Goal: Task Accomplishment & Management: Complete application form

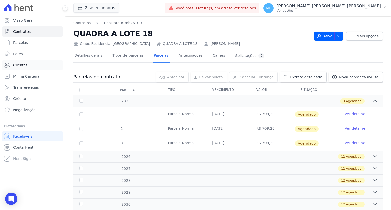
click at [31, 65] on link "Clientes" at bounding box center [32, 65] width 61 height 10
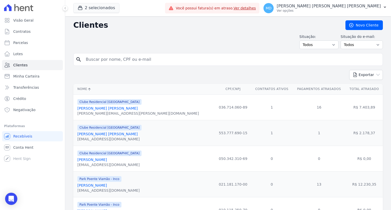
click at [119, 58] on input "search" at bounding box center [232, 59] width 298 height 10
paste input "Daiane APARECIDA SILVA DOS SANTOS DE LIMA"
type input "Daiane APARECIDA SILVA DOS SANTOS DE LIMA"
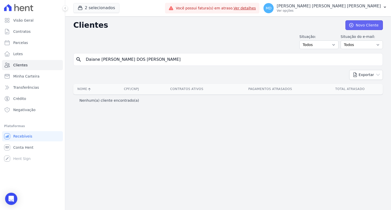
click at [352, 23] on icon at bounding box center [351, 25] width 4 height 4
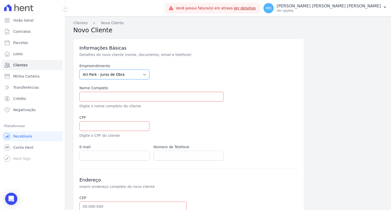
click at [124, 76] on select "Art Park - Juros de Obra Arty Park - Gravatai Arty Park - JPI Clube Residencial…" at bounding box center [114, 75] width 70 height 10
select select "9faf743c-9acd-4b6b-9881-b5fc9395b26d"
click at [79, 70] on select "Art Park - Juros de Obra Arty Park - Gravatai Arty Park - JPI Clube Residencial…" at bounding box center [114, 75] width 70 height 10
click at [121, 94] on input "text" at bounding box center [151, 97] width 144 height 10
paste input "Daiane APARECIDA SILVA DOS SANTOS DE LIMA"
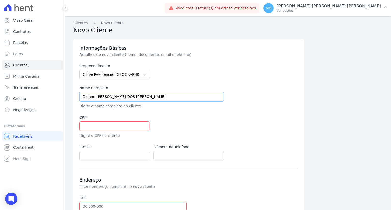
drag, startPoint x: 94, startPoint y: 95, endPoint x: 86, endPoint y: 95, distance: 8.4
click at [86, 95] on input "Daiane APARECIDA SILVA DOS SANTOS DE LIMA" at bounding box center [151, 97] width 144 height 10
click at [81, 96] on input "Daiane APARECIDA SILVA DOS SANTOS DE LIMA" at bounding box center [151, 97] width 144 height 10
click at [80, 96] on input "Daiane APARECIDA SILVA DOS SANTOS DE LIMA" at bounding box center [151, 97] width 144 height 10
drag, startPoint x: 80, startPoint y: 96, endPoint x: 90, endPoint y: 96, distance: 9.2
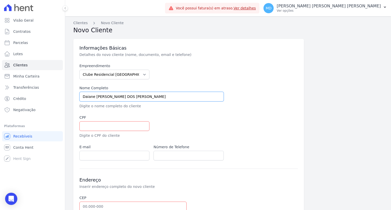
click at [90, 96] on input "Daiane APARECIDA SILVA DOS SANTOS DE LIMA" at bounding box center [151, 97] width 144 height 10
type input "[PERSON_NAME]"
click at [101, 126] on input "text" at bounding box center [114, 126] width 70 height 10
paste input "007.689.030-92"
type input "007.689.030-92"
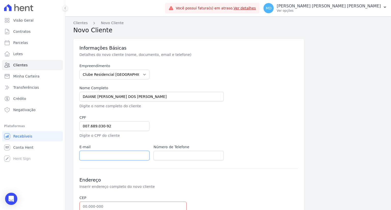
click at [128, 157] on input "email" at bounding box center [114, 156] width 70 height 10
paste input "ldaiane208@gmail.com"
type input "ldaiane208@gmail.com"
click at [170, 154] on input "text" at bounding box center [188, 156] width 70 height 10
paste input "+555183088856"
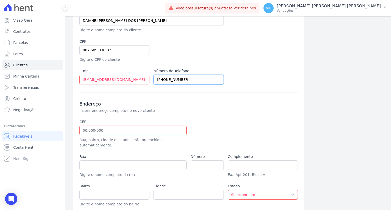
scroll to position [76, 0]
type input "+555183088856"
click at [103, 131] on input "text" at bounding box center [132, 130] width 107 height 10
paste input "94.853-777"
type input "94.853-777"
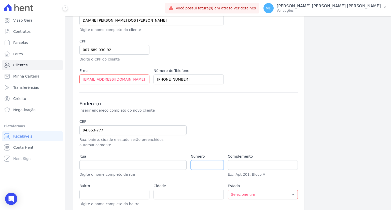
type input "Rua Arizona"
type input "Aparecida"
type input "Alvorada"
select select "RS"
click at [199, 160] on input "number" at bounding box center [207, 165] width 33 height 10
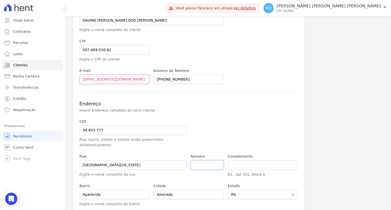
click at [199, 160] on input "number" at bounding box center [207, 165] width 33 height 10
paste input "40"
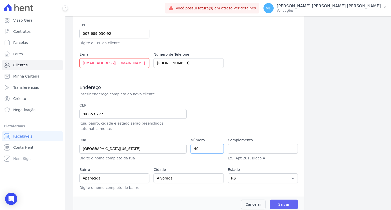
type input "40"
click at [276, 200] on input "Salvar" at bounding box center [284, 205] width 28 height 10
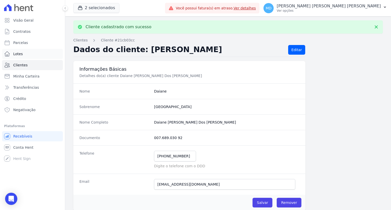
click at [27, 54] on link "Lotes" at bounding box center [32, 54] width 61 height 10
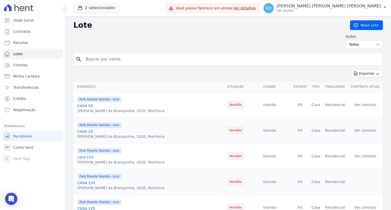
click at [118, 59] on input "search" at bounding box center [232, 59] width 298 height 10
type input "A"
type input "QUADRA A 17"
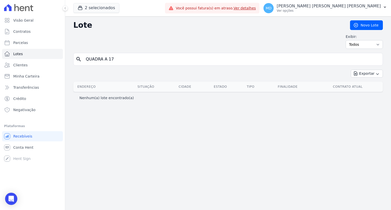
drag, startPoint x: 108, startPoint y: 59, endPoint x: 103, endPoint y: 58, distance: 5.1
click at [102, 58] on input "QUADRA A 17" at bounding box center [232, 59] width 298 height 10
click at [126, 59] on input "QUADRA A 17" at bounding box center [232, 59] width 298 height 10
type input "QUADRA A"
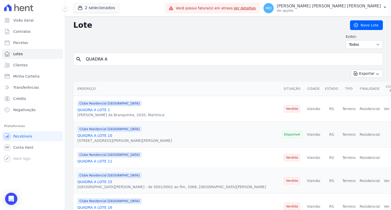
click at [116, 58] on input "QUADRA A" at bounding box center [232, 59] width 298 height 10
click at [24, 30] on span "Contratos" at bounding box center [21, 31] width 17 height 5
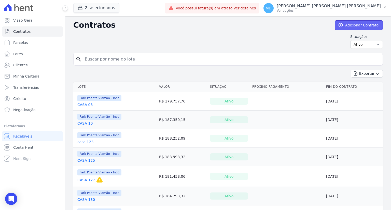
click at [346, 26] on link "Adicionar Contrato" at bounding box center [359, 25] width 48 height 10
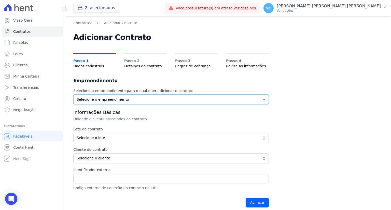
click at [107, 99] on select "Selecione o empreendimento Clube Residencial Saint Louis Park Poente Viamão - I…" at bounding box center [170, 100] width 195 height 10
select select "9faf743c-9acd-4b6b-9881-b5fc9395b26d"
click at [73, 95] on select "Selecione o empreendimento Clube Residencial Saint Louis Park Poente Viamão - I…" at bounding box center [170, 100] width 195 height 10
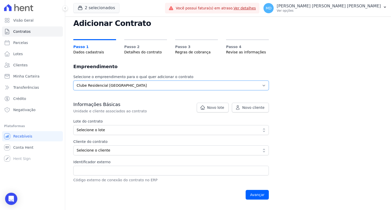
scroll to position [25, 0]
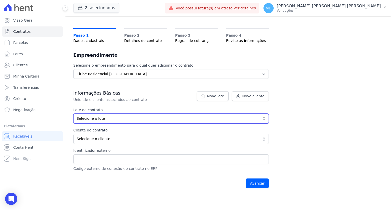
click at [115, 119] on span "Selecione o lote" at bounding box center [168, 118] width 182 height 5
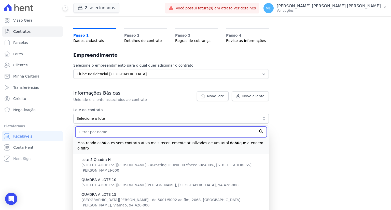
click at [119, 133] on input "text" at bounding box center [170, 132] width 191 height 11
type input "QUADRA A LOTE"
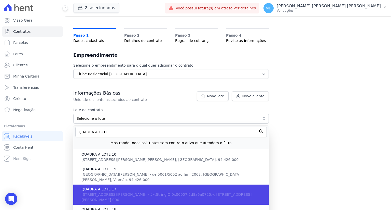
click at [121, 187] on span "QUADRA A LOTE 17" at bounding box center [172, 189] width 183 height 5
type input "ce334cfd-8f32-47c8-8db4-2274d480c987"
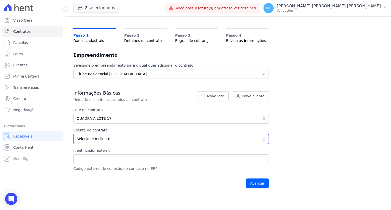
click at [100, 136] on span "Selecione o cliente" at bounding box center [168, 138] width 182 height 5
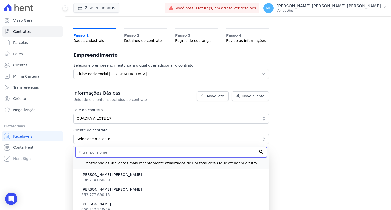
click at [109, 153] on input "text" at bounding box center [170, 152] width 191 height 11
click at [120, 150] on input "text" at bounding box center [170, 152] width 191 height 11
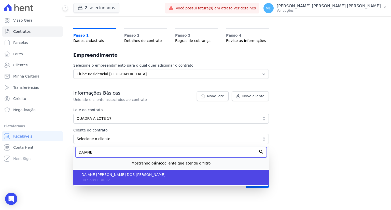
type input "DAIANE"
click at [121, 178] on li "DAIANE APARECIDA SILVA DOS SANTOS DE LIMA 007.689.030-92" at bounding box center [170, 177] width 195 height 15
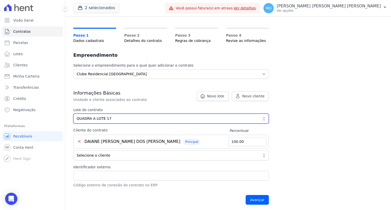
click at [115, 119] on span "QUADRA A LOTE 17" at bounding box center [168, 118] width 182 height 5
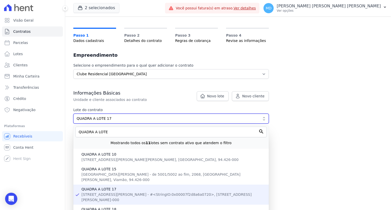
click at [115, 119] on span "QUADRA A LOTE 17" at bounding box center [168, 118] width 182 height 5
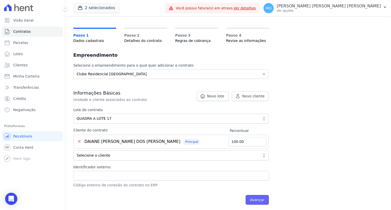
click at [259, 198] on input "Avançar" at bounding box center [256, 200] width 23 height 10
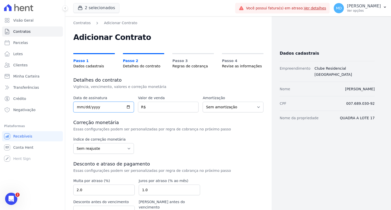
click at [79, 106] on input "date" at bounding box center [103, 107] width 61 height 11
type input "2025-08-30"
click at [156, 107] on input "number" at bounding box center [168, 107] width 61 height 11
click at [158, 106] on input "number" at bounding box center [168, 107] width 61 height 11
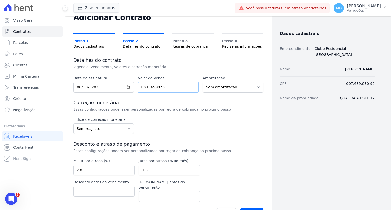
scroll to position [25, 0]
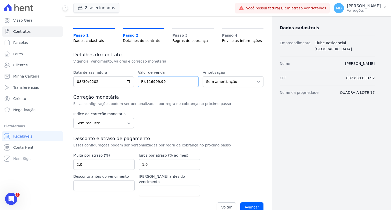
drag, startPoint x: 167, startPoint y: 81, endPoint x: 144, endPoint y: 81, distance: 23.4
click at [144, 81] on input "116999.99" at bounding box center [168, 81] width 61 height 11
type input "117000.00"
click at [149, 92] on div "Data de assinatura 2025-08-30 Valor de venda 117000.00 R$ Amortização Sem amort…" at bounding box center [168, 142] width 190 height 145
click at [101, 122] on select "Sem reajuste Média dos últimos 12 meses acumulado de INCCM Média dos últimos 12…" at bounding box center [103, 123] width 61 height 11
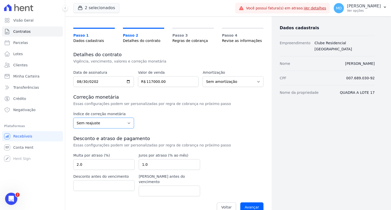
select select "ipca"
click at [73, 118] on select "Sem reajuste Média dos últimos 12 meses acumulado de INCCM Média dos últimos 12…" at bounding box center [103, 123] width 61 height 11
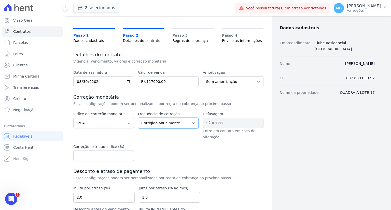
click at [164, 125] on select "Corrigido semestralmente Corrigido mensalmente Corrigido anualmente" at bounding box center [168, 123] width 61 height 11
select select "monthly"
click at [138, 118] on select "Corrigido semestralmente Corrigido mensalmente Corrigido anualmente" at bounding box center [168, 123] width 61 height 11
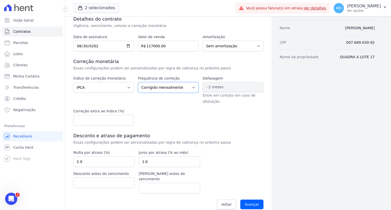
scroll to position [63, 0]
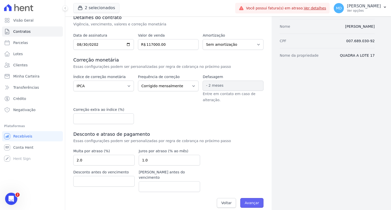
click at [248, 198] on input "Avançar" at bounding box center [251, 203] width 23 height 10
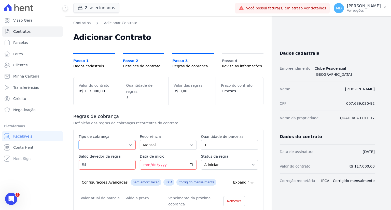
click at [106, 140] on select "Parcela Normal Entrada Sinal Intercalada Chaves Pré-chaves Pós-chaves Impostos …" at bounding box center [107, 145] width 57 height 10
select select "standard"
click at [79, 140] on select "Parcela Normal Entrada Sinal Intercalada Chaves Pré-chaves Pós-chaves Impostos …" at bounding box center [107, 145] width 57 height 10
click at [101, 160] on input "Saldo devedor da regra" at bounding box center [107, 165] width 57 height 10
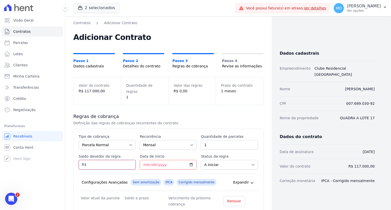
click at [110, 160] on input "Saldo devedor da regra" at bounding box center [107, 165] width 57 height 10
type input "11700.00"
click at [147, 160] on input "Data de início" at bounding box center [168, 165] width 57 height 10
type input "2025-11-10"
click at [92, 160] on input "11700.00" at bounding box center [107, 165] width 57 height 10
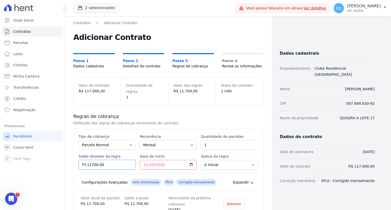
click at [96, 160] on input "11700.00" at bounding box center [107, 165] width 57 height 10
type input "117000.00"
click at [111, 174] on div "Configurações Avançadas Sem amortização IPCA Corrigido mensalmente Expandir" at bounding box center [168, 182] width 179 height 17
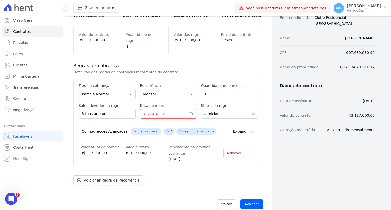
scroll to position [51, 0]
click at [254, 200] on input "Avançar" at bounding box center [251, 204] width 23 height 10
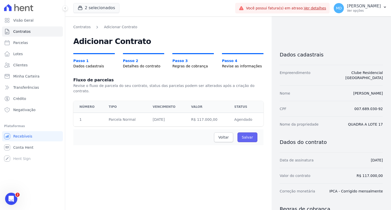
click at [250, 134] on input "Salvar" at bounding box center [247, 138] width 20 height 10
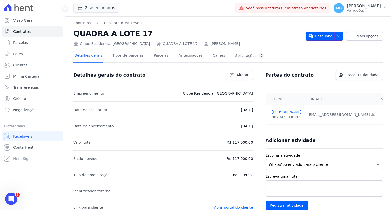
click at [319, 35] on span "Rascunho" at bounding box center [320, 36] width 24 height 9
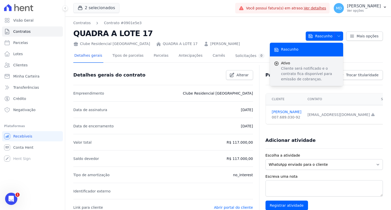
click at [300, 67] on p "Cliente será notificado e o contrato fica disponível para emissão de cobranças." at bounding box center [310, 74] width 58 height 16
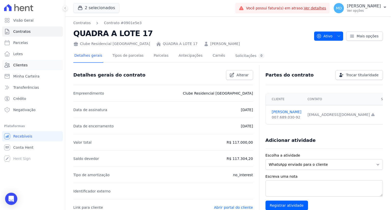
click at [32, 65] on link "Clientes" at bounding box center [32, 65] width 61 height 10
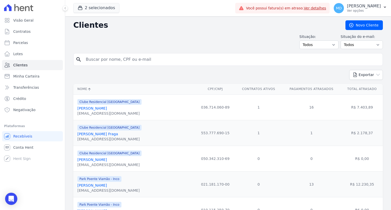
click at [343, 53] on div "search" at bounding box center [227, 59] width 309 height 13
click at [353, 25] on link "Novo Cliente" at bounding box center [363, 25] width 37 height 10
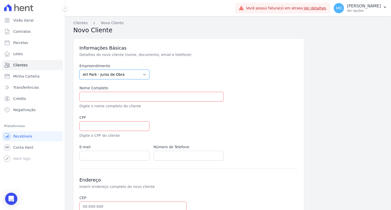
click at [110, 73] on select "Art Park - Juros de Obra Arty Park - Gravatai Arty Park - JPI Clube Residencial…" at bounding box center [114, 75] width 70 height 10
select select "9faf743c-9acd-4b6b-9881-b5fc9395b26d"
click at [79, 70] on select "Art Park - Juros de Obra Arty Park - Gravatai Arty Park - JPI Clube Residencial…" at bounding box center [114, 75] width 70 height 10
click at [113, 93] on input "text" at bounding box center [151, 97] width 144 height 10
click at [96, 101] on input "text" at bounding box center [151, 97] width 144 height 10
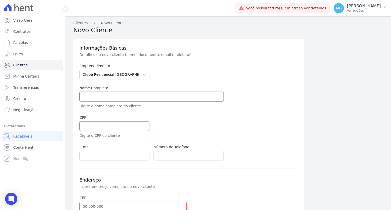
paste input "[PERSON_NAME]"
type input "[PERSON_NAME]"
click at [115, 125] on input "text" at bounding box center [114, 126] width 70 height 10
paste input "548.791.508-35"
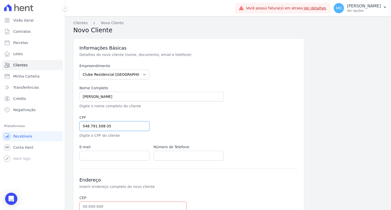
scroll to position [51, 0]
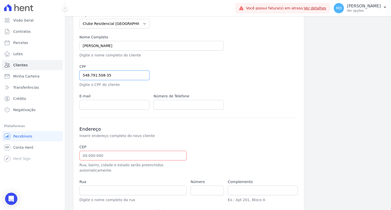
type input "548.791.508-35"
click at [101, 153] on input "text" at bounding box center [132, 156] width 107 height 10
paste input "20.21"
type input "20.21"
click at [115, 103] on input "email" at bounding box center [114, 105] width 70 height 10
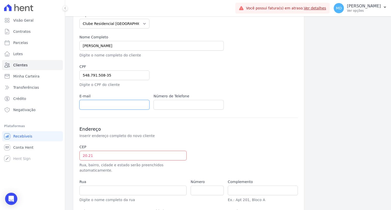
paste input "gui2021life@outlook.com"
type input "gui2021life@outlook.com"
click at [110, 154] on input "20.21" at bounding box center [132, 156] width 107 height 10
paste input "91.180-00"
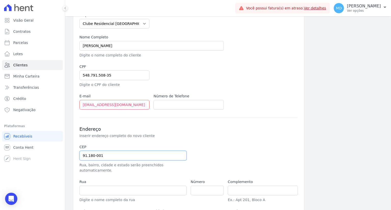
type input "91.180-001"
type input "Avenida Baltazar de Oliveira Garcia"
type input "Rubem Berta"
type input "Porto Alegre"
select select "RS"
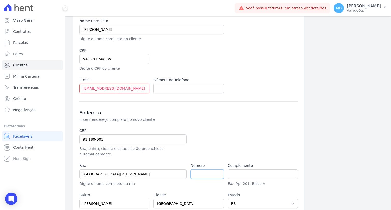
scroll to position [76, 0]
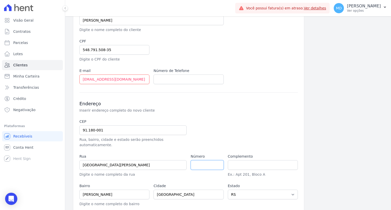
click at [207, 161] on input "number" at bounding box center [207, 165] width 33 height 10
paste input "4987"
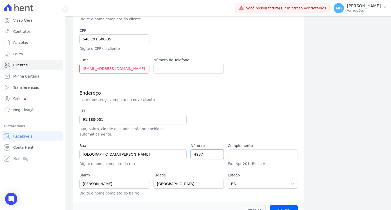
scroll to position [93, 0]
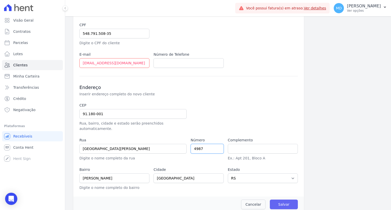
type input "4987"
click at [285, 200] on input "Salvar" at bounding box center [284, 205] width 28 height 10
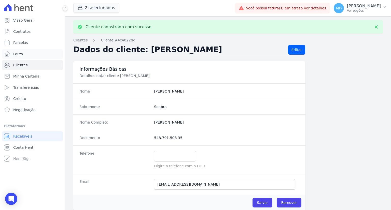
click at [22, 53] on link "Lotes" at bounding box center [32, 54] width 61 height 10
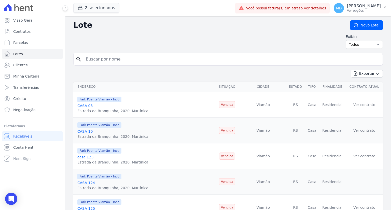
click at [135, 61] on input "search" at bounding box center [232, 59] width 298 height 10
type input "QUADRA I"
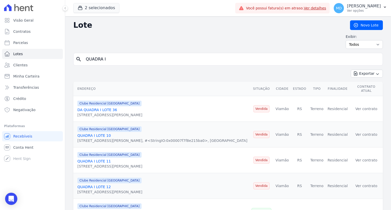
click at [122, 59] on input "QUADRA I" at bounding box center [232, 59] width 298 height 10
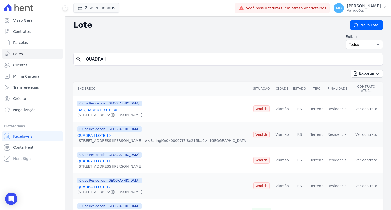
click at [122, 59] on input "QUADRA I" at bounding box center [232, 59] width 298 height 10
type input "QUADRA I LOTE 30"
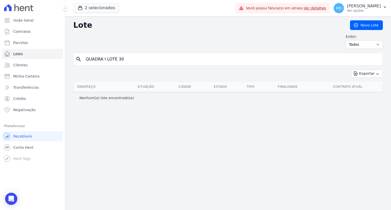
click at [98, 60] on input "QUADRA I LOTE 30" at bounding box center [232, 59] width 298 height 10
click at [125, 61] on input "QUADRA I LOTE 30" at bounding box center [232, 59] width 298 height 10
type input "QUADRA I LOTE 31"
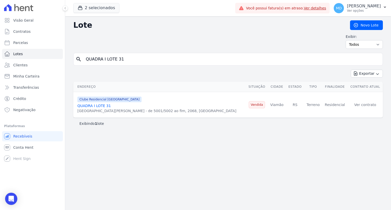
click at [127, 60] on input "QUADRA I LOTE 31" at bounding box center [232, 59] width 298 height 10
type input "QUADRA I LOTE 30"
click at [354, 24] on link "Novo Lote" at bounding box center [366, 25] width 33 height 10
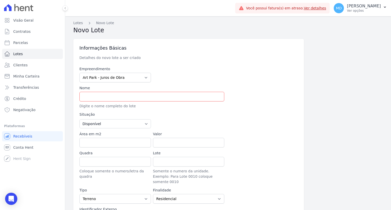
type input "90.150-005"
click at [124, 79] on select "Art Park - Juros de Obra Arty Park - Gravatai Arty Park - JPI Clube Residencial…" at bounding box center [114, 78] width 71 height 10
type input "Avenida Getúlio Vargas"
type input "Menino Deus"
type input "Porto Alegre"
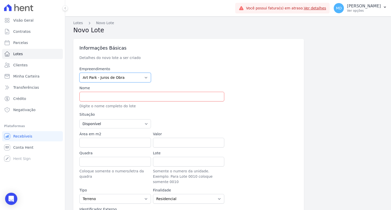
select select "RS"
select select "9faf743c-9acd-4b6b-9881-b5fc9395b26d"
click at [79, 73] on select "Art Park - Juros de Obra Arty Park - Gravatai Arty Park - JPI Clube Residencial…" at bounding box center [114, 78] width 71 height 10
type input "94.425-"
select select
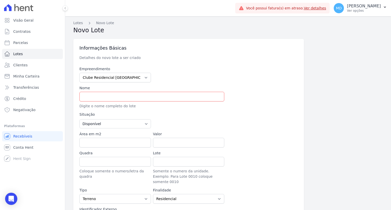
click at [99, 91] on div "Nome Digite o nome completo do lote" at bounding box center [151, 96] width 145 height 23
click at [91, 95] on input "text" at bounding box center [151, 97] width 145 height 10
type input "QUADRA I LOTE 30"
click at [142, 124] on select "Disponível Vendida Reservada Indisponível" at bounding box center [114, 123] width 71 height 9
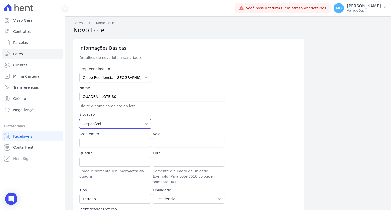
click at [142, 124] on select "Disponível Vendida Reservada Indisponível" at bounding box center [114, 123] width 71 height 9
select select "sold"
click at [79, 119] on select "Disponível Vendida Reservada Indisponível" at bounding box center [114, 123] width 71 height 9
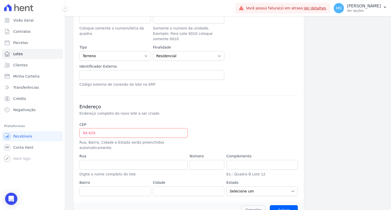
scroll to position [143, 0]
drag, startPoint x: 99, startPoint y: 125, endPoint x: 82, endPoint y: 126, distance: 16.5
click at [82, 128] on input "94.425-" at bounding box center [133, 133] width 108 height 10
click at [103, 128] on input "94.425-" at bounding box center [133, 133] width 108 height 10
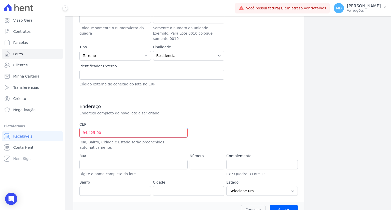
type input "94.425-000"
type input "Avenida José Garibaldi"
type input "Passo do Vigário"
type input "Viamão"
select select "RS"
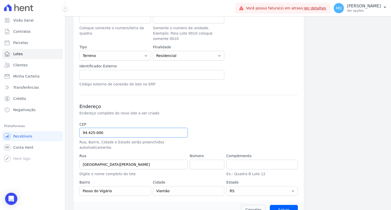
click at [92, 128] on input "94.425-000" at bounding box center [133, 133] width 108 height 10
type input "94.420-00"
select select
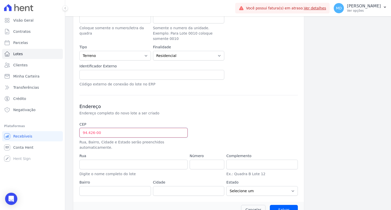
type input "94.426-000"
type input "Avenida José Garibaldi"
type input "Passo do Vigário"
type input "Viamão"
select select "RS"
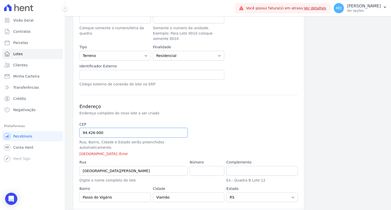
type input "94.420-00"
select select
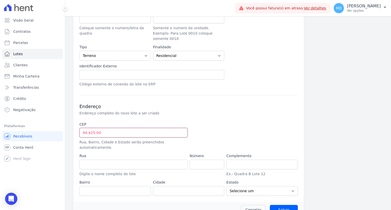
type input "94.425-000"
type input "Avenida José Garibaldi"
type input "Passo do Vigário"
type input "Viamão"
select select "RS"
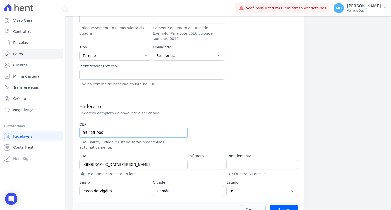
type input "94.425-000"
click at [196, 160] on input "number" at bounding box center [207, 165] width 35 height 10
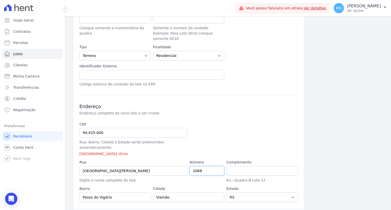
scroll to position [150, 0]
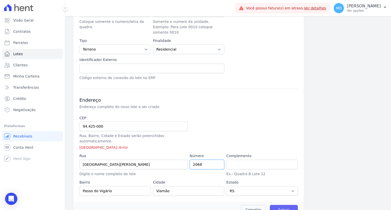
type input "2068"
click at [286, 205] on input "Salvar" at bounding box center [284, 210] width 28 height 10
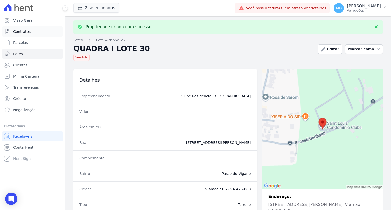
click at [25, 34] on span "Contratos" at bounding box center [21, 31] width 17 height 5
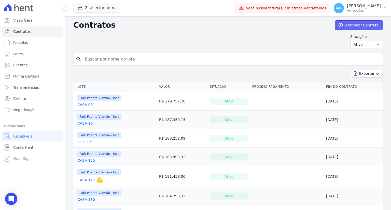
click at [344, 27] on link "Adicionar Contrato" at bounding box center [359, 25] width 48 height 10
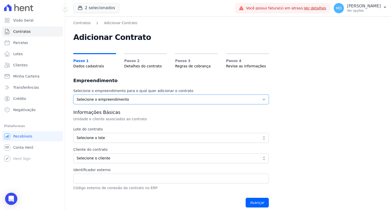
click at [121, 103] on select "Selecione o empreendimento Clube Residencial Saint Louis Park Poente Viamão - I…" at bounding box center [170, 100] width 195 height 10
select select "9faf743c-9acd-4b6b-9881-b5fc9395b26d"
click at [73, 95] on select "Selecione o empreendimento Clube Residencial [GEOGRAPHIC_DATA] Poente Viamão - …" at bounding box center [170, 100] width 195 height 10
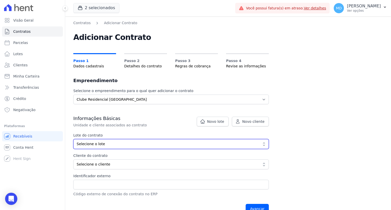
click at [107, 143] on span "Selecione o lote" at bounding box center [168, 143] width 182 height 5
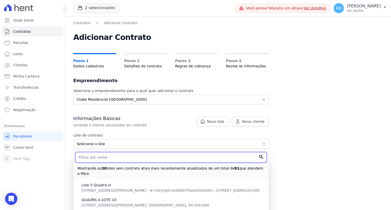
click at [107, 158] on input "text" at bounding box center [170, 157] width 191 height 11
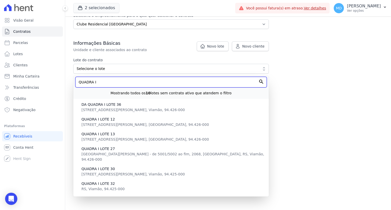
scroll to position [76, 0]
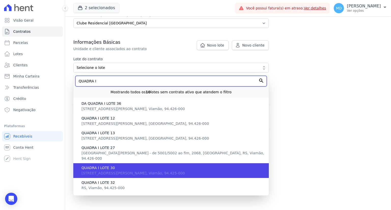
type input "QUADRA I"
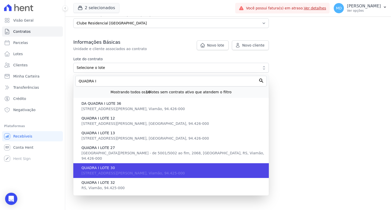
click at [122, 165] on span "QUADRA I LOTE 30" at bounding box center [172, 167] width 183 height 5
type input "7bb5c1e2-5346-404f-a903-8b4a007c97b1"
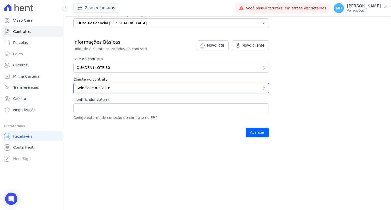
click at [122, 86] on span "Selecione o cliente" at bounding box center [168, 87] width 182 height 5
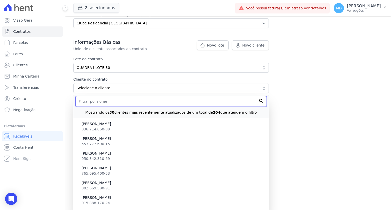
click at [117, 104] on input "text" at bounding box center [170, 101] width 191 height 11
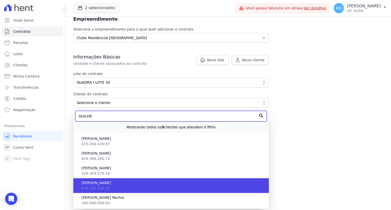
type input "GUILHE"
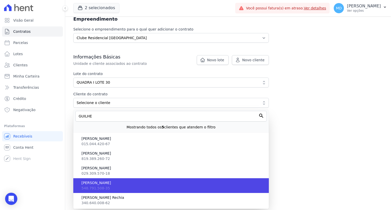
click at [119, 188] on li "Guilherme Seabra 548.791.508-35" at bounding box center [170, 185] width 195 height 15
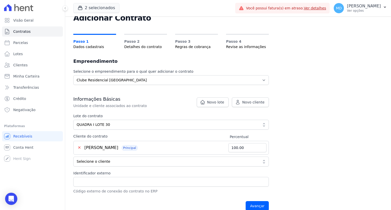
scroll to position [98, 0]
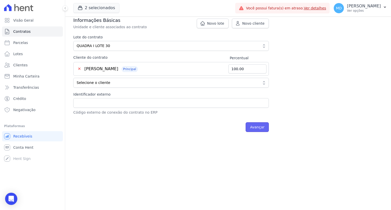
click at [264, 125] on input "Avançar" at bounding box center [256, 127] width 23 height 10
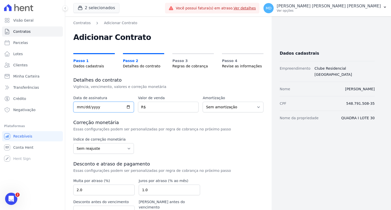
click at [78, 107] on input "date" at bounding box center [103, 107] width 61 height 11
click at [79, 108] on input "date" at bounding box center [103, 107] width 61 height 11
type input "[DATE]"
click at [167, 106] on input "number" at bounding box center [168, 107] width 61 height 11
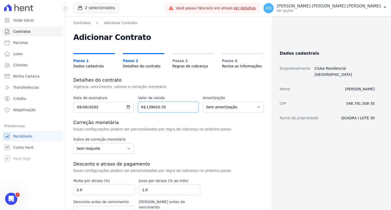
type input "139020.70"
drag, startPoint x: 130, startPoint y: 148, endPoint x: 142, endPoint y: 143, distance: 13.0
click at [130, 148] on select "Sem reajuste Média dos últimos 12 meses acumulado de INCCM Média dos últimos 12…" at bounding box center [103, 148] width 61 height 11
select select "ipca"
click at [73, 143] on select "Sem reajuste Média dos últimos 12 meses acumulado de INCCM Média dos últimos 12…" at bounding box center [103, 148] width 61 height 11
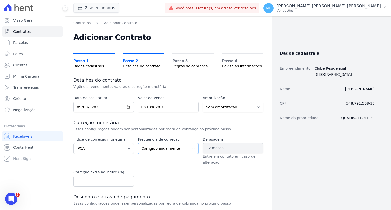
click at [177, 149] on select "Corrigido semestralmente Corrigido mensalmente Corrigido anualmente" at bounding box center [168, 148] width 61 height 11
select select "monthly"
click at [138, 143] on select "Corrigido semestralmente Corrigido mensalmente Corrigido anualmente" at bounding box center [168, 148] width 61 height 11
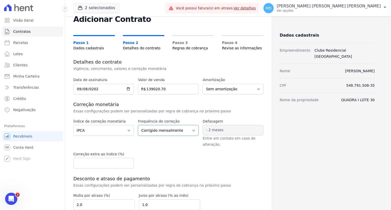
scroll to position [63, 0]
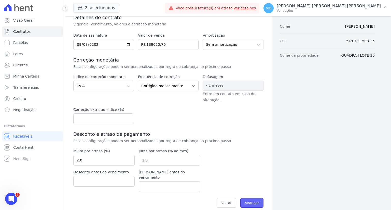
click at [253, 198] on input "Avançar" at bounding box center [251, 203] width 23 height 10
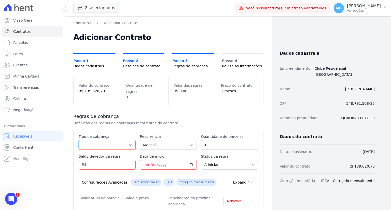
click at [99, 140] on select "Parcela Normal Entrada Sinal Intercalada Chaves Pré-chaves Pós-chaves Impostos …" at bounding box center [107, 145] width 57 height 10
select select "standard"
click at [79, 140] on select "Parcela Normal Entrada Sinal Intercalada Chaves Pré-chaves Pós-chaves Impostos …" at bounding box center [107, 145] width 57 height 10
drag, startPoint x: 227, startPoint y: 138, endPoint x: 192, endPoint y: 137, distance: 35.1
click at [192, 137] on div "Esse tipo de parcela não entra no saldo devedor do contrato. Tipo de cobrança P…" at bounding box center [168, 170] width 179 height 73
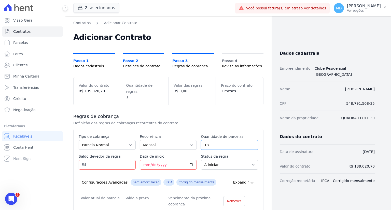
type input "18"
click at [104, 160] on input "Saldo devedor da regra" at bounding box center [107, 165] width 57 height 10
type input "724.98"
click at [142, 160] on input "Data de início" at bounding box center [168, 165] width 57 height 10
type input "0126-01-10"
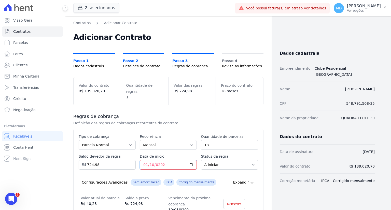
type input "2026-01-10"
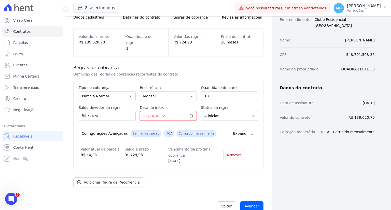
scroll to position [51, 0]
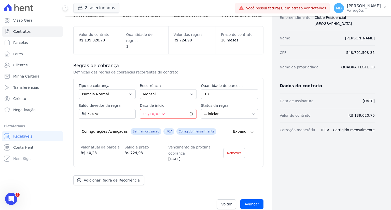
click at [260, 154] on div "Esse tipo de parcela não entra no saldo devedor do contrato. Tipo de cobrança P…" at bounding box center [168, 122] width 190 height 89
click at [114, 178] on span "Adicionar Regra de Recorrência" at bounding box center [112, 180] width 56 height 5
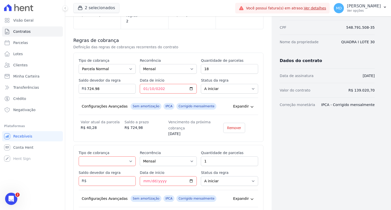
scroll to position [76, 0]
click at [116, 156] on select "Parcela Normal Entrada Sinal Intercalada Chaves Pré-chaves Pós-chaves Impostos …" at bounding box center [107, 161] width 57 height 10
click at [114, 156] on select "Parcela Normal Entrada Sinal Intercalada Chaves Pré-chaves Pós-chaves Impostos …" at bounding box center [107, 161] width 57 height 10
select select "standard"
click at [79, 156] on select "Parcela Normal Entrada Sinal Intercalada Chaves Pré-chaves Pós-chaves Impostos …" at bounding box center [107, 161] width 57 height 10
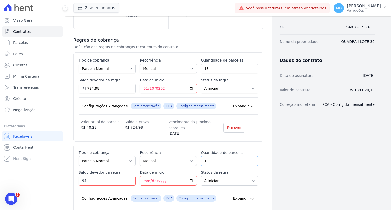
click at [224, 156] on input "1" at bounding box center [229, 161] width 57 height 10
drag, startPoint x: 102, startPoint y: 81, endPoint x: 91, endPoint y: 81, distance: 11.4
click at [91, 84] on input "724.98" at bounding box center [107, 89] width 57 height 10
drag, startPoint x: 86, startPoint y: 81, endPoint x: 92, endPoint y: 82, distance: 5.7
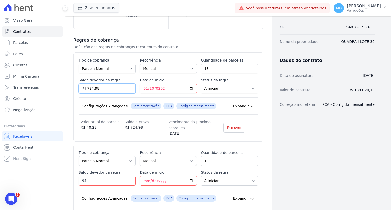
click at [91, 84] on input "724.98" at bounding box center [107, 89] width 57 height 10
click at [105, 86] on input "724.98" at bounding box center [107, 89] width 57 height 10
click at [105, 85] on input "724.98" at bounding box center [107, 89] width 57 height 10
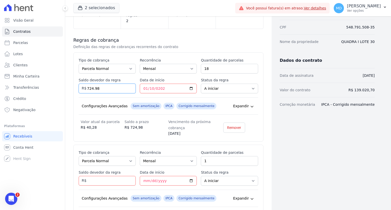
click at [105, 84] on input "724.98" at bounding box center [107, 89] width 57 height 10
type input "13049.64"
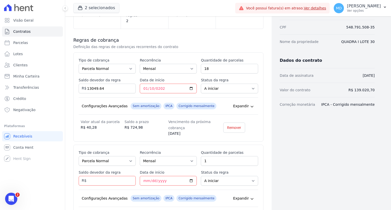
click at [163, 129] on div "Saldo a prazo R$ 724,98" at bounding box center [146, 128] width 44 height 18
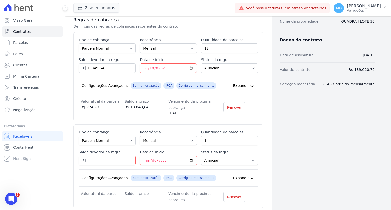
scroll to position [127, 0]
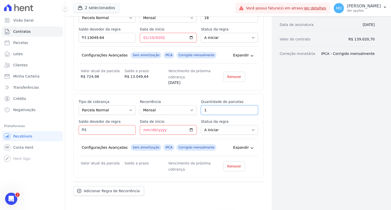
click at [207, 105] on input "1" at bounding box center [229, 110] width 57 height 10
click at [92, 125] on input "Saldo devedor da regra" at bounding box center [107, 130] width 57 height 10
type input "259295.58"
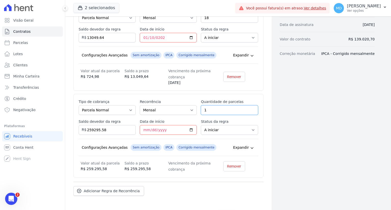
drag, startPoint x: 215, startPoint y: 103, endPoint x: 204, endPoint y: 103, distance: 10.9
click at [204, 105] on input "1" at bounding box center [229, 110] width 57 height 10
click at [203, 105] on input "1" at bounding box center [229, 110] width 57 height 10
type input "162"
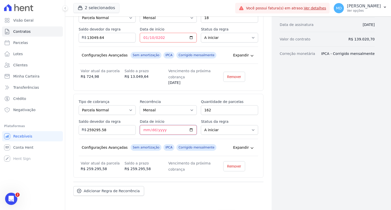
click at [145, 125] on input "Data de início" at bounding box center [168, 130] width 57 height 10
type input "2027-07-10"
click at [217, 132] on div "Esse tipo de parcela não entra no saldo devedor do contrato. Tipo de cobrança P…" at bounding box center [168, 138] width 179 height 79
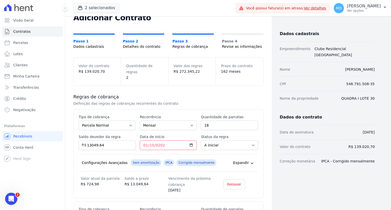
scroll to position [143, 0]
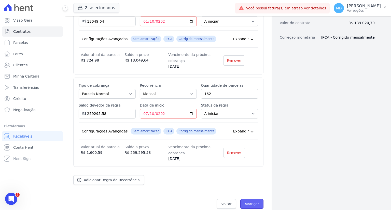
click at [246, 199] on input "Avançar" at bounding box center [251, 204] width 23 height 10
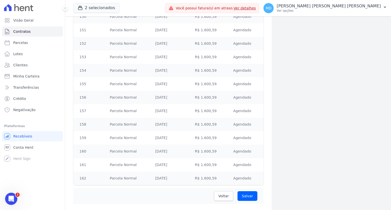
scroll to position [2359, 0]
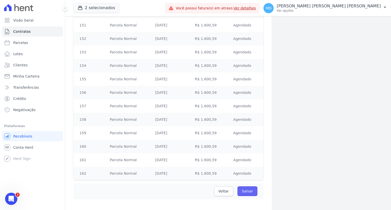
click at [244, 188] on input "Salvar" at bounding box center [247, 191] width 20 height 10
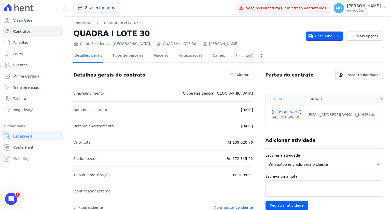
click at [321, 32] on span "Rascunho" at bounding box center [320, 36] width 24 height 9
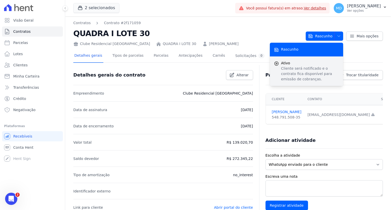
click at [291, 67] on p "Cliente será notificado e o contrato fica disponível para emissão de cobranças." at bounding box center [310, 74] width 58 height 16
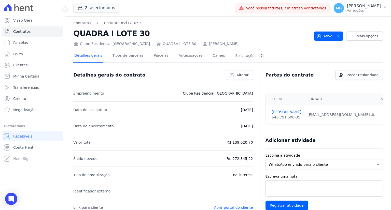
click at [347, 135] on div "Adicionar atividade" at bounding box center [321, 138] width 121 height 10
click at [26, 66] on link "Clientes" at bounding box center [32, 65] width 61 height 10
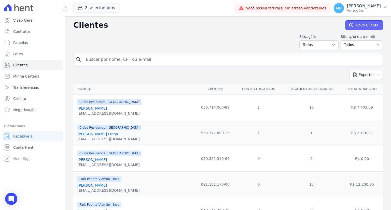
click at [361, 24] on link "Novo Cliente" at bounding box center [363, 25] width 37 height 10
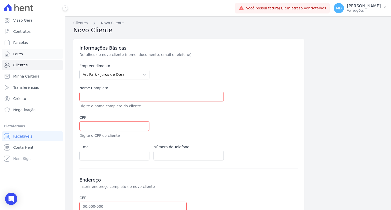
click at [24, 54] on link "Lotes" at bounding box center [32, 54] width 61 height 10
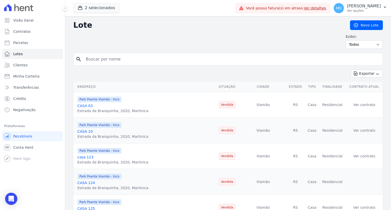
click at [96, 61] on input "search" at bounding box center [232, 59] width 298 height 10
type input "I"
type input "QUADRA I LOTE 29"
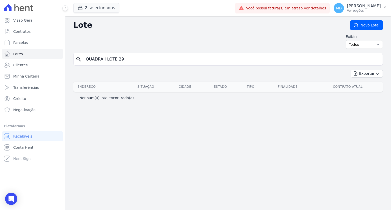
click at [120, 56] on input "QUADRA I LOTE 29" at bounding box center [232, 59] width 298 height 10
click at [121, 56] on input "QUADRA I LOTE 29" at bounding box center [232, 59] width 298 height 10
click at [361, 28] on link "Novo Lote" at bounding box center [366, 25] width 33 height 10
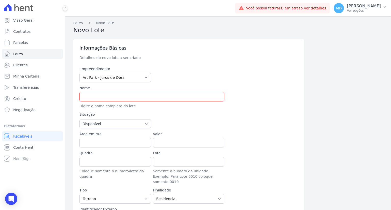
type input "90.150-005"
type input "Avenida Getúlio Vargas"
type input "Menino Deus"
type input "Porto Alegre"
select select "RS"
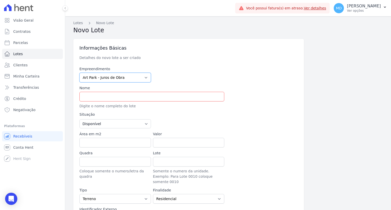
click at [120, 79] on select "Art Park - Juros de Obra Arty Park - Gravatai Arty Park - JPI Clube Residencial…" at bounding box center [114, 78] width 71 height 10
select select "9faf743c-9acd-4b6b-9881-b5fc9395b26d"
click at [79, 73] on select "Art Park - Juros de Obra Arty Park - Gravatai Arty Park - JPI Clube Residencial…" at bounding box center [114, 78] width 71 height 10
click at [115, 108] on p "Digite o nome completo do lote" at bounding box center [151, 106] width 145 height 5
type input "94.425-"
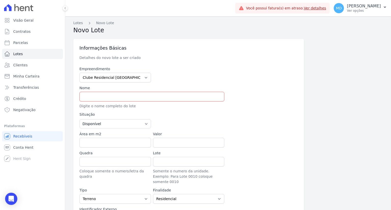
select select
click at [99, 98] on input "text" at bounding box center [151, 97] width 145 height 10
type input "QUADRA I LOTE 29"
click at [95, 124] on select "Disponível Vendida Reservada Indisponível" at bounding box center [114, 123] width 71 height 9
select select "sold"
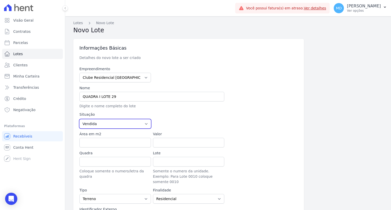
click at [79, 119] on select "Disponível Vendida Reservada Indisponível" at bounding box center [114, 123] width 71 height 9
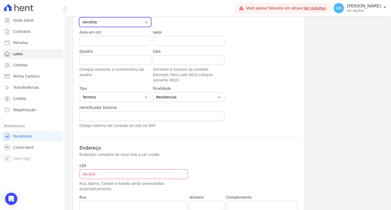
scroll to position [127, 0]
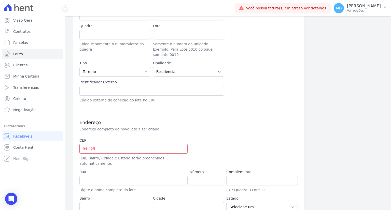
click at [104, 144] on input "94.425-" at bounding box center [133, 149] width 108 height 10
type input "94.425-000"
type input "Avenida José Garibaldi"
type input "Passo do Vigário"
type input "Viamão"
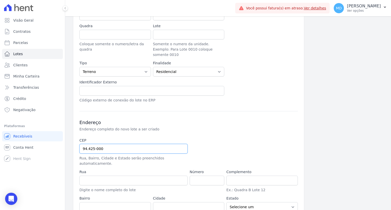
select select "RS"
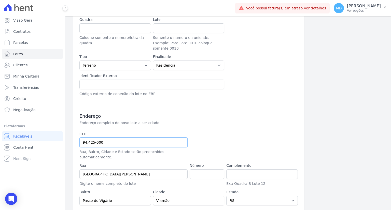
scroll to position [143, 0]
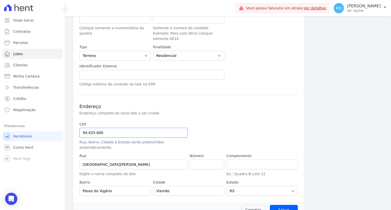
type input "94.425-000"
click at [204, 160] on input "number" at bounding box center [207, 165] width 35 height 10
type input "2068"
click at [282, 205] on input "Salvar" at bounding box center [284, 210] width 28 height 10
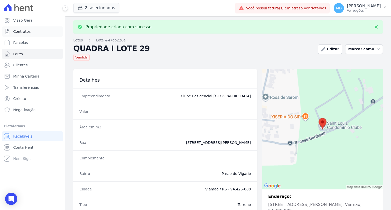
click at [24, 33] on span "Contratos" at bounding box center [21, 31] width 17 height 5
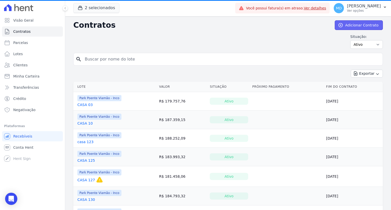
click at [348, 23] on link "Adicionar Contrato" at bounding box center [359, 25] width 48 height 10
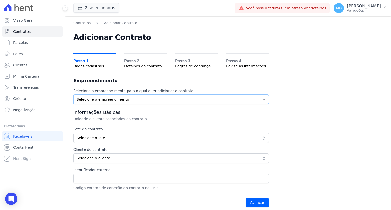
click at [116, 103] on select "Selecione o empreendimento Clube Residencial [GEOGRAPHIC_DATA] Poente Viamão - …" at bounding box center [170, 100] width 195 height 10
select select "9faf743c-9acd-4b6b-9881-b5fc9395b26d"
click at [73, 95] on select "Selecione o empreendimento Clube Residencial [GEOGRAPHIC_DATA] Poente Viamão - …" at bounding box center [170, 100] width 195 height 10
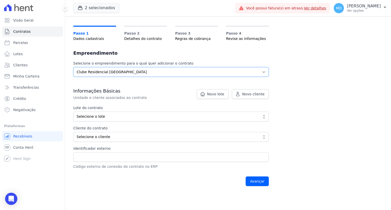
scroll to position [55, 0]
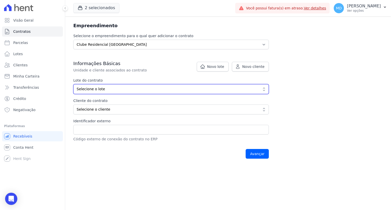
click at [105, 91] on span "Selecione o lote" at bounding box center [168, 88] width 182 height 5
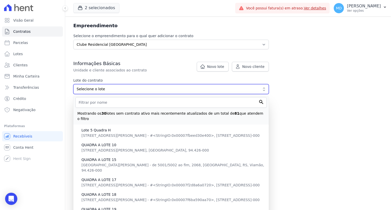
click at [73, 84] on button "Selecione o lote" at bounding box center [170, 89] width 195 height 10
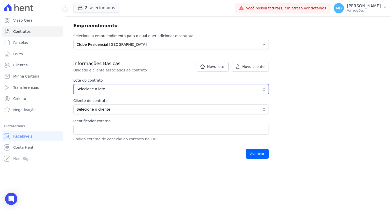
click at [104, 92] on button "Selecione o lote" at bounding box center [170, 89] width 195 height 10
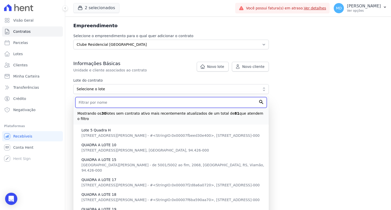
click at [104, 102] on input "text" at bounding box center [170, 102] width 191 height 11
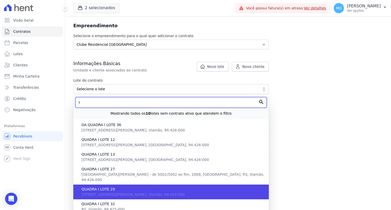
type input "I"
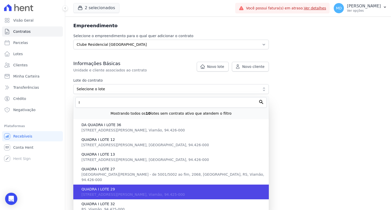
click at [123, 187] on span "QUADRA I LOTE 29" at bounding box center [172, 189] width 183 height 5
type input "47cb226e-1b35-4257-9645-75d0caa0e769"
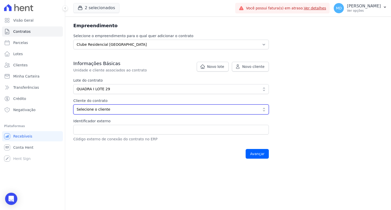
click at [106, 108] on span "Selecione o cliente" at bounding box center [168, 109] width 182 height 5
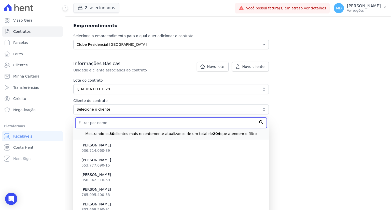
click at [103, 125] on input "text" at bounding box center [170, 123] width 191 height 11
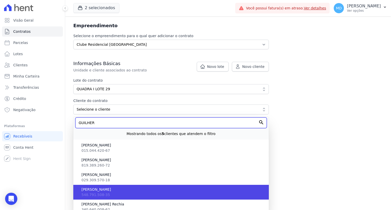
type input "GUILHER"
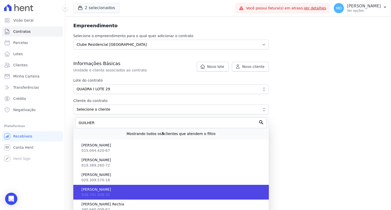
click at [112, 193] on li "Guilherme Seabra 548.791.508-35" at bounding box center [170, 192] width 195 height 15
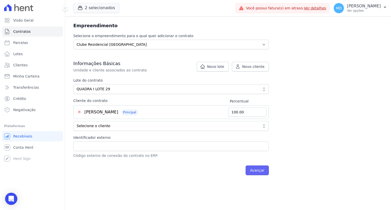
click at [255, 169] on input "Avançar" at bounding box center [256, 171] width 23 height 10
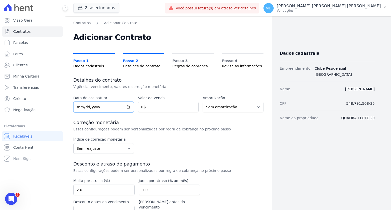
click at [80, 109] on input "date" at bounding box center [103, 107] width 61 height 11
type input "[DATE]"
click at [159, 107] on input "number" at bounding box center [168, 107] width 61 height 11
click at [162, 108] on input "number" at bounding box center [168, 107] width 61 height 11
type input "139212.06"
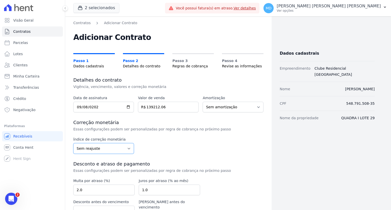
click at [110, 147] on select "Sem reajuste Média dos últimos 12 meses acumulado de INCCM Média dos últimos 12…" at bounding box center [103, 148] width 61 height 11
select select "ipca"
click at [73, 143] on select "Sem reajuste Média dos últimos 12 meses acumulado de INCCM Média dos últimos 12…" at bounding box center [103, 148] width 61 height 11
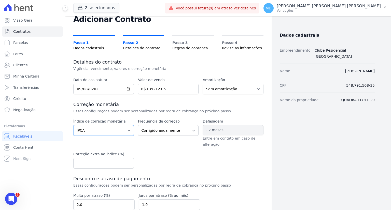
scroll to position [25, 0]
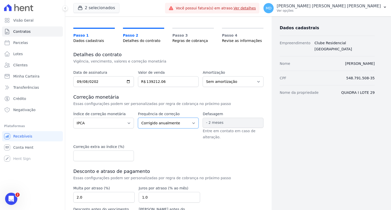
click at [170, 124] on select "Corrigido semestralmente Corrigido mensalmente Corrigido anualmente" at bounding box center [168, 123] width 61 height 11
select select "monthly"
click at [138, 118] on select "Corrigido semestralmente Corrigido mensalmente Corrigido anualmente" at bounding box center [168, 123] width 61 height 11
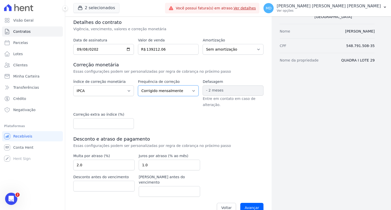
scroll to position [63, 0]
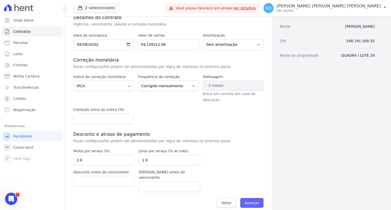
click at [249, 198] on input "Avançar" at bounding box center [251, 203] width 23 height 10
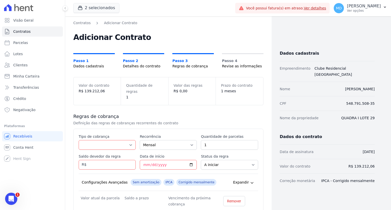
scroll to position [25, 0]
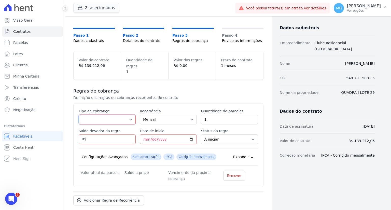
click at [103, 115] on select "Parcela Normal Entrada Sinal Intercalada Chaves Pré-chaves Pós-chaves Impostos …" at bounding box center [107, 120] width 57 height 10
select select "standard"
click at [79, 115] on select "Parcela Normal Entrada Sinal Intercalada Chaves Pré-chaves Pós-chaves Impostos …" at bounding box center [107, 120] width 57 height 10
click at [210, 115] on input "1" at bounding box center [229, 120] width 57 height 10
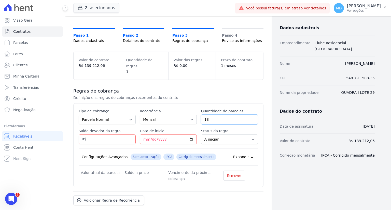
type input "18"
click at [95, 135] on input "Saldo devedor da regra" at bounding box center [107, 140] width 57 height 10
type input "13049.64"
click at [142, 135] on input "Data de início" at bounding box center [168, 140] width 57 height 10
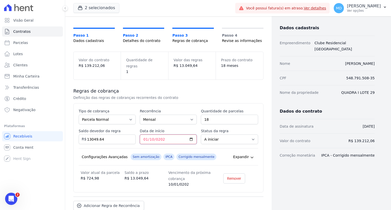
type input "[DATE]"
click at [112, 182] on div "Esse tipo de parcela não entra no saldo devedor do contrato. Tipo de cobrança P…" at bounding box center [168, 147] width 190 height 89
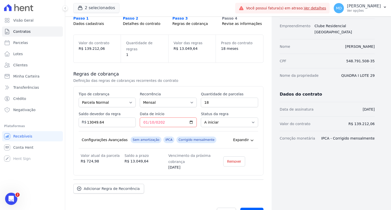
scroll to position [51, 0]
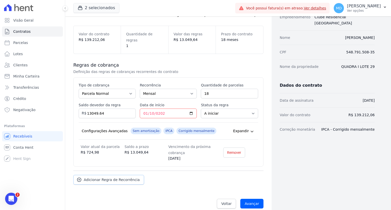
click at [117, 177] on span "Adicionar Regra de Recorrência" at bounding box center [112, 179] width 56 height 5
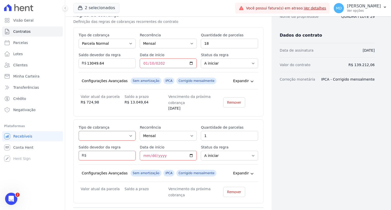
scroll to position [102, 0]
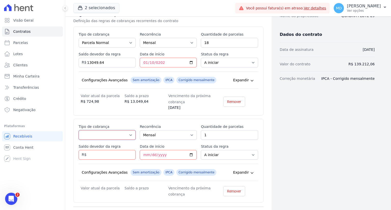
click at [96, 130] on select "Parcela Normal Entrada Sinal Intercalada Chaves Pré-chaves Pós-chaves Impostos …" at bounding box center [107, 135] width 57 height 10
select select "standard"
click at [79, 130] on select "Parcela Normal Entrada Sinal Intercalada Chaves Pré-chaves Pós-chaves Impostos …" at bounding box center [107, 135] width 57 height 10
click at [215, 130] on input "1" at bounding box center [229, 135] width 57 height 10
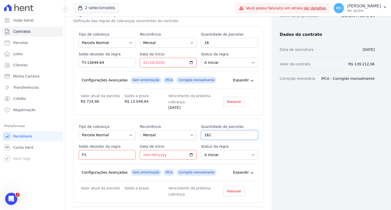
type input "162"
click at [113, 150] on input "Saldo devedor da regra" at bounding box center [107, 155] width 57 height 10
type input "259690.86"
click at [145, 150] on input "Data de início" at bounding box center [168, 155] width 57 height 10
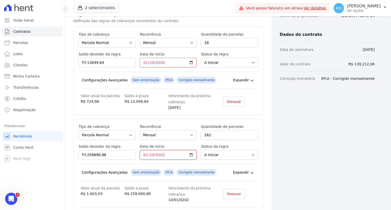
type input "[DATE]"
click at [154, 150] on input "[DATE]" at bounding box center [168, 155] width 57 height 10
click at [153, 150] on input "[DATE]" at bounding box center [168, 155] width 57 height 10
click at [152, 150] on input "[DATE]" at bounding box center [168, 155] width 57 height 10
click at [151, 150] on input "[DATE]" at bounding box center [168, 155] width 57 height 10
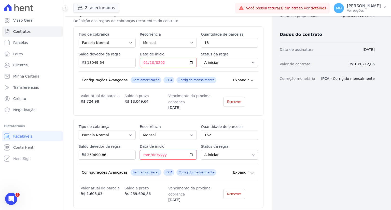
type input "[DATE]"
click at [222, 164] on div "Configurações Avançadas Sem amortização IPCA Corrigido mensalmente Expandir" at bounding box center [168, 172] width 179 height 17
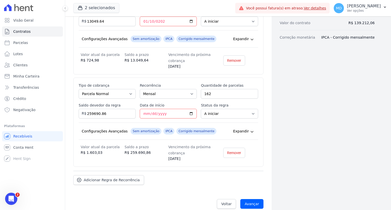
scroll to position [143, 0]
click at [251, 199] on input "Avançar" at bounding box center [251, 204] width 23 height 10
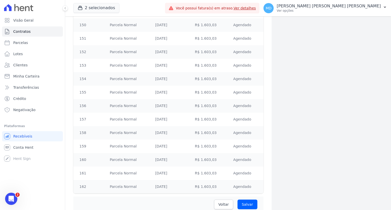
scroll to position [2359, 0]
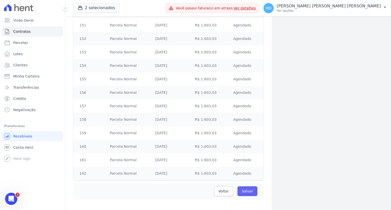
click at [244, 186] on input "Salvar" at bounding box center [247, 191] width 20 height 10
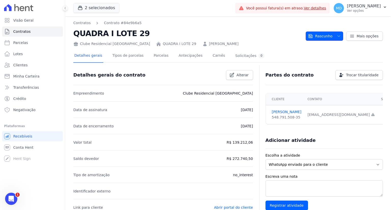
click at [320, 37] on span "Rascunho" at bounding box center [320, 36] width 24 height 9
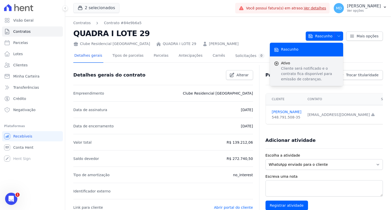
click at [315, 70] on p "Cliente será notificado e o contrato fica disponível para emissão de cobranças." at bounding box center [310, 74] width 58 height 16
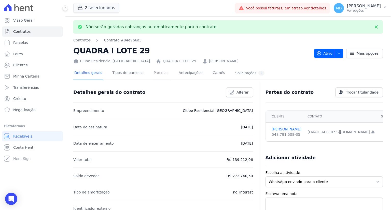
click at [153, 75] on link "Parcelas" at bounding box center [161, 73] width 17 height 13
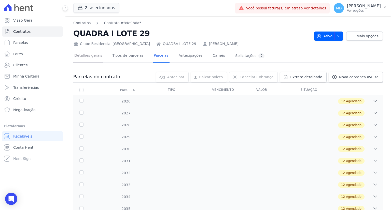
click at [88, 56] on link "Detalhes gerais" at bounding box center [88, 55] width 30 height 13
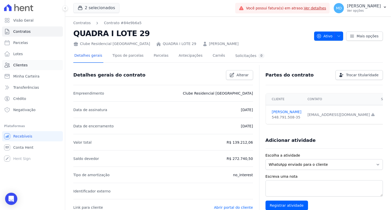
click at [21, 65] on span "Clientes" at bounding box center [20, 65] width 14 height 5
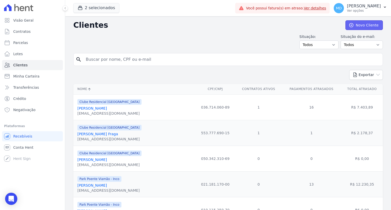
click at [361, 27] on link "Novo Cliente" at bounding box center [363, 25] width 37 height 10
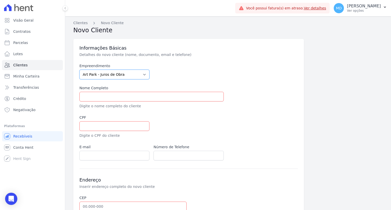
click at [127, 71] on select "Art Park - Juros de Obra Arty Park - Gravatai Arty Park - JPI Clube Residencial…" at bounding box center [114, 75] width 70 height 10
select select "9faf743c-9acd-4b6b-9881-b5fc9395b26d"
click at [79, 70] on select "Art Park - Juros de Obra Arty Park - Gravatai Arty Park - JPI Clube Residencial…" at bounding box center [114, 75] width 70 height 10
click at [105, 97] on input "text" at bounding box center [151, 97] width 144 height 10
click at [89, 93] on input "text" at bounding box center [151, 97] width 144 height 10
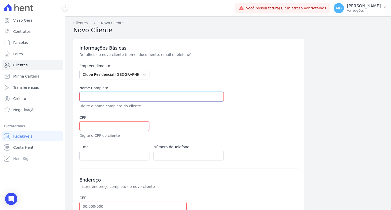
paste input "[PERSON_NAME]"
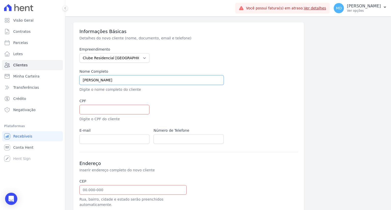
scroll to position [25, 0]
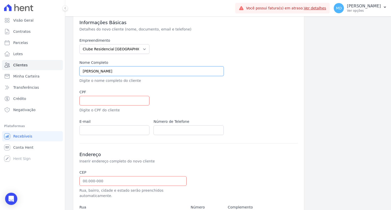
type input "[PERSON_NAME]"
click at [108, 101] on input "text" at bounding box center [114, 101] width 70 height 10
paste input "952.511.620-49"
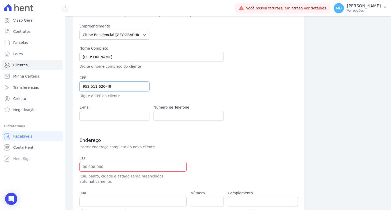
scroll to position [51, 0]
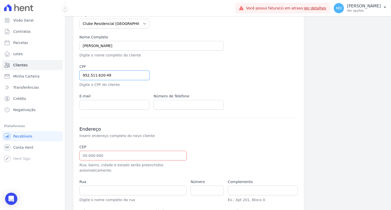
type input "952.511.620-49"
click at [96, 107] on input "email" at bounding box center [114, 105] width 70 height 10
paste input "lucianodasilvamachado040@gmail.com"
type input "lucianodasilvamachado040@gmail.com"
click at [176, 105] on input "text" at bounding box center [188, 105] width 70 height 10
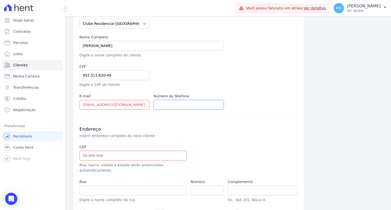
paste input "+5595515664"
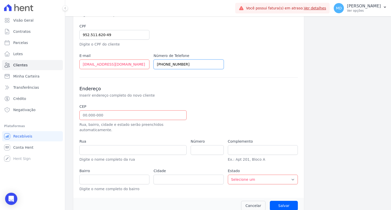
scroll to position [93, 0]
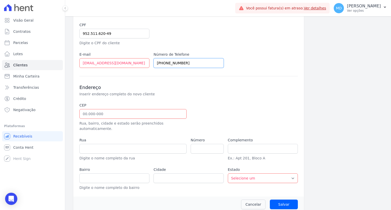
type input "+5595515664"
click at [114, 114] on input "text" at bounding box center [132, 114] width 107 height 10
paste input "94.445-745"
type input "94.445-745"
type input "[GEOGRAPHIC_DATA]"
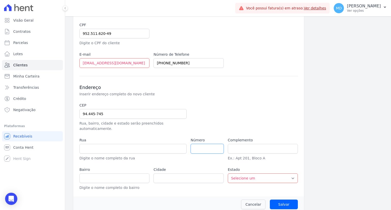
type input "Santo Onofre"
type input "Viamão"
select select "RS"
type input "76"
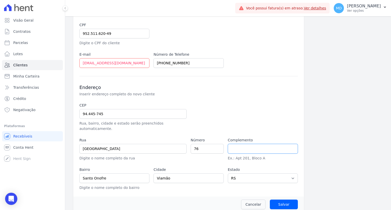
click at [238, 144] on input "text" at bounding box center [263, 149] width 70 height 10
paste input "LOTE"
type input "LOTE"
click at [290, 200] on input "Salvar" at bounding box center [284, 205] width 28 height 10
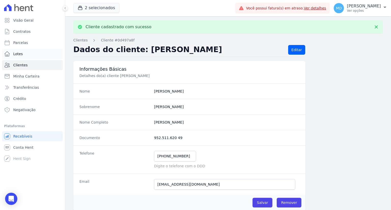
click at [31, 54] on link "Lotes" at bounding box center [32, 54] width 61 height 10
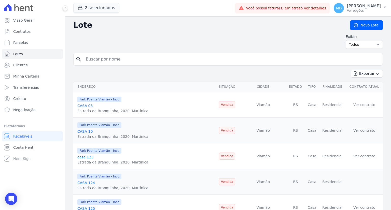
click at [147, 57] on input "search" at bounding box center [232, 59] width 298 height 10
type input "QUADRA A"
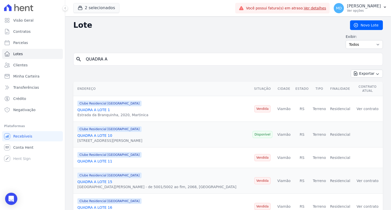
drag, startPoint x: 122, startPoint y: 59, endPoint x: 82, endPoint y: 63, distance: 40.2
click at [83, 63] on input "QUADRA A" at bounding box center [232, 59] width 298 height 10
click at [24, 31] on span "Contratos" at bounding box center [21, 31] width 17 height 5
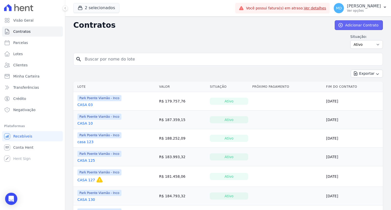
click at [342, 28] on link "Adicionar Contrato" at bounding box center [359, 25] width 48 height 10
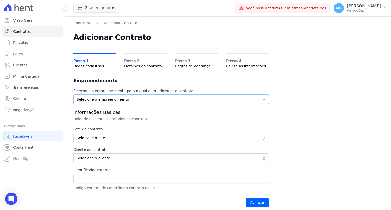
click at [123, 101] on select "Selecione o empreendimento Clube Residencial [GEOGRAPHIC_DATA] Poente Viamão - …" at bounding box center [170, 100] width 195 height 10
select select "9faf743c-9acd-4b6b-9881-b5fc9395b26d"
click at [73, 95] on select "Selecione o empreendimento Clube Residencial [GEOGRAPHIC_DATA] Poente Viamão - …" at bounding box center [170, 100] width 195 height 10
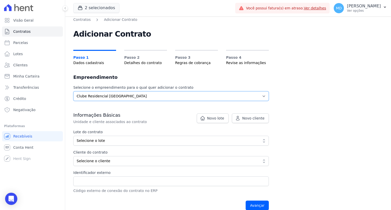
scroll to position [4, 0]
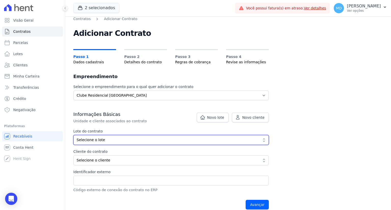
click at [113, 142] on span "Selecione o lote" at bounding box center [168, 139] width 182 height 5
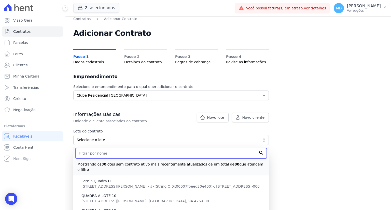
click at [110, 153] on input "text" at bounding box center [170, 153] width 191 height 11
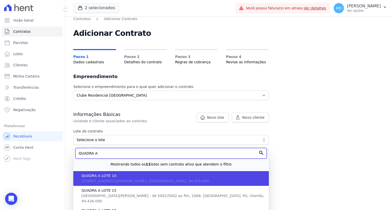
type input "QUADRA A"
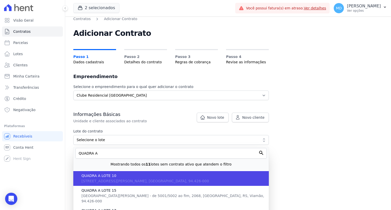
click at [108, 175] on span "QUADRA A LOTE 10" at bounding box center [172, 175] width 183 height 5
type input "cc91d2f8-7739-4602-aa1c-616cf06a6bfa"
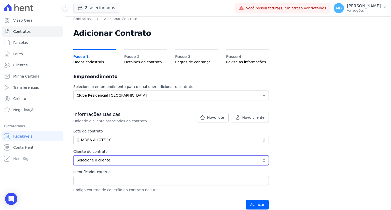
click at [104, 162] on span "Selecione o cliente" at bounding box center [168, 160] width 182 height 5
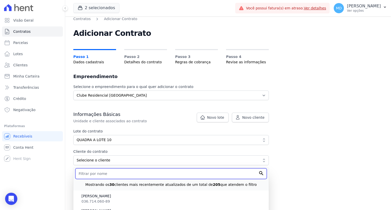
click at [101, 172] on input "text" at bounding box center [170, 173] width 191 height 11
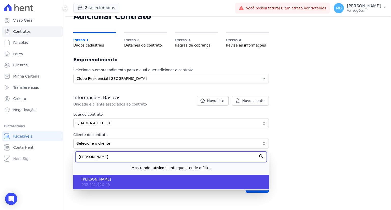
scroll to position [30, 0]
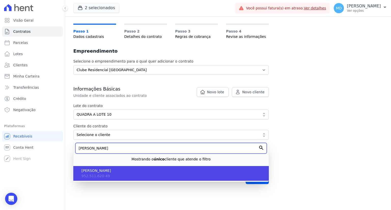
type input "LUCIANO"
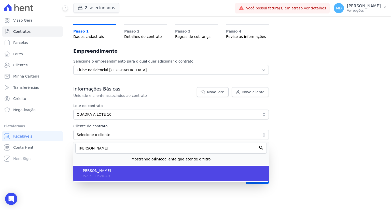
click at [111, 172] on span "[PERSON_NAME]" at bounding box center [172, 170] width 183 height 5
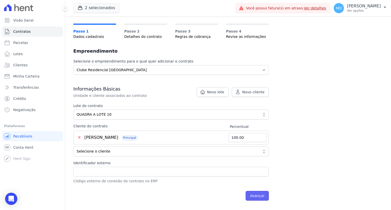
click at [256, 195] on input "Avançar" at bounding box center [256, 196] width 23 height 10
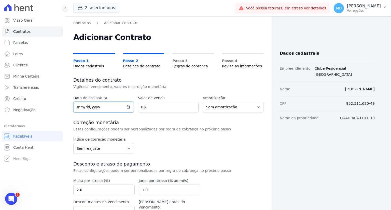
click at [78, 106] on input "date" at bounding box center [103, 107] width 61 height 11
type input "2025-09-09"
click at [160, 107] on input "number" at bounding box center [168, 107] width 61 height 11
type input "129130.47"
click at [109, 149] on select "Sem reajuste Média dos últimos 12 meses acumulado de INCCM Média dos últimos 12…" at bounding box center [103, 148] width 61 height 11
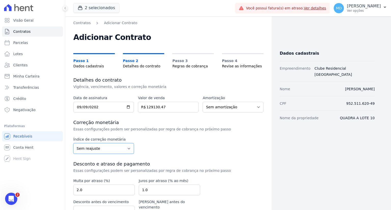
click at [109, 149] on select "Sem reajuste Média dos últimos 12 meses acumulado de INCCM Média dos últimos 12…" at bounding box center [103, 148] width 61 height 11
click at [110, 148] on select "Sem reajuste Média dos últimos 12 meses acumulado de INCCM Média dos últimos 12…" at bounding box center [103, 148] width 61 height 11
select select "ipca"
click at [73, 143] on select "Sem reajuste Média dos últimos 12 meses acumulado de INCCM Média dos últimos 12…" at bounding box center [103, 148] width 61 height 11
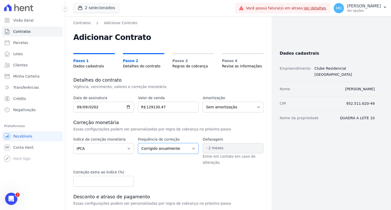
click at [153, 147] on select "Corrigido semestralmente Corrigido mensalmente Corrigido anualmente" at bounding box center [168, 148] width 61 height 11
select select "monthly"
click at [138, 143] on select "Corrigido semestralmente Corrigido mensalmente Corrigido anualmente" at bounding box center [168, 148] width 61 height 11
click at [175, 167] on div "Índice de correção monetária Sem reajuste Média dos últimos 12 meses acumulado …" at bounding box center [168, 162] width 190 height 50
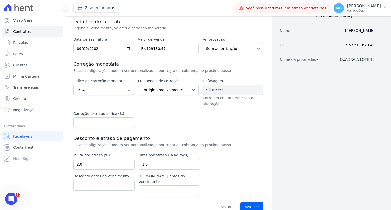
scroll to position [63, 0]
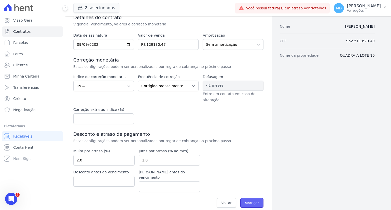
click at [251, 199] on input "Avançar" at bounding box center [251, 203] width 23 height 10
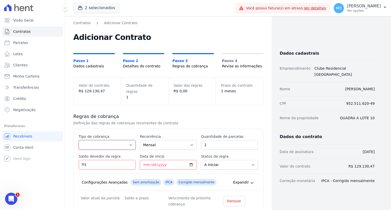
click at [121, 140] on select "Parcela Normal Entrada Sinal Intercalada Chaves Pré-chaves Pós-chaves Impostos …" at bounding box center [107, 145] width 57 height 10
select select "standard"
click at [79, 140] on select "Parcela Normal Entrada Sinal Intercalada Chaves Pré-chaves Pós-chaves Impostos …" at bounding box center [107, 145] width 57 height 10
click at [216, 142] on input "1" at bounding box center [229, 145] width 57 height 10
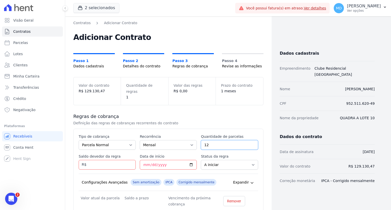
type input "12"
click at [93, 160] on input "Saldo devedor da regra" at bounding box center [107, 165] width 57 height 10
type input "12726"
click at [143, 160] on input "Data de início" at bounding box center [168, 165] width 57 height 10
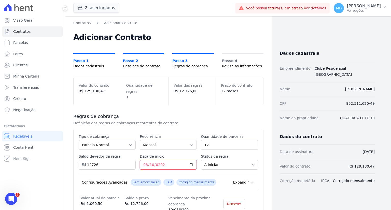
type input "2026-03-10"
click at [223, 174] on div "Configurações Avançadas Sem amortização IPCA Corrigido mensalmente Expandir" at bounding box center [168, 182] width 179 height 17
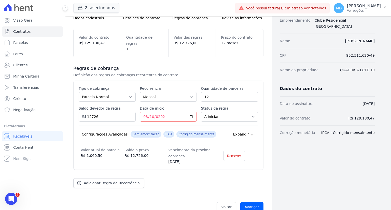
scroll to position [51, 0]
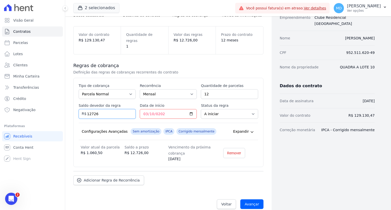
click at [100, 109] on input "12726" at bounding box center [107, 114] width 57 height 10
type input "12726.00"
click at [105, 123] on div "Configurações Avançadas Sem amortização IPCA Corrigido mensalmente Expandir" at bounding box center [168, 131] width 179 height 17
click at [211, 89] on input "12" at bounding box center [229, 94] width 57 height 10
type input "18"
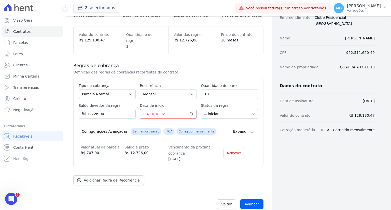
click at [128, 123] on div "Configurações Avançadas Sem amortização IPCA Corrigido mensalmente Expandir" at bounding box center [168, 131] width 179 height 17
click at [98, 177] on span "Adicionar Regra de Recorrência" at bounding box center [112, 179] width 56 height 5
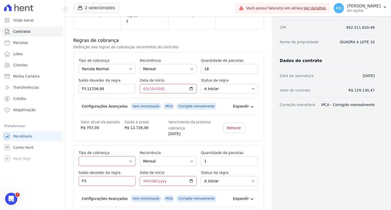
scroll to position [102, 0]
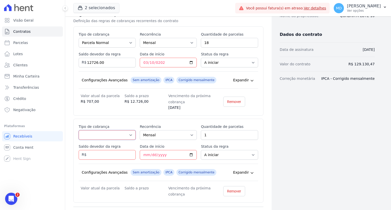
click at [103, 130] on select "Parcela Normal Entrada Sinal Intercalada Chaves Pré-chaves Pós-chaves Impostos …" at bounding box center [107, 135] width 57 height 10
select select "standard"
click at [79, 130] on select "Parcela Normal Entrada Sinal Intercalada Chaves Pré-chaves Pós-chaves Impostos …" at bounding box center [107, 135] width 57 height 10
click at [221, 130] on input "1" at bounding box center [229, 135] width 57 height 10
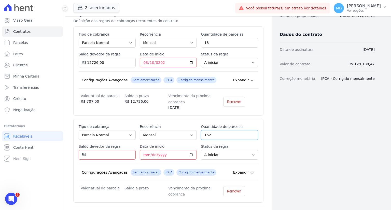
type input "162"
click at [107, 150] on input "Saldo devedor da regra" at bounding box center [107, 155] width 57 height 10
type input "243604.26"
click at [141, 150] on input "Data de início" at bounding box center [168, 155] width 57 height 10
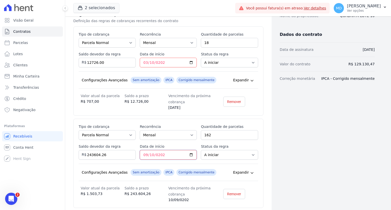
type input "2027-09-10"
click at [214, 164] on div "Configurações Avançadas Sem amortização IPCA Corrigido mensalmente Expandir" at bounding box center [168, 172] width 179 height 17
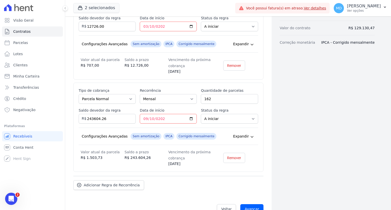
scroll to position [143, 0]
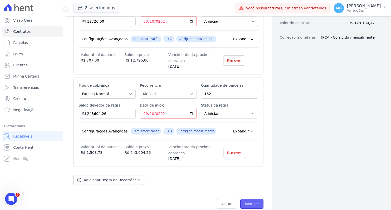
click at [247, 199] on input "Avançar" at bounding box center [251, 204] width 23 height 10
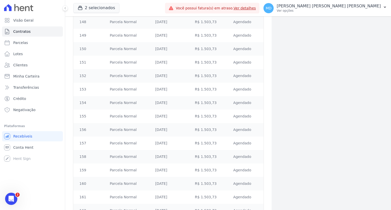
scroll to position [2359, 0]
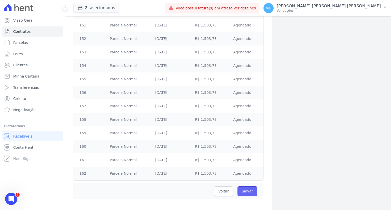
click at [243, 187] on input "Salvar" at bounding box center [247, 191] width 20 height 10
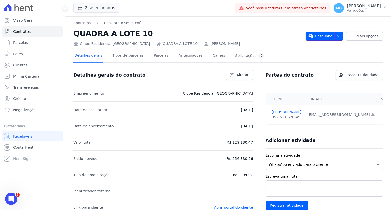
click at [317, 36] on span "Rascunho" at bounding box center [320, 36] width 24 height 9
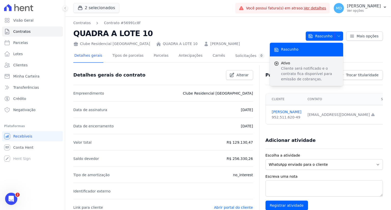
click at [304, 66] on p "Cliente será notificado e o contrato fica disponível para emissão de cobranças." at bounding box center [310, 74] width 58 height 16
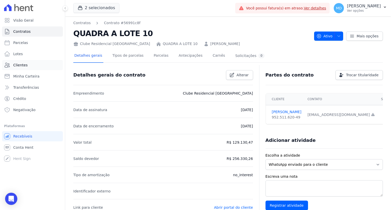
click at [23, 66] on span "Clientes" at bounding box center [20, 65] width 14 height 5
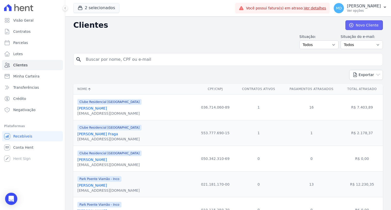
click at [363, 26] on link "Novo Cliente" at bounding box center [363, 25] width 37 height 10
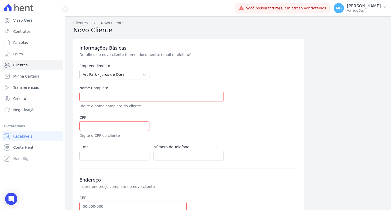
click at [131, 80] on div "Empreendimento Art Park - Juros de Obra Arty Park - Gravatai Arty Park - JPI Cl…" at bounding box center [188, 111] width 218 height 97
click at [131, 77] on select "Art Park - Juros de Obra Arty Park - Gravatai Arty Park - JPI Clube Residencial…" at bounding box center [114, 75] width 70 height 10
select select "9faf743c-9acd-4b6b-9881-b5fc9395b26d"
click at [79, 70] on select "Art Park - Juros de Obra Arty Park - Gravatai Arty Park - JPI Clube Residencial…" at bounding box center [114, 75] width 70 height 10
click at [99, 96] on input "text" at bounding box center [151, 97] width 144 height 10
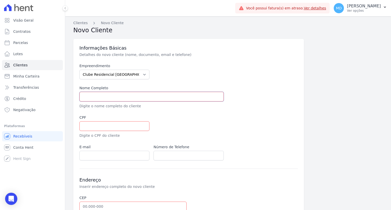
click at [132, 98] on input "text" at bounding box center [151, 97] width 144 height 10
paste input "[PERSON_NAME]"
type input "[PERSON_NAME]"
click at [88, 124] on input "text" at bounding box center [114, 126] width 70 height 10
paste input "006.163.330-56"
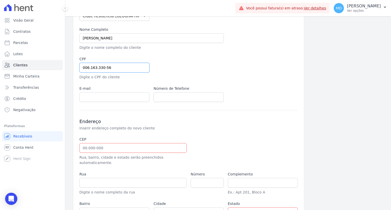
scroll to position [76, 0]
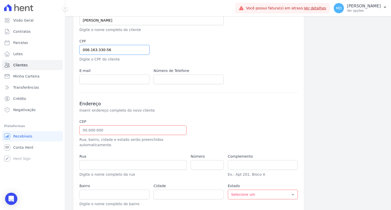
type input "006.163.330-56"
click at [116, 82] on input "email" at bounding box center [114, 80] width 70 height 10
paste input "barbosajacqueline478@gmail.com"
type input "[EMAIL_ADDRESS][DOMAIN_NAME]"
click at [190, 78] on input "text" at bounding box center [188, 80] width 70 height 10
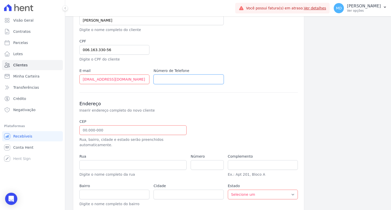
click at [165, 78] on input "text" at bounding box center [188, 80] width 70 height 10
paste input "+555194044549"
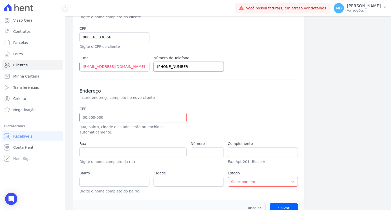
scroll to position [93, 0]
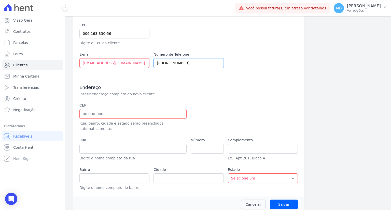
type input "+555194044549"
click at [115, 114] on input "text" at bounding box center [132, 114] width 107 height 10
paste input "94.445-745"
type input "94.445-745"
type input "Rua Lagoa Mangueira"
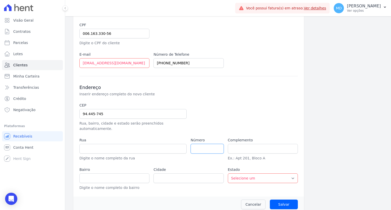
type input "Santo Onofre"
type input "Viamão"
select select "RS"
type input "76"
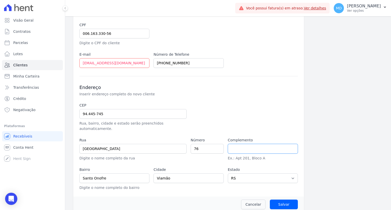
click at [248, 144] on input "text" at bounding box center [263, 149] width 70 height 10
type input "L"
click at [278, 200] on input "Salvar" at bounding box center [284, 205] width 28 height 10
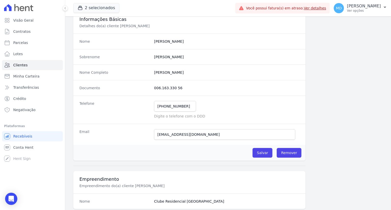
scroll to position [51, 0]
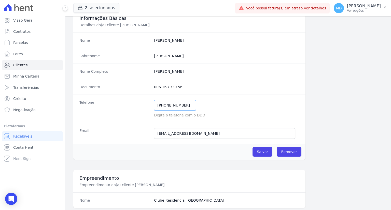
click at [183, 105] on input "(5) 19404-4549" at bounding box center [175, 105] width 42 height 11
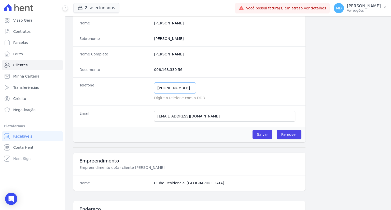
scroll to position [34, 0]
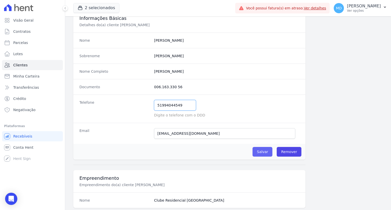
type input "51994044549"
click at [265, 154] on input "Salvar" at bounding box center [262, 152] width 20 height 10
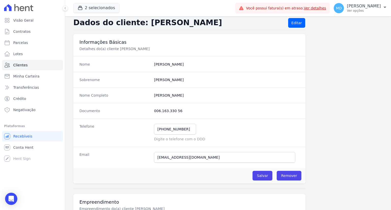
scroll to position [0, 0]
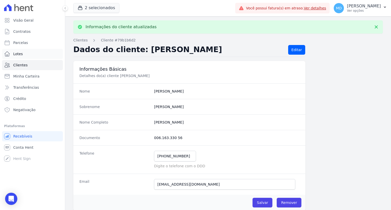
click at [28, 52] on link "Lotes" at bounding box center [32, 54] width 61 height 10
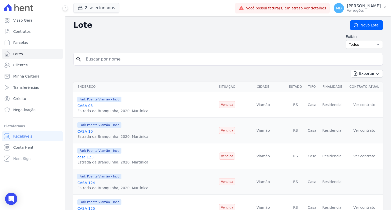
click at [141, 61] on input "search" at bounding box center [232, 59] width 298 height 10
type input "QUADRA A"
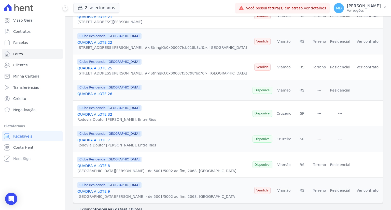
scroll to position [347, 0]
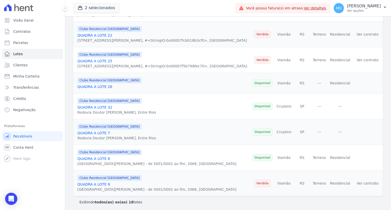
click at [94, 183] on link "QUADRA A LOTE 9" at bounding box center [93, 184] width 33 height 4
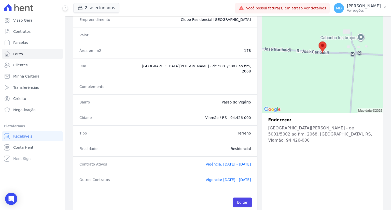
scroll to position [64, 0]
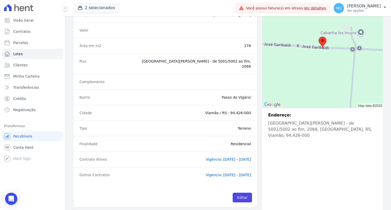
click at [231, 173] on span "Vigencia: 30/04/2024 - 25/03/2039" at bounding box center [228, 175] width 45 height 4
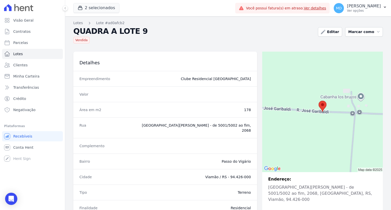
scroll to position [64, 0]
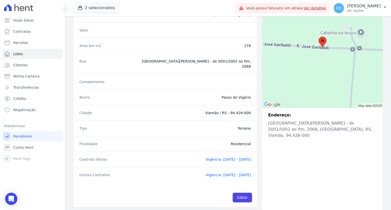
click at [208, 157] on span "Vigência: 09/12/2024 - 10/11/2039" at bounding box center [228, 159] width 45 height 4
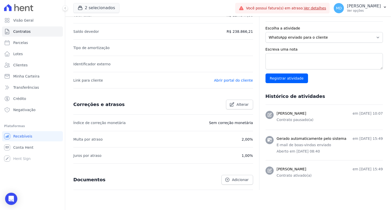
scroll to position [149, 0]
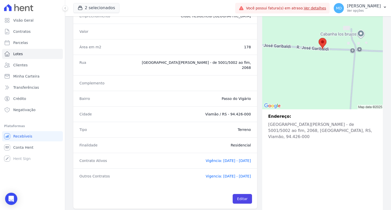
scroll to position [64, 0]
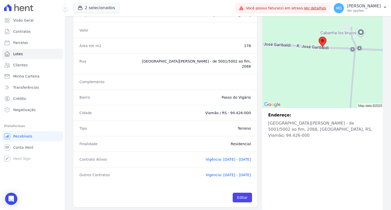
click at [207, 173] on span "Vigencia: 30/04/2024 - 25/03/2039" at bounding box center [228, 175] width 45 height 4
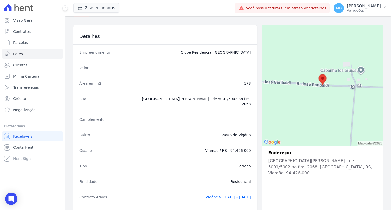
scroll to position [64, 0]
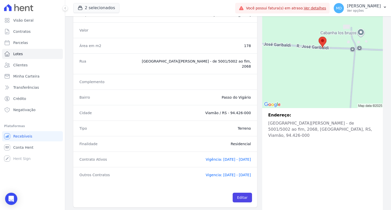
click at [214, 157] on span "Vigência: 09/12/2024 - 10/11/2039" at bounding box center [228, 159] width 45 height 4
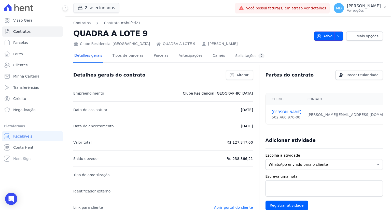
click at [329, 39] on span "Ativo" at bounding box center [324, 36] width 16 height 9
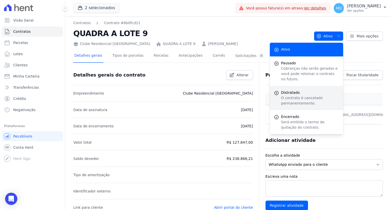
click at [292, 95] on p "O contrato é cancelado permanentemente." at bounding box center [310, 100] width 58 height 11
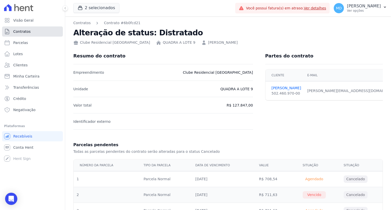
click at [31, 33] on link "Contratos" at bounding box center [32, 31] width 61 height 10
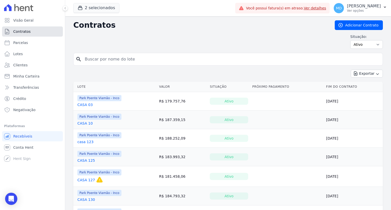
click at [18, 29] on span "Contratos" at bounding box center [21, 31] width 17 height 5
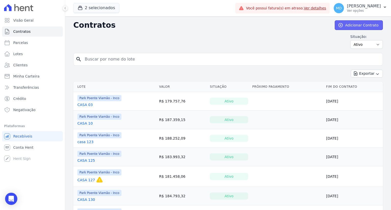
click at [342, 27] on icon at bounding box center [340, 25] width 5 height 5
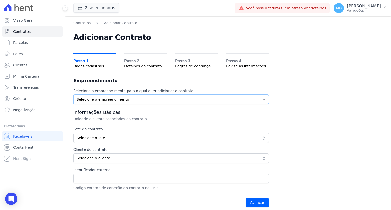
click at [97, 97] on select "Selecione o empreendimento Clube Residencial [GEOGRAPHIC_DATA] Poente Viamão - …" at bounding box center [170, 100] width 195 height 10
select select "9faf743c-9acd-4b6b-9881-b5fc9395b26d"
click at [73, 95] on select "Selecione o empreendimento Clube Residencial [GEOGRAPHIC_DATA] Poente Viamão - …" at bounding box center [170, 100] width 195 height 10
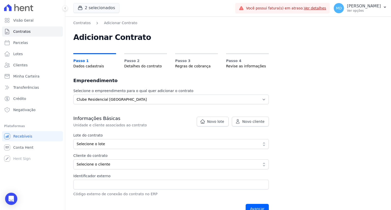
click at [104, 145] on span "Selecione o lote" at bounding box center [168, 143] width 182 height 5
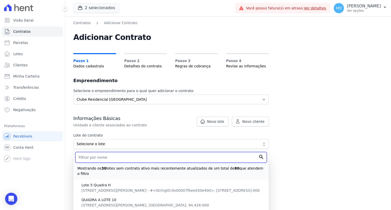
click at [110, 160] on input "text" at bounding box center [170, 157] width 191 height 11
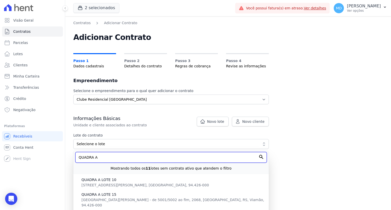
type input "QUADRA A"
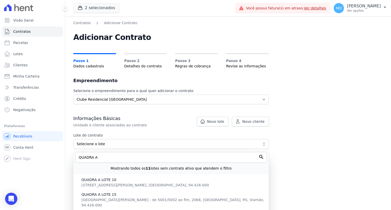
click at [72, 171] on div "Contratos Adicionar Contrato Adicionar Contrato Passo 1 Dados cadastrais Passo …" at bounding box center [228, 118] width 326 height 205
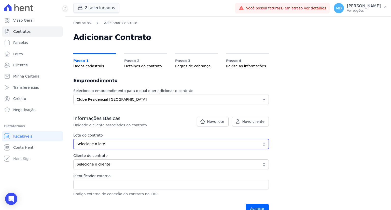
click at [115, 148] on button "Selecione o lote" at bounding box center [170, 144] width 195 height 10
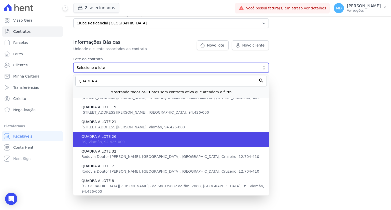
scroll to position [66, 0]
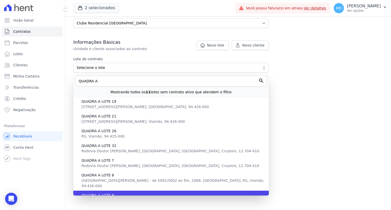
click at [122, 199] on span "Avenida José Garibaldi - de 5001/5002 ao fim, 2068, Passo do Vigário, RS, Viamã…" at bounding box center [172, 203] width 183 height 9
type input "ad0afcb2-238e-4d32-b716-ae4ae6af3e34"
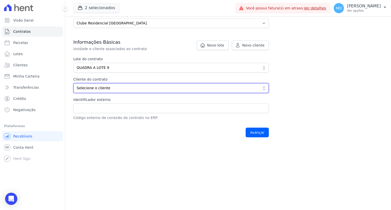
click at [101, 90] on span "Selecione o cliente" at bounding box center [168, 87] width 182 height 5
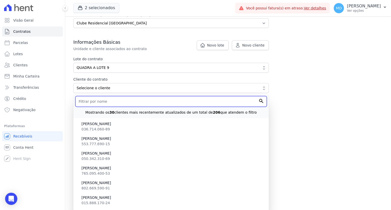
click at [106, 103] on input "text" at bounding box center [170, 101] width 191 height 11
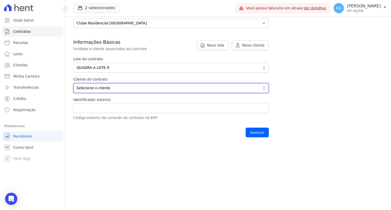
click at [104, 86] on span "Selecione o cliente" at bounding box center [168, 87] width 182 height 5
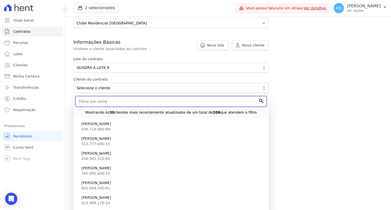
click at [107, 102] on input "text" at bounding box center [170, 101] width 191 height 11
paste input "[PERSON_NAME] [PERSON_NAME]"
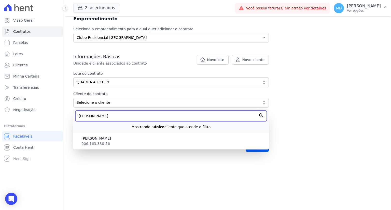
scroll to position [62, 0]
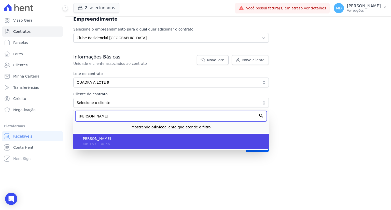
type input "[PERSON_NAME] [PERSON_NAME]"
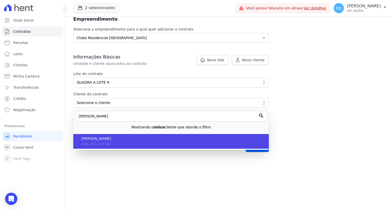
click at [106, 137] on span "[PERSON_NAME] [PERSON_NAME]" at bounding box center [172, 138] width 183 height 5
click at [106, 128] on input "Identificador externo" at bounding box center [170, 123] width 195 height 10
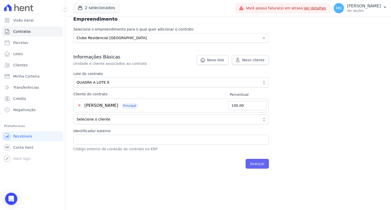
click at [258, 166] on input "Avançar" at bounding box center [256, 164] width 23 height 10
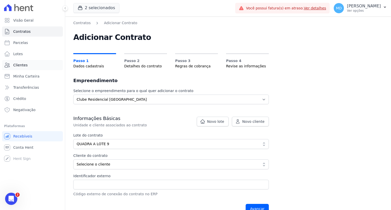
click at [29, 66] on link "Clientes" at bounding box center [32, 65] width 61 height 10
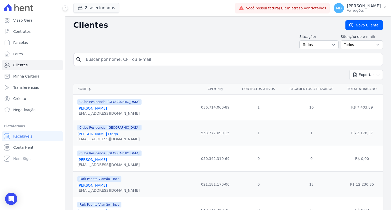
click at [125, 62] on input "search" at bounding box center [232, 59] width 298 height 10
paste input "[PERSON_NAME]"
type input "[PERSON_NAME]"
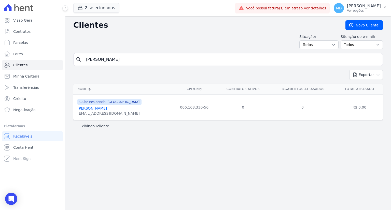
click at [97, 110] on link "[PERSON_NAME]" at bounding box center [92, 108] width 30 height 4
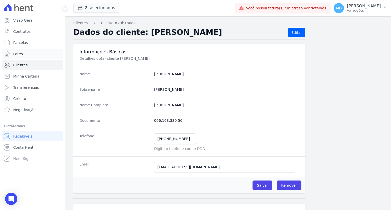
click at [24, 53] on link "Lotes" at bounding box center [32, 54] width 61 height 10
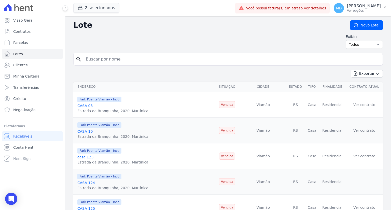
click at [109, 61] on input "search" at bounding box center [232, 59] width 298 height 10
type input "QUADRA A"
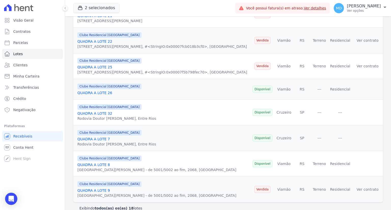
scroll to position [347, 0]
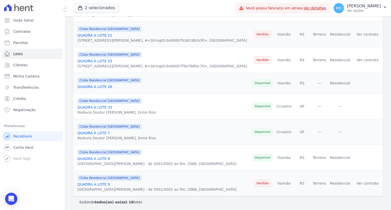
click at [95, 182] on link "QUADRA A LOTE 9" at bounding box center [93, 184] width 33 height 4
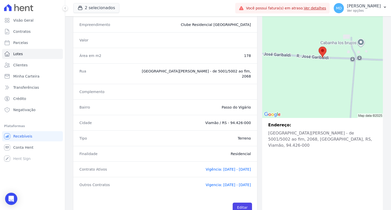
scroll to position [64, 0]
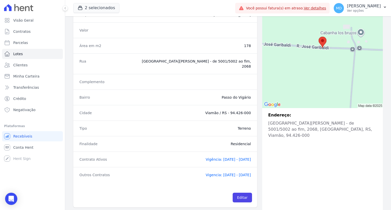
click at [215, 157] on span "Vigência: [DATE] - [DATE]" at bounding box center [228, 159] width 45 height 4
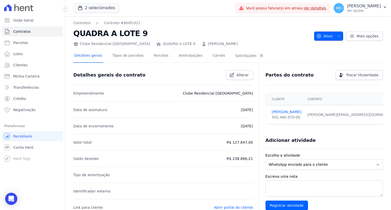
click at [324, 36] on span "Ativo" at bounding box center [324, 36] width 16 height 9
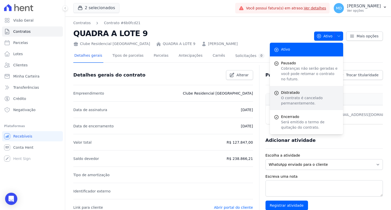
click at [291, 90] on span "Distratado" at bounding box center [310, 92] width 58 height 5
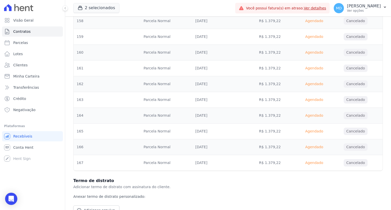
scroll to position [2844, 0]
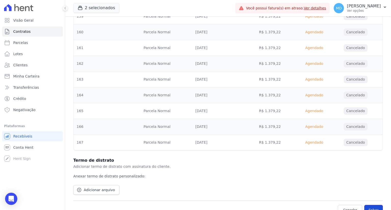
click at [370, 205] on button "Salvar" at bounding box center [373, 210] width 19 height 10
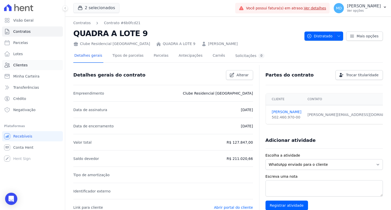
click at [24, 65] on span "Clientes" at bounding box center [20, 65] width 14 height 5
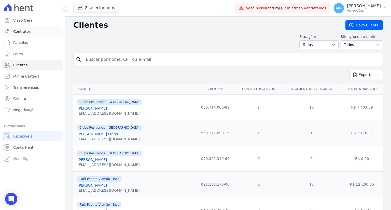
click at [24, 35] on link "Contratos" at bounding box center [32, 31] width 61 height 10
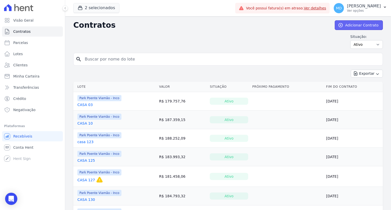
click at [362, 26] on link "Adicionar Contrato" at bounding box center [359, 25] width 48 height 10
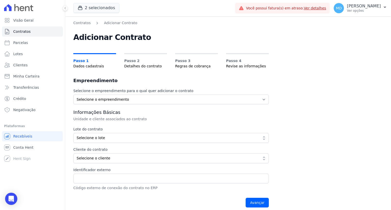
scroll to position [4, 0]
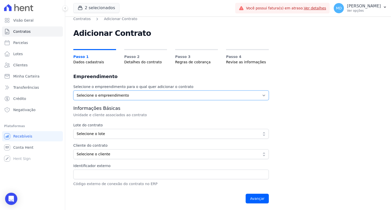
click at [115, 96] on select "Selecione o empreendimento Clube Residencial Saint Louis Park Poente Viamão - I…" at bounding box center [170, 96] width 195 height 10
select select "9faf743c-9acd-4b6b-9881-b5fc9395b26d"
click at [73, 91] on select "Selecione o empreendimento Clube Residencial Saint Louis Park Poente Viamão - I…" at bounding box center [170, 96] width 195 height 10
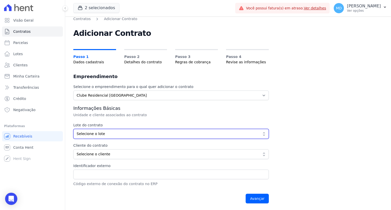
click at [104, 133] on span "Selecione o lote" at bounding box center [168, 133] width 182 height 5
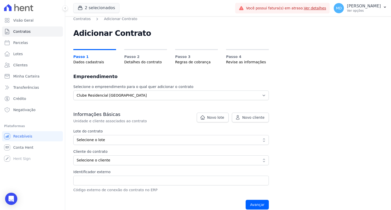
click at [103, 139] on span "Selecione o lote" at bounding box center [168, 139] width 182 height 5
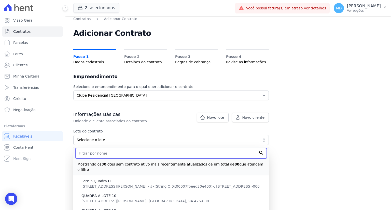
click at [99, 153] on input "text" at bounding box center [170, 153] width 191 height 11
type input "QUADRA A"
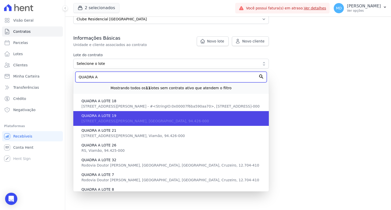
scroll to position [66, 0]
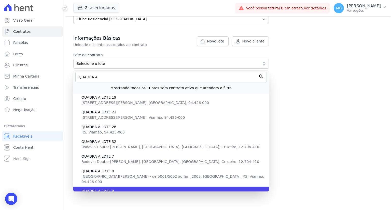
click at [112, 195] on span "Avenida José Garibaldi - de 5001/5002 ao fim, 2068, Passo do Vigário, RS, Viamã…" at bounding box center [172, 199] width 183 height 9
type input "ad0afcb2-238e-4d32-b716-ae4ae6af3e34"
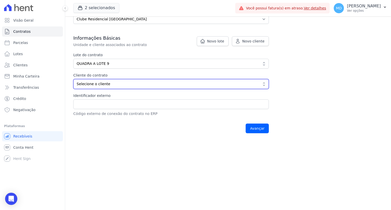
click at [108, 83] on span "Selecione o cliente" at bounding box center [168, 83] width 182 height 5
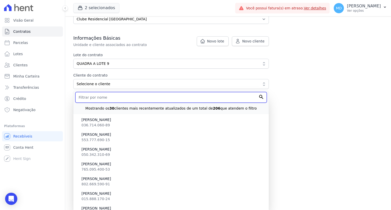
click at [103, 97] on input "text" at bounding box center [170, 97] width 191 height 11
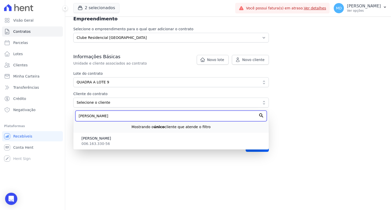
scroll to position [62, 0]
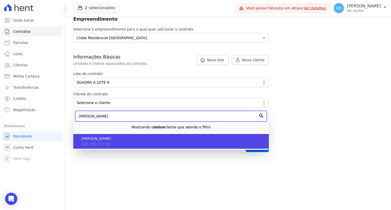
type input "alex sandro m"
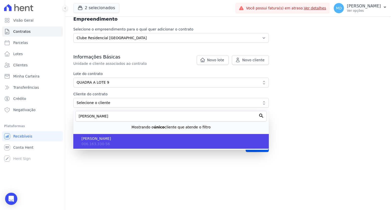
click at [135, 142] on li "Alex Sandro Machado 006.163.330-56" at bounding box center [170, 141] width 195 height 15
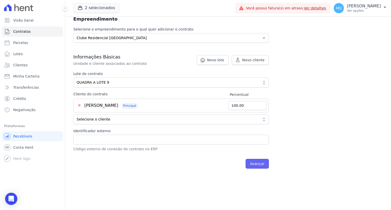
click at [260, 163] on input "Avançar" at bounding box center [256, 164] width 23 height 10
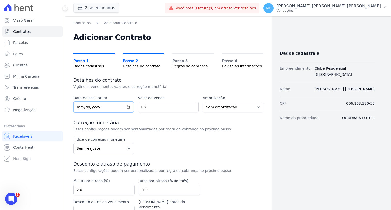
click at [79, 109] on input "date" at bounding box center [103, 107] width 61 height 11
type input "[DATE]"
click at [149, 108] on input "number" at bounding box center [168, 107] width 61 height 11
drag, startPoint x: 158, startPoint y: 109, endPoint x: 159, endPoint y: 107, distance: 3.0
click at [158, 109] on input "number" at bounding box center [168, 107] width 61 height 11
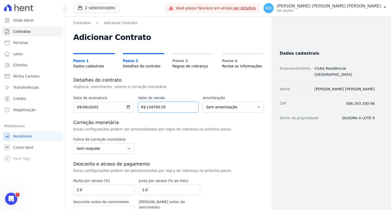
type input "134700.55"
drag, startPoint x: 113, startPoint y: 145, endPoint x: 113, endPoint y: 148, distance: 3.3
click at [113, 145] on select "Sem reajuste Média dos últimos 12 meses acumulado de INCCM Média dos últimos 12…" at bounding box center [103, 148] width 61 height 11
select select "ipca"
click at [73, 143] on select "Sem reajuste Média dos últimos 12 meses acumulado de INCCM Média dos últimos 12…" at bounding box center [103, 148] width 61 height 11
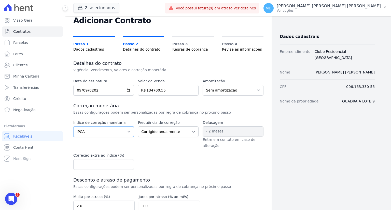
scroll to position [25, 0]
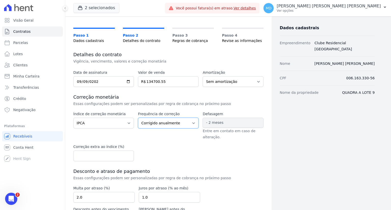
click at [155, 124] on select "Corrigido semestralmente Corrigido mensalmente Corrigido anualmente" at bounding box center [168, 123] width 61 height 11
drag, startPoint x: 163, startPoint y: 122, endPoint x: 163, endPoint y: 127, distance: 5.3
click at [163, 122] on select "Corrigido semestralmente Corrigido mensalmente Corrigido anualmente" at bounding box center [168, 123] width 61 height 11
select select "monthly"
click at [138, 118] on select "Corrigido semestralmente Corrigido mensalmente Corrigido anualmente" at bounding box center [168, 123] width 61 height 11
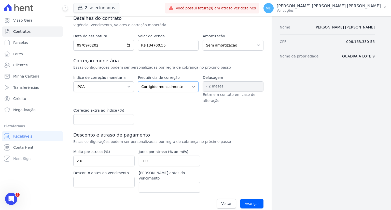
scroll to position [63, 0]
click at [256, 199] on input "Avançar" at bounding box center [251, 203] width 23 height 10
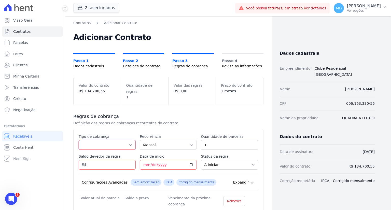
click at [114, 140] on select "Parcela Normal Entrada Sinal Intercalada Chaves Pré-chaves Pós-chaves Impostos …" at bounding box center [107, 145] width 57 height 10
click at [171, 28] on div "Contratos Adicionar Contrato Adicionar Contrato Passo 1 Dados cadastrais Passo …" at bounding box center [168, 44] width 190 height 49
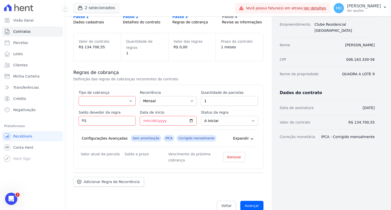
scroll to position [46, 0]
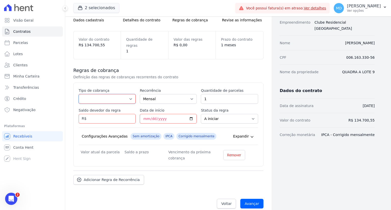
click at [108, 94] on select "Parcela Normal Entrada Sinal Intercalada Chaves Pré-chaves Pós-chaves Impostos …" at bounding box center [107, 99] width 57 height 10
select select "standard"
click at [79, 94] on select "Parcela Normal Entrada Sinal Intercalada Chaves Pré-chaves Pós-chaves Impostos …" at bounding box center [107, 99] width 57 height 10
click at [222, 94] on input "1" at bounding box center [229, 99] width 57 height 10
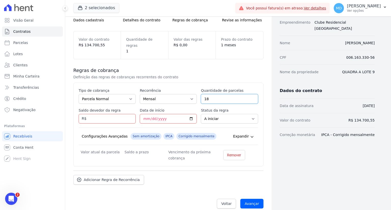
type input "18"
click at [95, 114] on input "Saldo devedor da regra" at bounding box center [107, 119] width 57 height 10
type input "13050.00"
click at [143, 114] on input "Data de início" at bounding box center [168, 119] width 57 height 10
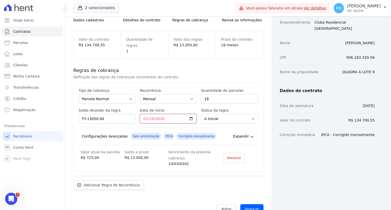
type input "2026-03-10"
click at [207, 128] on div "Configurações Avançadas Sem amortização IPCA Corrigido mensalmente Expandir" at bounding box center [168, 136] width 179 height 17
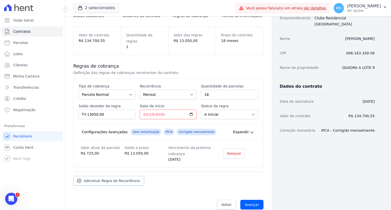
scroll to position [51, 0]
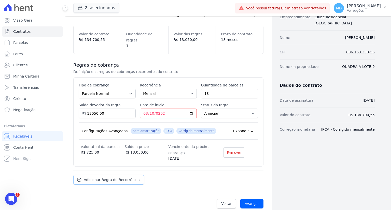
click at [123, 177] on span "Adicionar Regra de Recorrência" at bounding box center [112, 179] width 56 height 5
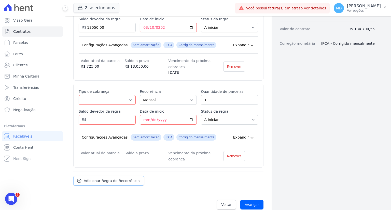
scroll to position [138, 0]
click at [126, 94] on select "Parcela Normal Entrada Sinal Intercalada Chaves Pré-chaves Pós-chaves Impostos …" at bounding box center [107, 99] width 57 height 10
select select "standard"
click at [79, 94] on select "Parcela Normal Entrada Sinal Intercalada Chaves Pré-chaves Pós-chaves Impostos …" at bounding box center [107, 99] width 57 height 10
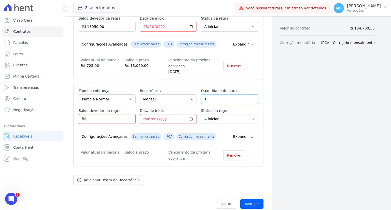
click at [222, 94] on input "1" at bounding box center [229, 99] width 57 height 10
type input "162"
click at [110, 114] on input "Saldo devedor da regra" at bounding box center [107, 119] width 57 height 10
type input "254617.02"
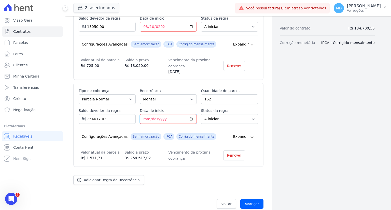
click at [145, 114] on input "Data de início" at bounding box center [168, 119] width 57 height 10
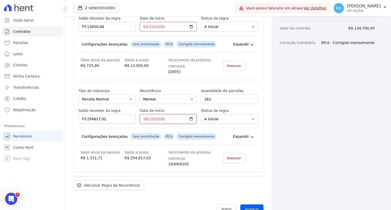
type input "2027-09-10"
click at [138, 164] on div "Esse tipo de parcela não entra no saldo devedor do contrato. Tipo de cobrança P…" at bounding box center [168, 127] width 190 height 89
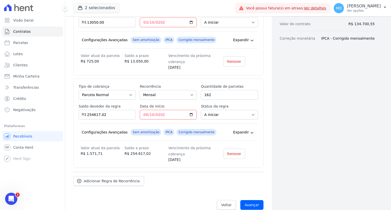
scroll to position [143, 0]
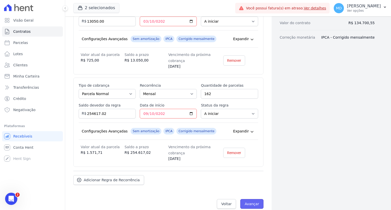
click at [254, 199] on input "Avançar" at bounding box center [251, 204] width 23 height 10
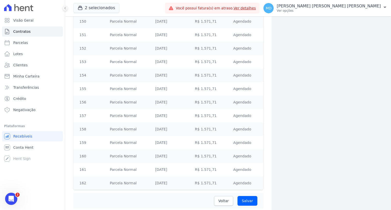
scroll to position [2359, 0]
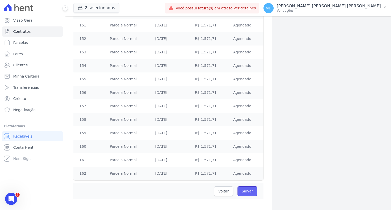
click at [250, 187] on input "Salvar" at bounding box center [247, 191] width 20 height 10
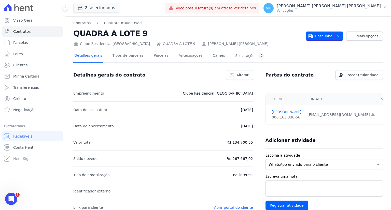
click at [313, 37] on span "Rascunho" at bounding box center [320, 36] width 24 height 9
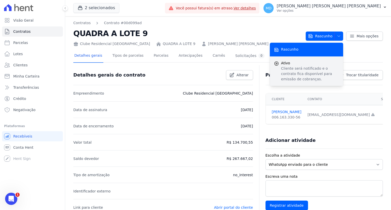
click at [295, 69] on p "Cliente será notificado e o contrato fica disponível para emissão de cobranças." at bounding box center [310, 74] width 58 height 16
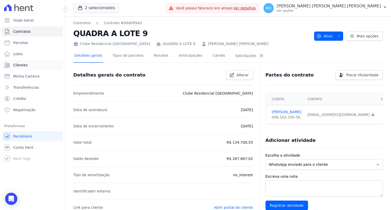
click at [19, 64] on span "Clientes" at bounding box center [20, 65] width 14 height 5
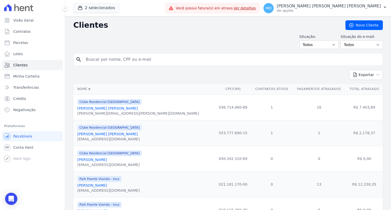
click at [155, 3] on div "2 selecionados Apice Incorporadora [GEOGRAPHIC_DATA] - Juros de Obra [GEOGRAPHI…" at bounding box center [118, 8] width 90 height 17
click at [34, 67] on link "Clientes" at bounding box center [32, 65] width 61 height 10
click at [358, 27] on link "Novo Cliente" at bounding box center [363, 25] width 37 height 10
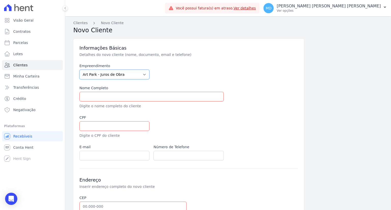
click at [103, 73] on select "[GEOGRAPHIC_DATA] - [GEOGRAPHIC_DATA] - [GEOGRAPHIC_DATA] - JPI Clube Residenci…" at bounding box center [114, 75] width 70 height 10
select select "9faf743c-9acd-4b6b-9881-b5fc9395b26d"
click at [79, 70] on select "[GEOGRAPHIC_DATA] - [GEOGRAPHIC_DATA] - [GEOGRAPHIC_DATA] - JPI Clube Residenci…" at bounding box center [114, 75] width 70 height 10
click at [102, 93] on input "text" at bounding box center [151, 97] width 144 height 10
click at [100, 96] on input "text" at bounding box center [151, 97] width 144 height 10
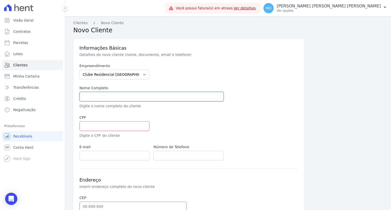
paste input "[PERSON_NAME]"
type input "[PERSON_NAME]"
click at [93, 124] on input "text" at bounding box center [114, 126] width 70 height 10
paste input "998.898.030-20"
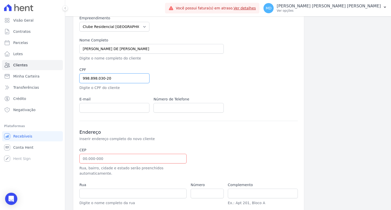
scroll to position [51, 0]
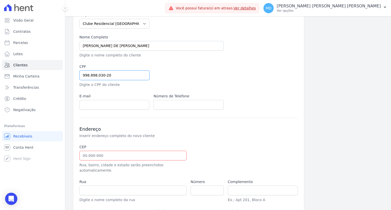
type input "998.898.030-20"
click at [95, 103] on input "email" at bounding box center [114, 105] width 70 height 10
click at [88, 103] on input "email" at bounding box center [114, 105] width 70 height 10
paste input "[EMAIL_ADDRESS][DOMAIN_NAME]"
type input "[EMAIL_ADDRESS][DOMAIN_NAME]"
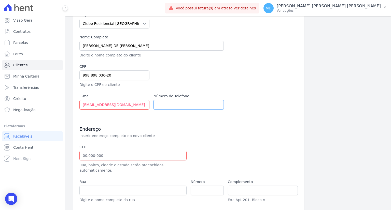
click at [177, 105] on input "text" at bounding box center [188, 105] width 70 height 10
click at [165, 103] on input "text" at bounding box center [188, 105] width 70 height 10
paste input "+5551989102923"
click at [162, 104] on input "+5551989102923" at bounding box center [188, 105] width 70 height 10
type input "51989102923"
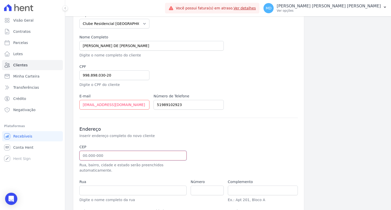
click at [100, 155] on input "text" at bounding box center [132, 156] width 107 height 10
paste input "94.440-140"
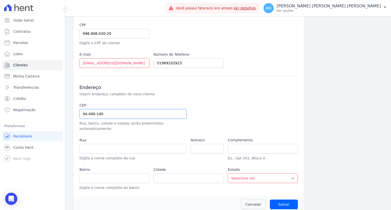
scroll to position [93, 0]
type input "94.440-140"
type input "Rua Nova Aurora"
type input "Querência"
type input "Viamão"
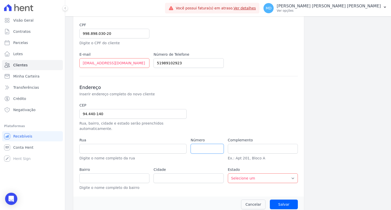
select select "RS"
click at [196, 144] on input "number" at bounding box center [207, 149] width 33 height 10
paste input "116"
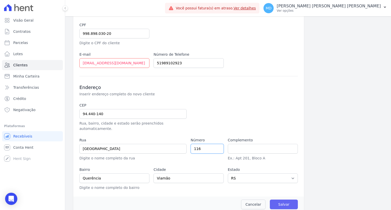
type input "116"
click at [279, 200] on input "Salvar" at bounding box center [284, 205] width 28 height 10
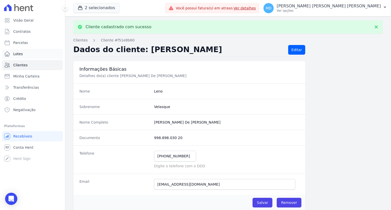
click at [26, 56] on link "Lotes" at bounding box center [32, 54] width 61 height 10
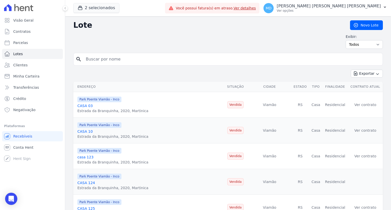
click at [104, 59] on input "search" at bounding box center [232, 59] width 298 height 10
type input "q"
type input "QUADRA J"
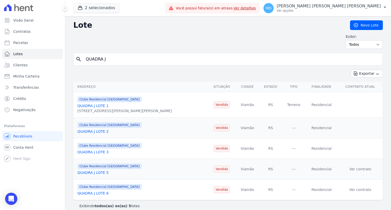
click at [92, 152] on link "QUADRA J LOTE 3" at bounding box center [92, 152] width 31 height 4
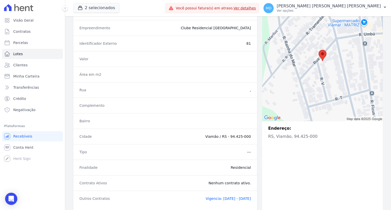
scroll to position [79, 0]
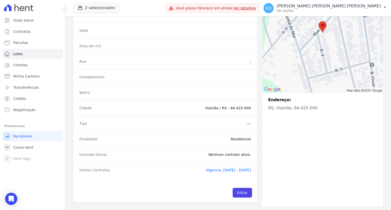
click at [224, 168] on span "Vigencia: 01/02/2023 - 25/12/2024" at bounding box center [228, 170] width 45 height 4
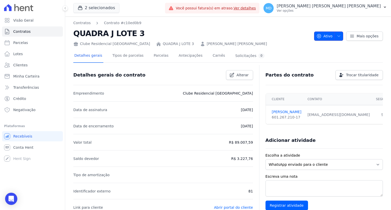
click at [320, 39] on span "Ativo" at bounding box center [324, 36] width 16 height 9
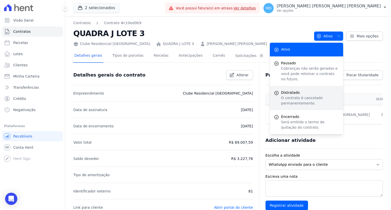
click at [288, 95] on p "O contrato é cancelado permanentemente." at bounding box center [310, 100] width 58 height 11
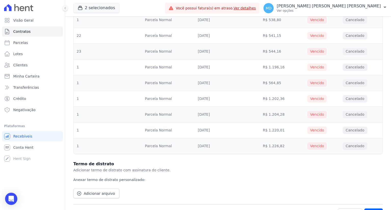
scroll to position [266, 0]
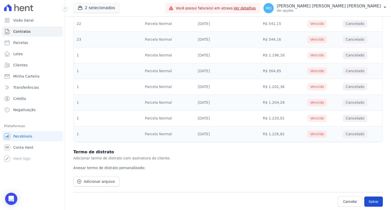
click at [373, 198] on button "Salvar" at bounding box center [373, 202] width 19 height 10
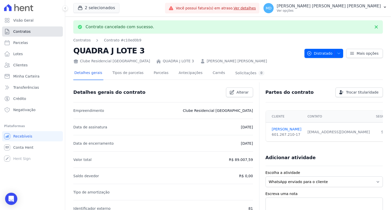
click at [24, 31] on span "Contratos" at bounding box center [21, 31] width 17 height 5
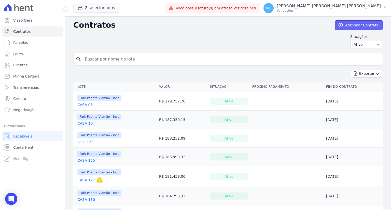
click at [348, 25] on link "Adicionar Contrato" at bounding box center [359, 25] width 48 height 10
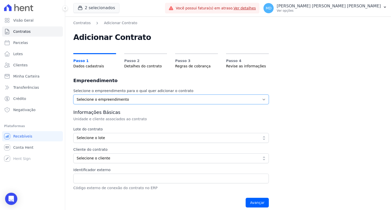
click at [124, 99] on select "Selecione o empreendimento Clube Residencial [GEOGRAPHIC_DATA] Poente Viamão - …" at bounding box center [170, 100] width 195 height 10
select select "9faf743c-9acd-4b6b-9881-b5fc9395b26d"
click at [73, 95] on select "Selecione o empreendimento Clube Residencial [GEOGRAPHIC_DATA] Poente Viamão - …" at bounding box center [170, 100] width 195 height 10
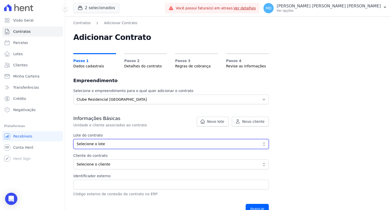
click at [106, 144] on span "Selecione o lote" at bounding box center [168, 143] width 182 height 5
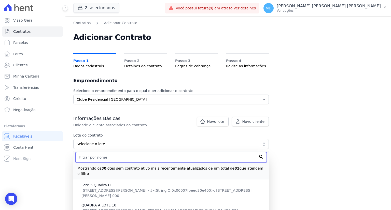
click at [102, 158] on input "text" at bounding box center [170, 157] width 191 height 11
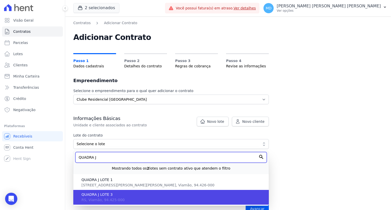
type input "QUADRA J"
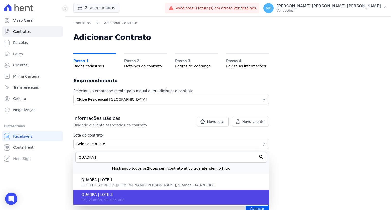
click at [105, 200] on span "RS, Viamão, 94.425-000" at bounding box center [102, 200] width 43 height 4
type input "f2e55d6a-07be-47ed-af7d-c751b5a72ad4"
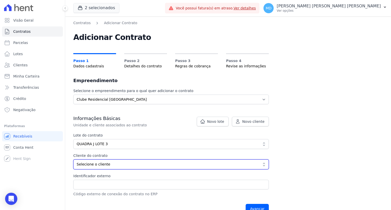
click at [113, 166] on span "Selecione o cliente" at bounding box center [168, 164] width 182 height 5
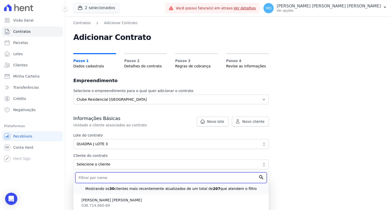
click at [113, 178] on input "text" at bounding box center [170, 177] width 191 height 11
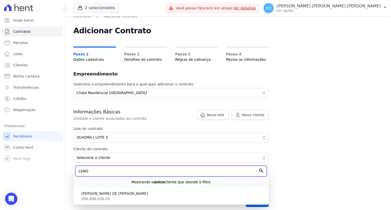
scroll to position [10, 0]
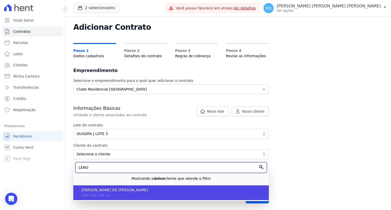
type input "LENO"
click at [110, 194] on li "LENO DE SOUZA VELASQUE 998.898.030-20" at bounding box center [170, 192] width 195 height 15
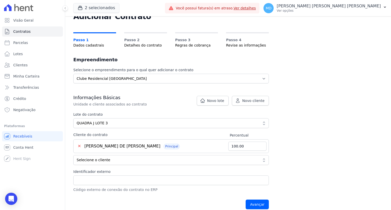
scroll to position [26, 0]
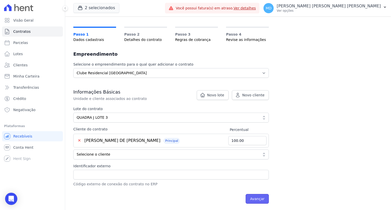
click at [265, 201] on input "Avançar" at bounding box center [256, 199] width 23 height 10
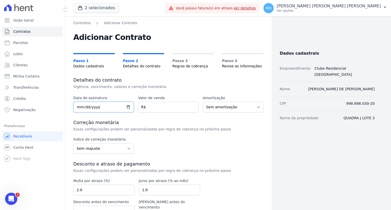
click at [77, 107] on input "date" at bounding box center [103, 107] width 61 height 11
type input "[DATE]"
click at [149, 104] on input "number" at bounding box center [168, 107] width 61 height 11
click at [153, 107] on input "number" at bounding box center [168, 107] width 61 height 11
click at [154, 106] on input "number" at bounding box center [168, 107] width 61 height 11
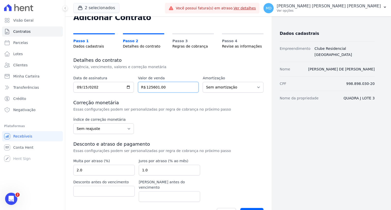
scroll to position [25, 0]
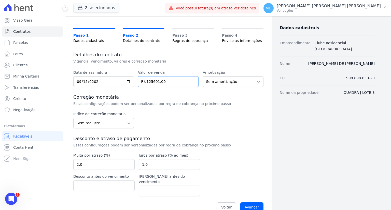
type input "125601.00"
click at [127, 124] on select "Sem reajuste Média dos últimos 12 meses acumulado de INCCM Média dos últimos 12…" at bounding box center [103, 123] width 61 height 11
select select "ipca"
click at [73, 118] on select "Sem reajuste Média dos últimos 12 meses acumulado de INCCM Média dos últimos 12…" at bounding box center [103, 123] width 61 height 11
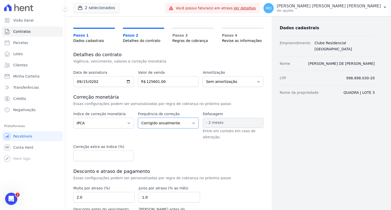
click at [165, 122] on select "Corrigido semestralmente Corrigido mensalmente Corrigido anualmente" at bounding box center [168, 123] width 61 height 11
select select "monthly"
click at [138, 118] on select "Corrigido semestralmente Corrigido mensalmente Corrigido anualmente" at bounding box center [168, 123] width 61 height 11
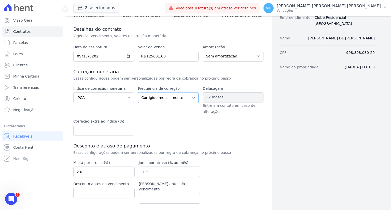
scroll to position [63, 0]
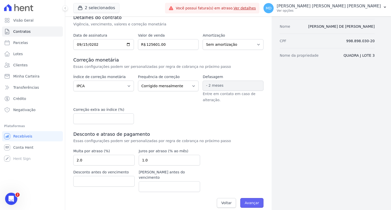
click at [248, 198] on input "Avançar" at bounding box center [251, 203] width 23 height 10
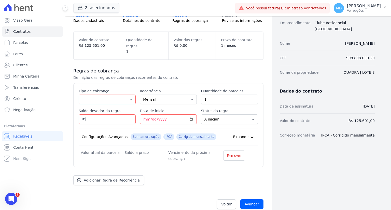
scroll to position [46, 0]
click at [225, 94] on input "1" at bounding box center [229, 99] width 57 height 10
type input "204"
click at [132, 94] on select "Parcela Normal Entrada Sinal Intercalada Chaves Pré-chaves Pós-chaves Impostos …" at bounding box center [107, 99] width 57 height 10
select select "standard"
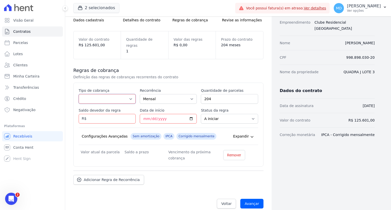
click at [79, 94] on select "Parcela Normal Entrada Sinal Intercalada Chaves Pré-chaves Pós-chaves Impostos …" at bounding box center [107, 99] width 57 height 10
click at [119, 94] on select "Parcela Normal Entrada Sinal Intercalada Chaves Pré-chaves Pós-chaves Impostos …" at bounding box center [107, 99] width 57 height 10
click at [79, 94] on select "Parcela Normal Entrada Sinal Intercalada Chaves Pré-chaves Pós-chaves Impostos …" at bounding box center [107, 99] width 57 height 10
click at [95, 114] on input "Saldo devedor da regra" at bounding box center [107, 119] width 57 height 10
click at [93, 114] on input "Saldo devedor da regra" at bounding box center [107, 119] width 57 height 10
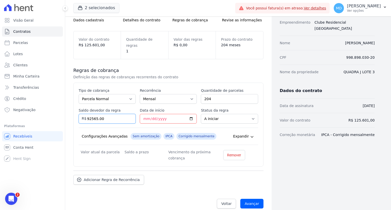
type input "92565.00"
click at [144, 114] on input "Data de início" at bounding box center [168, 119] width 57 height 10
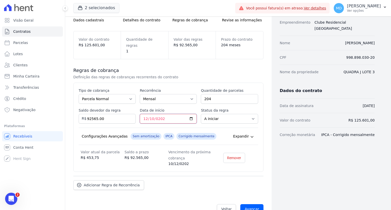
type input "[DATE]"
click at [207, 128] on div "Configurações Avançadas Sem amortização IPCA Corrigido mensalmente Expandir" at bounding box center [168, 136] width 179 height 17
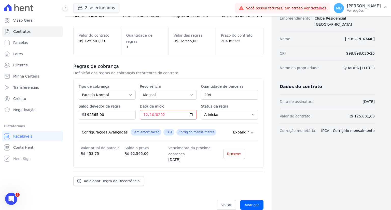
scroll to position [51, 0]
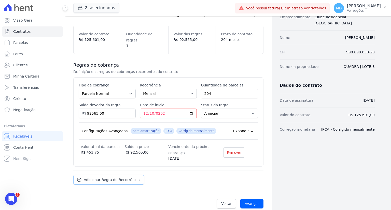
click at [107, 177] on span "Adicionar Regra de Recorrência" at bounding box center [112, 179] width 56 height 5
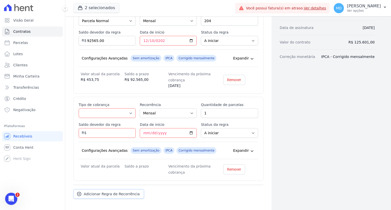
scroll to position [128, 0]
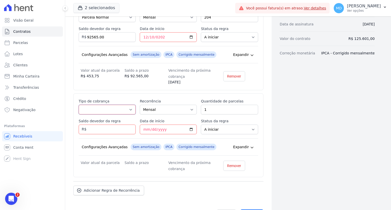
click at [113, 105] on select "Parcela Normal Entrada Sinal Intercalada Chaves Pré-chaves Pós-chaves Impostos …" at bounding box center [107, 110] width 57 height 10
select select "standard"
click at [79, 105] on select "Parcela Normal Entrada Sinal Intercalada Chaves Pré-chaves Pós-chaves Impostos …" at bounding box center [107, 110] width 57 height 10
click at [216, 105] on input "1" at bounding box center [229, 110] width 57 height 10
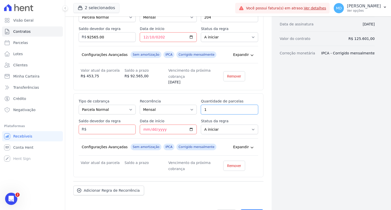
click at [216, 105] on input "1" at bounding box center [229, 110] width 57 height 10
type input "17"
click at [109, 126] on input "Saldo devedor da regra" at bounding box center [107, 130] width 57 height 10
type input "25500.00"
click at [147, 125] on input "Data de início" at bounding box center [168, 130] width 57 height 10
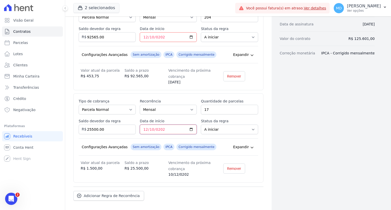
type input "[DATE]"
click at [265, 146] on div "Contratos Adicionar Contrato Adicionar Contrato Passo 1 Dados cadastrais Passo …" at bounding box center [168, 61] width 206 height 344
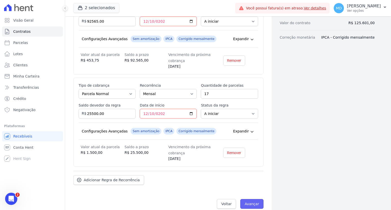
click at [248, 200] on input "Avançar" at bounding box center [251, 204] width 23 height 10
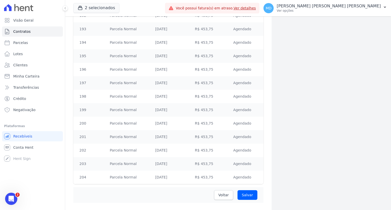
scroll to position [2912, 0]
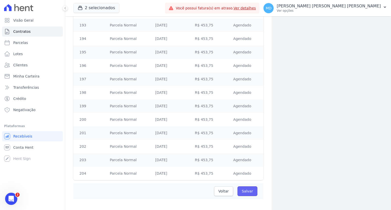
click at [241, 188] on input "Salvar" at bounding box center [247, 191] width 20 height 10
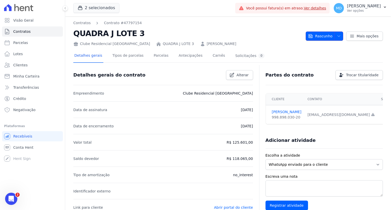
click at [328, 34] on span "Rascunho" at bounding box center [320, 36] width 24 height 9
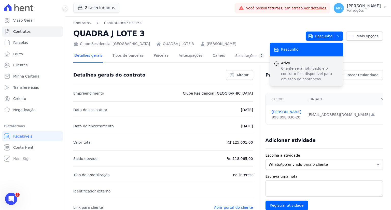
click at [316, 67] on p "Cliente será notificado e o contrato fica disponível para emissão de cobranças." at bounding box center [310, 74] width 58 height 16
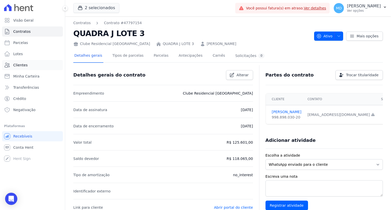
click at [36, 63] on link "Clientes" at bounding box center [32, 65] width 61 height 10
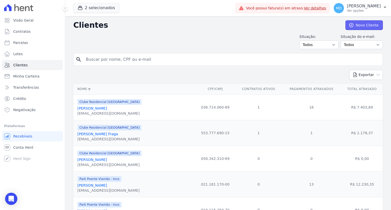
click at [355, 27] on link "Novo Cliente" at bounding box center [363, 25] width 37 height 10
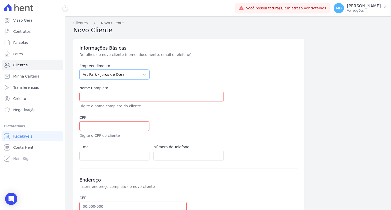
click at [132, 75] on select "[GEOGRAPHIC_DATA] - [GEOGRAPHIC_DATA] - [GEOGRAPHIC_DATA] - JPI Clube Residenci…" at bounding box center [114, 75] width 70 height 10
select select "9faf743c-9acd-4b6b-9881-b5fc9395b26d"
click at [79, 70] on select "[GEOGRAPHIC_DATA] - [GEOGRAPHIC_DATA] - [GEOGRAPHIC_DATA] - JPI Clube Residenci…" at bounding box center [114, 75] width 70 height 10
click at [108, 98] on input "text" at bounding box center [151, 97] width 144 height 10
click at [95, 98] on input "text" at bounding box center [151, 97] width 144 height 10
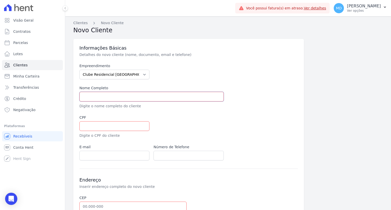
type input "v"
paste input "[PERSON_NAME]"
type input "[PERSON_NAME]"
click at [95, 124] on input "text" at bounding box center [114, 126] width 70 height 10
paste input "712.384.250-20"
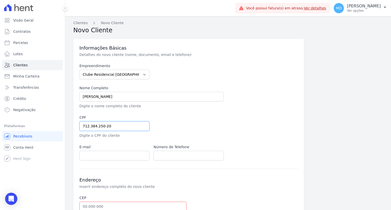
type input "712.384.250-20"
click at [84, 151] on input "email" at bounding box center [114, 156] width 70 height 10
paste input "[EMAIL_ADDRESS][DOMAIN_NAME]"
type input "[EMAIL_ADDRESS][DOMAIN_NAME]"
click at [182, 155] on input "text" at bounding box center [188, 156] width 70 height 10
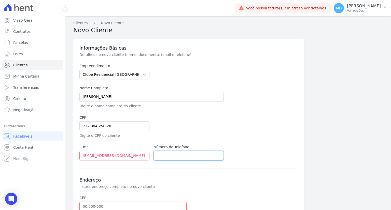
paste input "[PHONE_NUMBER]"
drag, startPoint x: 162, startPoint y: 155, endPoint x: 167, endPoint y: 155, distance: 4.6
click at [163, 155] on input "[PHONE_NUMBER]" at bounding box center [188, 156] width 70 height 10
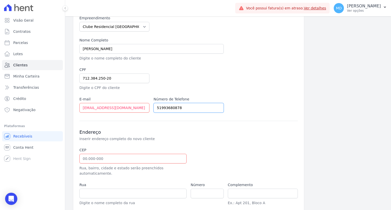
scroll to position [51, 0]
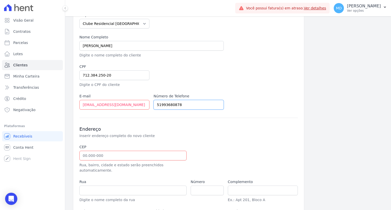
type input "51993680878"
click at [98, 153] on input "text" at bounding box center [132, 156] width 107 height 10
paste input "94.857-550"
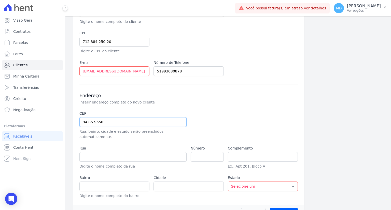
scroll to position [93, 0]
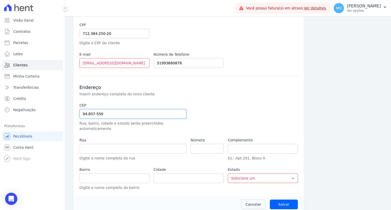
type input "94.857-550"
type input "Acesso Terra Nova"
type input "Terra Nova"
type input "Alvorada"
select select "RS"
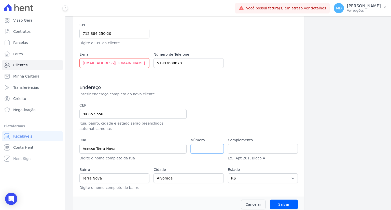
click at [202, 144] on input "number" at bounding box center [207, 149] width 33 height 10
paste input "601"
type input "601"
click at [244, 145] on input "text" at bounding box center [263, 149] width 70 height 10
paste input "moradas club casa 407 (001)"
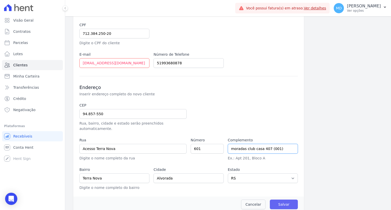
type input "moradas club casa 407 (001)"
click at [282, 200] on input "Salvar" at bounding box center [284, 205] width 28 height 10
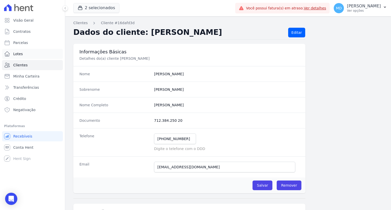
click at [26, 54] on link "Lotes" at bounding box center [32, 54] width 61 height 10
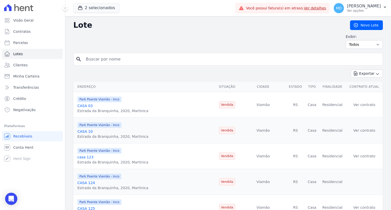
click at [113, 56] on input "search" at bounding box center [232, 59] width 298 height 10
type input "q"
type input "QUADRA K"
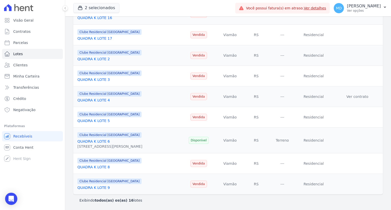
scroll to position [234, 0]
click at [84, 187] on link "QUADRA K LOTE 9" at bounding box center [93, 188] width 33 height 4
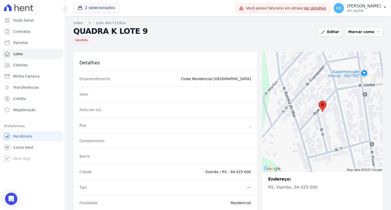
scroll to position [64, 0]
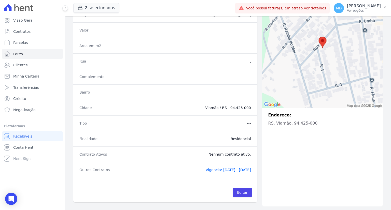
click at [221, 170] on span "Vigencia: [DATE] - [DATE]" at bounding box center [228, 170] width 45 height 4
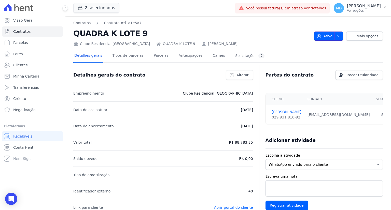
click at [334, 37] on span "button" at bounding box center [337, 36] width 6 height 8
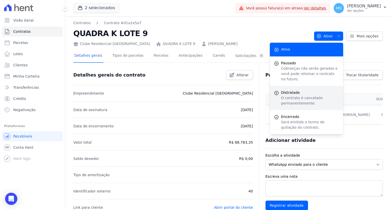
click at [295, 90] on span "Distratado" at bounding box center [310, 92] width 58 height 5
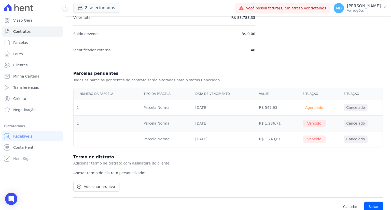
scroll to position [93, 0]
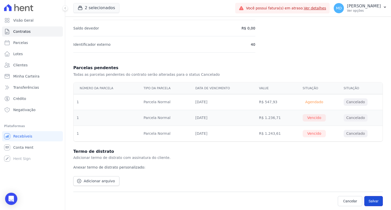
click at [366, 197] on button "Salvar" at bounding box center [373, 201] width 19 height 10
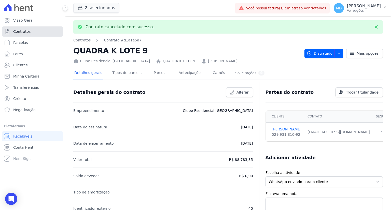
click at [25, 34] on span "Contratos" at bounding box center [21, 31] width 17 height 5
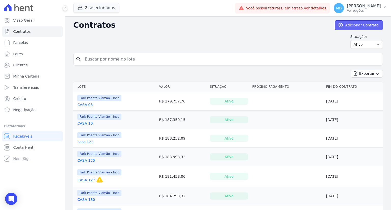
click at [353, 26] on link "Adicionar Contrato" at bounding box center [359, 25] width 48 height 10
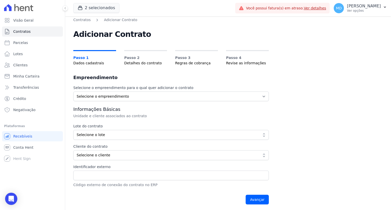
scroll to position [4, 0]
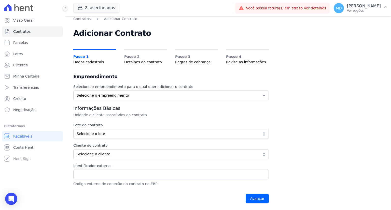
click at [126, 103] on div "Selecione o empreendimento para o qual quer adicionar o contrato Selecione o em…" at bounding box center [170, 145] width 195 height 122
click at [124, 96] on select "Selecione o empreendimento Clube Residencial [GEOGRAPHIC_DATA] Poente Viamão - …" at bounding box center [170, 96] width 195 height 10
select select "9faf743c-9acd-4b6b-9881-b5fc9395b26d"
click at [73, 91] on select "Selecione o empreendimento Clube Residencial [GEOGRAPHIC_DATA] Poente Viamão - …" at bounding box center [170, 96] width 195 height 10
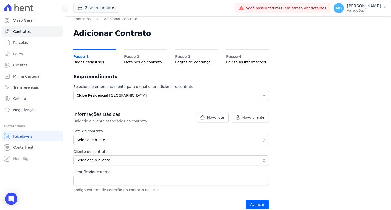
click at [104, 133] on label "Lote do contrato" at bounding box center [170, 131] width 195 height 5
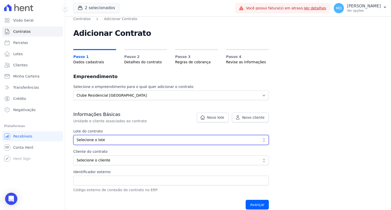
click at [105, 139] on span "Selecione o lote" at bounding box center [168, 139] width 182 height 5
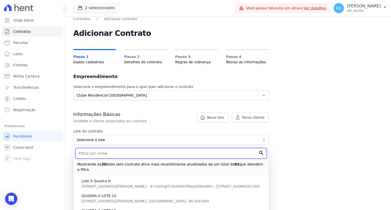
click at [106, 153] on input "text" at bounding box center [170, 153] width 191 height 11
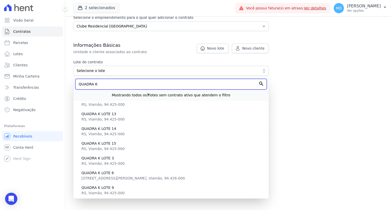
scroll to position [80, 0]
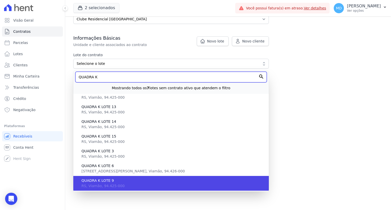
type input "QUADRA K"
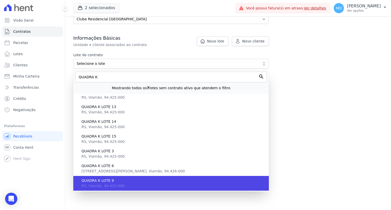
click at [112, 184] on span "RS, Viamão, 94.425-000" at bounding box center [102, 186] width 43 height 4
type input "ec71191a-d23b-48fd-9982-28ab895abe34"
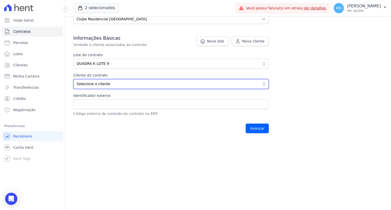
click at [106, 84] on span "Selecione o cliente" at bounding box center [168, 83] width 182 height 5
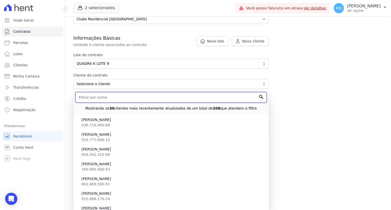
click at [105, 96] on input "text" at bounding box center [170, 97] width 191 height 11
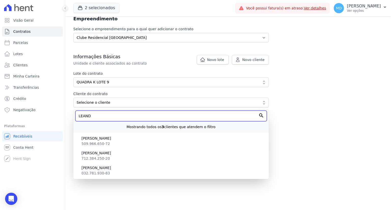
scroll to position [62, 0]
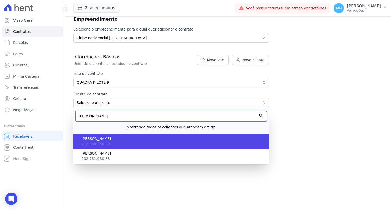
type input "[PERSON_NAME]"
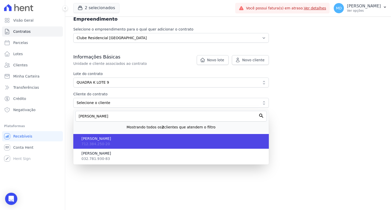
click at [111, 140] on span "[PERSON_NAME]" at bounding box center [172, 138] width 183 height 5
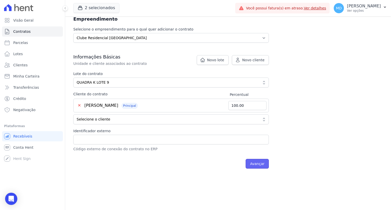
click at [251, 164] on input "Avançar" at bounding box center [256, 164] width 23 height 10
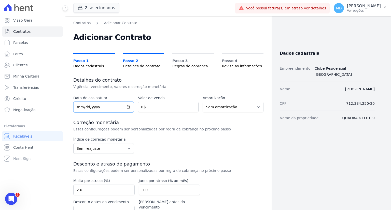
click at [78, 106] on input "date" at bounding box center [103, 107] width 61 height 11
click at [80, 108] on input "date" at bounding box center [103, 107] width 61 height 11
type input "2025-09-15"
click at [161, 107] on input "number" at bounding box center [168, 107] width 61 height 11
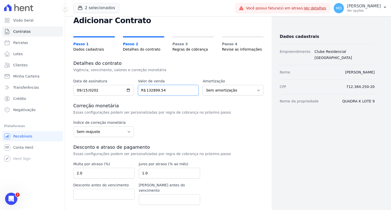
scroll to position [25, 0]
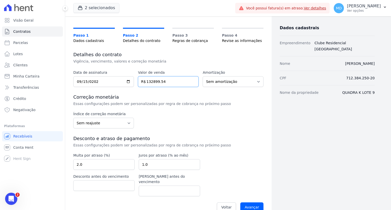
type input "132899.54"
click at [129, 121] on select "Sem reajuste Média dos últimos 12 meses acumulado de INCCM Média dos últimos 12…" at bounding box center [103, 123] width 61 height 11
select select "ipca"
click at [73, 118] on select "Sem reajuste Média dos últimos 12 meses acumulado de INCCM Média dos últimos 12…" at bounding box center [103, 123] width 61 height 11
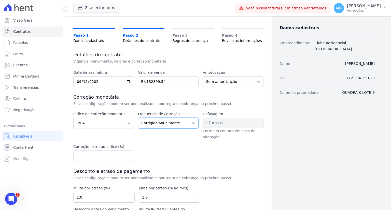
drag, startPoint x: 144, startPoint y: 120, endPoint x: 147, endPoint y: 122, distance: 3.8
click at [144, 120] on select "Corrigido semestralmente Corrigido mensalmente Corrigido anualmente" at bounding box center [168, 123] width 61 height 11
select select "monthly"
click at [138, 118] on select "Corrigido semestralmente Corrigido mensalmente Corrigido anualmente" at bounding box center [168, 123] width 61 height 11
click at [216, 151] on div "Índice de correção monetária Sem reajuste Média dos últimos 12 meses acumulado …" at bounding box center [168, 136] width 190 height 50
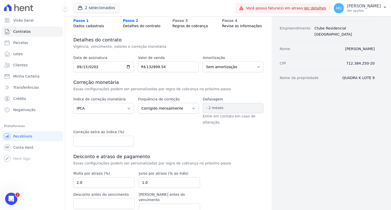
scroll to position [63, 0]
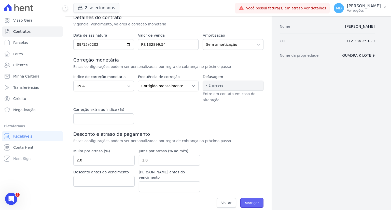
click at [251, 198] on input "Avançar" at bounding box center [251, 203] width 23 height 10
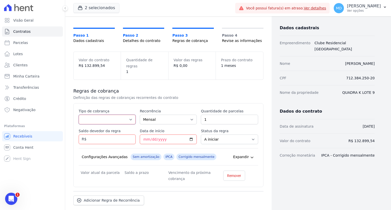
click at [128, 115] on select "Parcela Normal Entrada Sinal Intercalada Chaves Pré-chaves Pós-chaves Impostos …" at bounding box center [107, 120] width 57 height 10
select select "standard"
click at [79, 115] on select "Parcela Normal Entrada Sinal Intercalada Chaves Pré-chaves Pós-chaves Impostos …" at bounding box center [107, 120] width 57 height 10
click at [214, 115] on input "1" at bounding box center [229, 120] width 57 height 10
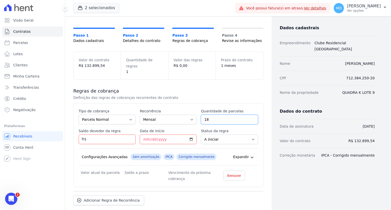
type input "18"
click at [101, 135] on input "Saldo devedor da regra" at bounding box center [107, 140] width 57 height 10
type input "10782.00"
click at [143, 135] on input "Data de início" at bounding box center [168, 140] width 57 height 10
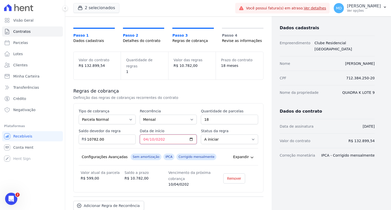
type input "2026-04-10"
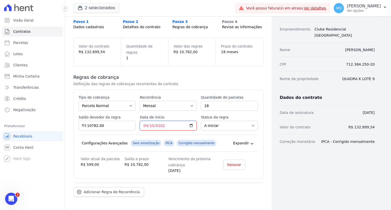
scroll to position [51, 0]
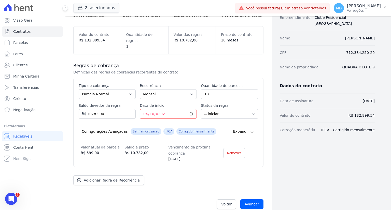
click at [161, 162] on div "Regras de cobrança Definição das regras de cobranças recorrentes do contrato Es…" at bounding box center [168, 123] width 190 height 139
click at [107, 177] on span "Adicionar Regra de Recorrência" at bounding box center [112, 179] width 56 height 5
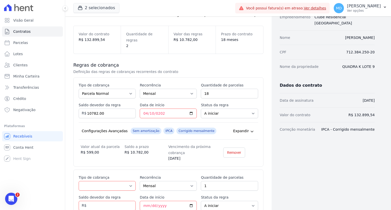
scroll to position [128, 0]
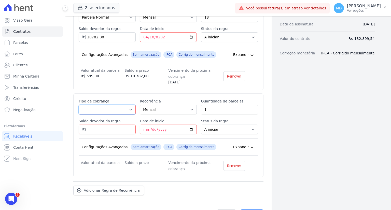
click at [124, 105] on select "Parcela Normal Entrada Sinal Intercalada Chaves Pré-chaves Pós-chaves Impostos …" at bounding box center [107, 110] width 57 height 10
select select "standard"
click at [79, 105] on select "Parcela Normal Entrada Sinal Intercalada Chaves Pré-chaves Pós-chaves Impostos …" at bounding box center [107, 110] width 57 height 10
click at [217, 105] on input "1" at bounding box center [229, 110] width 57 height 10
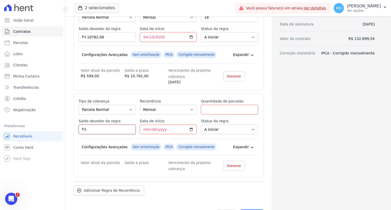
click at [111, 125] on input "Saldo devedor da regra" at bounding box center [107, 130] width 57 height 10
type input "258080.58"
click at [145, 125] on input "Data de início" at bounding box center [168, 130] width 57 height 10
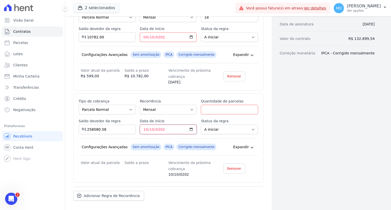
type input "2027-10-10"
click at [223, 105] on input "Quantidade de parcelas" at bounding box center [229, 110] width 57 height 10
type input "162"
click at [109, 138] on div "Configurações Avançadas Sem amortização IPCA Corrigido mensalmente Expandir" at bounding box center [168, 146] width 179 height 17
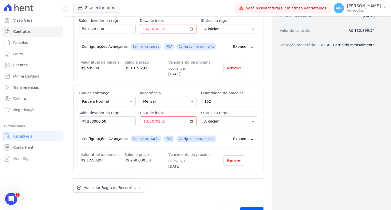
scroll to position [143, 0]
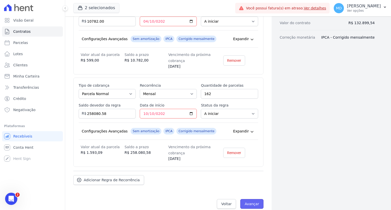
click at [256, 199] on input "Avançar" at bounding box center [251, 204] width 23 height 10
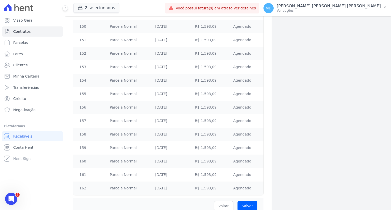
scroll to position [2359, 0]
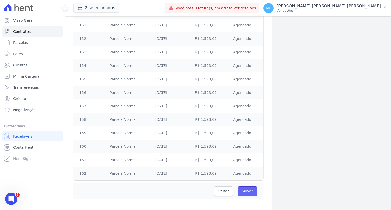
click at [248, 187] on input "Salvar" at bounding box center [247, 191] width 20 height 10
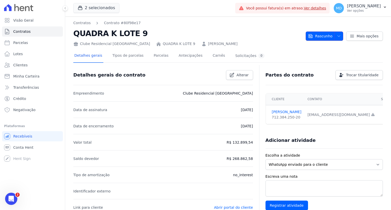
drag, startPoint x: 319, startPoint y: 35, endPoint x: 316, endPoint y: 47, distance: 12.3
click at [319, 35] on span "Rascunho" at bounding box center [320, 36] width 24 height 9
click at [327, 35] on span "Rascunho" at bounding box center [320, 36] width 24 height 9
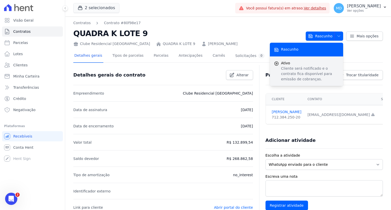
click at [307, 72] on p "Cliente será notificado e o contrato fica disponível para emissão de cobranças." at bounding box center [310, 74] width 58 height 16
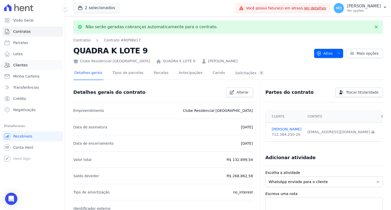
click at [19, 67] on span "Clientes" at bounding box center [20, 65] width 14 height 5
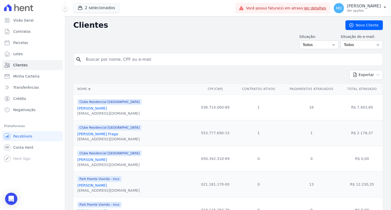
click at [339, 69] on form "search" at bounding box center [227, 61] width 309 height 17
click at [355, 25] on link "Novo Cliente" at bounding box center [363, 25] width 37 height 10
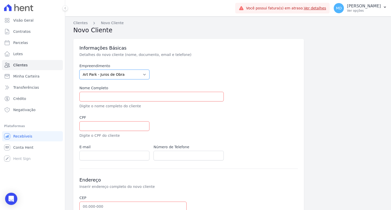
click at [125, 74] on select "Art Park - Juros de Obra Arty Park - Gravatai Arty Park - JPI Clube Residencial…" at bounding box center [114, 75] width 70 height 10
select select "9faf743c-9acd-4b6b-9881-b5fc9395b26d"
click at [79, 70] on select "Art Park - Juros de Obra Arty Park - Gravatai Arty Park - JPI Clube Residencial…" at bounding box center [114, 75] width 70 height 10
click at [114, 95] on input "text" at bounding box center [151, 97] width 144 height 10
click at [125, 94] on input "text" at bounding box center [151, 97] width 144 height 10
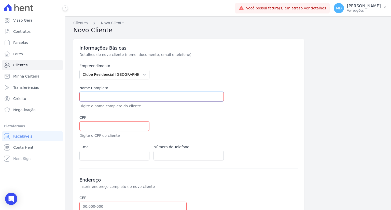
paste input "[PERSON_NAME]"
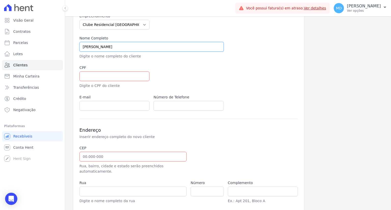
scroll to position [51, 0]
type input "[PERSON_NAME]"
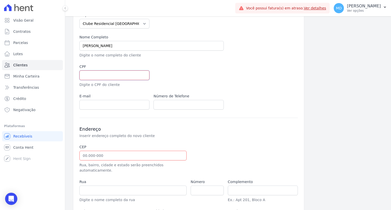
click at [105, 78] on input "text" at bounding box center [114, 75] width 70 height 10
paste input "018.379.590-30"
type input "018.379.590-30"
click at [104, 103] on input "email" at bounding box center [114, 105] width 70 height 10
paste input "Rodriguesdefranciele13@gmail.com"
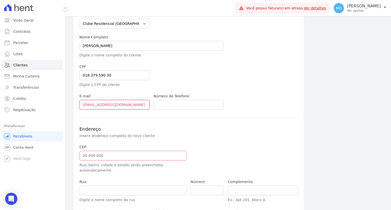
type input "Rodriguesdefranciele13@gmail.com"
click at [168, 106] on input "text" at bounding box center [188, 105] width 70 height 10
paste input "+051984784623"
click at [163, 104] on input "+051984784623" at bounding box center [188, 105] width 70 height 10
click at [160, 104] on input "+051984784623" at bounding box center [188, 105] width 70 height 10
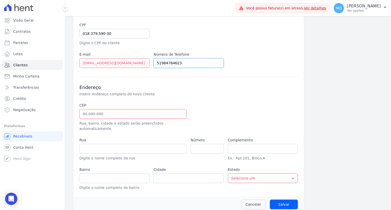
scroll to position [93, 0]
type input "51984784623"
click at [101, 115] on input "text" at bounding box center [132, 114] width 107 height 10
paste input "91.263-215"
type input "91.263-215"
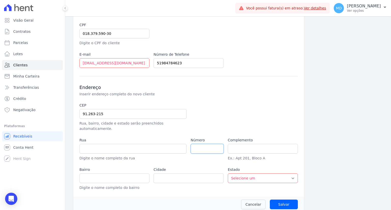
type input "Rua Quatro"
type input "Mário Quintana"
type input "Porto Alegre"
select select "RS"
click at [201, 144] on input "number" at bounding box center [207, 149] width 33 height 10
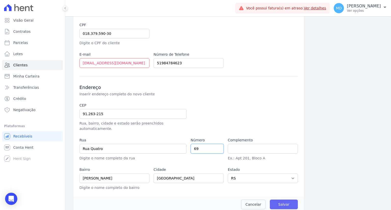
type input "69"
click at [280, 200] on input "Salvar" at bounding box center [284, 205] width 28 height 10
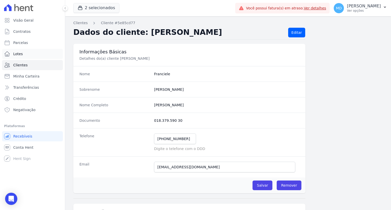
click at [26, 52] on link "Lotes" at bounding box center [32, 54] width 61 height 10
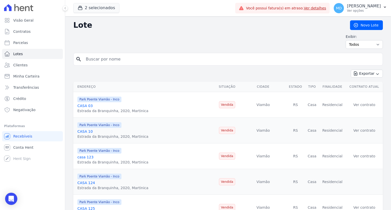
click at [94, 60] on input "search" at bounding box center [232, 59] width 298 height 10
type input "QUADRA K"
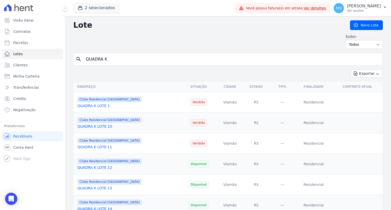
click at [99, 126] on link "QUADRA K LOTE 10" at bounding box center [94, 126] width 35 height 4
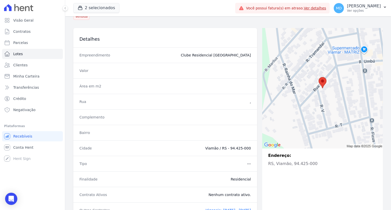
scroll to position [64, 0]
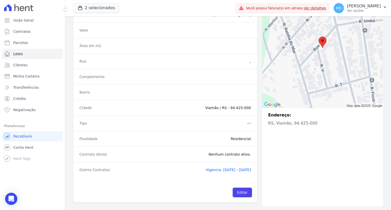
click at [219, 168] on span "Vigencia: 28/10/2022 - 10/08/2024" at bounding box center [228, 170] width 45 height 4
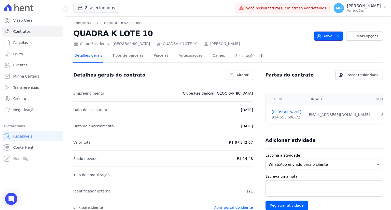
click at [326, 37] on span "Ativo" at bounding box center [324, 36] width 16 height 9
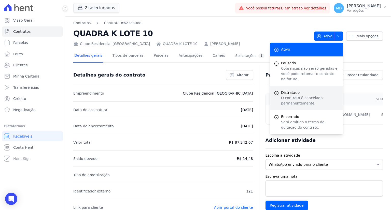
click at [297, 95] on p "O contrato é cancelado permanentemente." at bounding box center [310, 100] width 58 height 11
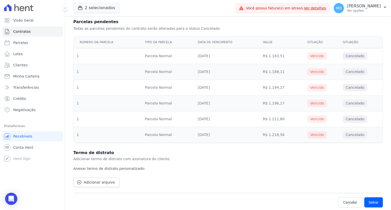
scroll to position [140, 0]
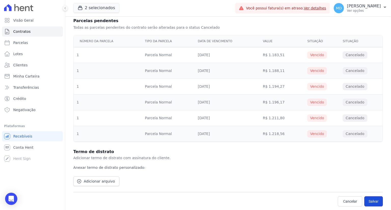
click at [368, 202] on button "Salvar" at bounding box center [373, 201] width 19 height 10
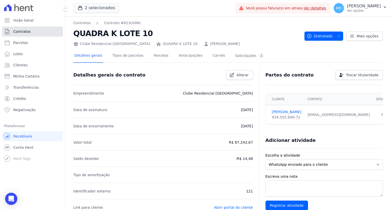
click at [21, 30] on span "Contratos" at bounding box center [21, 31] width 17 height 5
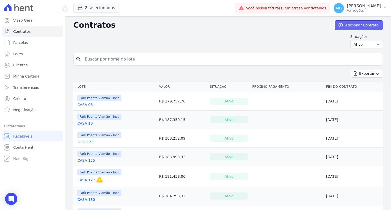
click at [345, 25] on link "Adicionar Contrato" at bounding box center [359, 25] width 48 height 10
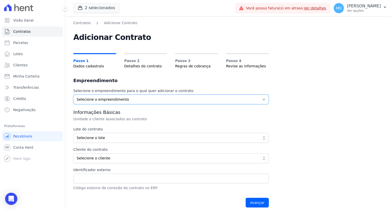
click at [107, 99] on select "Selecione o empreendimento Clube Residencial Saint Louis Park Poente Viamão - I…" at bounding box center [170, 100] width 195 height 10
select select "9faf743c-9acd-4b6b-9881-b5fc9395b26d"
click at [73, 95] on select "Selecione o empreendimento Clube Residencial Saint Louis Park Poente Viamão - I…" at bounding box center [170, 100] width 195 height 10
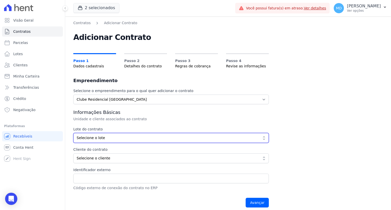
click at [97, 134] on button "Selecione o lote" at bounding box center [170, 138] width 195 height 10
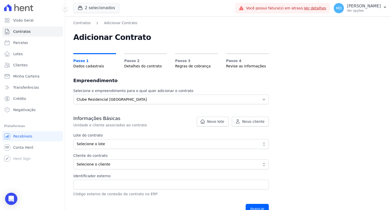
click at [103, 143] on span "Selecione o lote" at bounding box center [168, 143] width 182 height 5
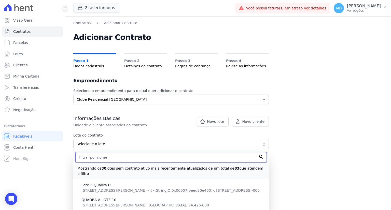
click at [105, 156] on input "text" at bounding box center [170, 157] width 191 height 11
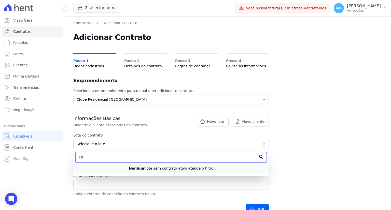
type input "F"
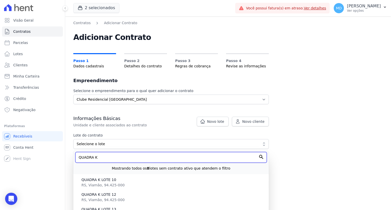
type input "QUADRA K"
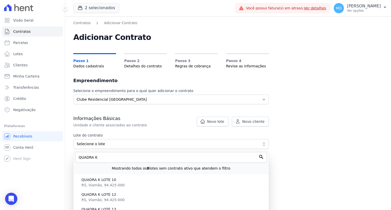
click at [106, 182] on span "QUADRA K LOTE 10" at bounding box center [172, 179] width 183 height 5
type input "70aa351b-2553-4619-9a9b-4ff489f20850"
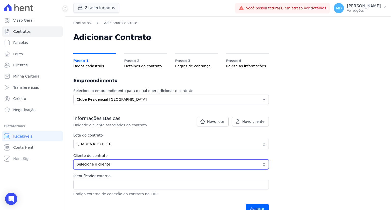
click at [100, 164] on span "Selecione o cliente" at bounding box center [168, 164] width 182 height 5
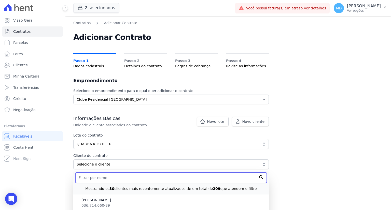
click at [109, 180] on input "text" at bounding box center [170, 177] width 191 height 11
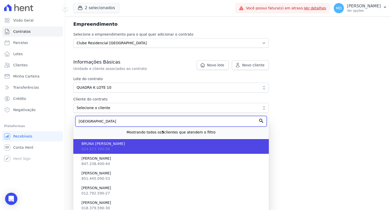
scroll to position [62, 0]
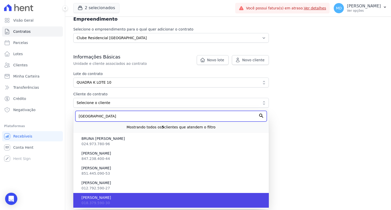
type input "FRANCIE"
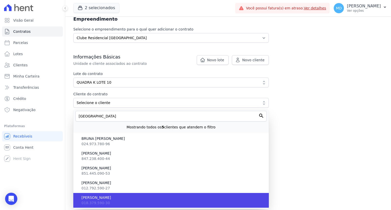
click at [125, 201] on li "FRANCIELE RODRIGUES DE SOUZA 018.379.590-30" at bounding box center [170, 200] width 195 height 15
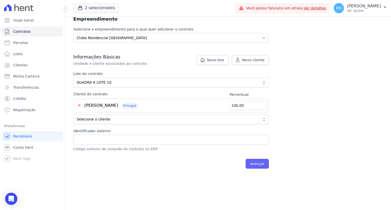
click at [256, 163] on input "Avançar" at bounding box center [256, 164] width 23 height 10
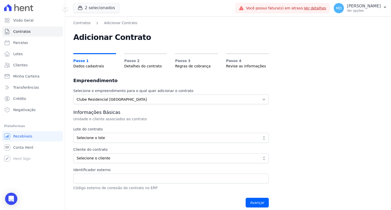
select select "9faf743c-9acd-4b6b-9881-b5fc9395b26d"
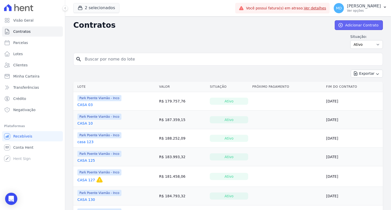
click at [352, 27] on link "Adicionar Contrato" at bounding box center [359, 25] width 48 height 10
select select "9faf743c-9acd-4b6b-9881-b5fc9395b26d"
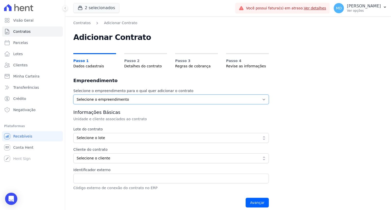
click at [110, 101] on select "Selecione o empreendimento Clube Residencial Saint Louis Park Poente Viamão - I…" at bounding box center [170, 100] width 195 height 10
select select "9faf743c-9acd-4b6b-9881-b5fc9395b26d"
click at [73, 95] on select "Selecione o empreendimento Clube Residencial Saint Louis Park Poente Viamão - I…" at bounding box center [170, 100] width 195 height 10
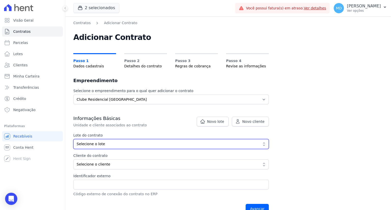
click at [105, 143] on span "Selecione o lote" at bounding box center [168, 143] width 182 height 5
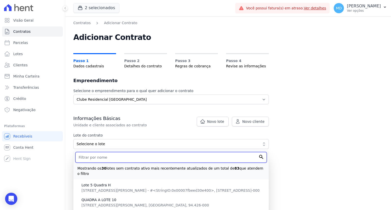
click at [114, 156] on input "text" at bounding box center [170, 157] width 191 height 11
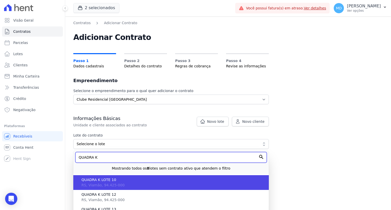
type input "QUADRA K"
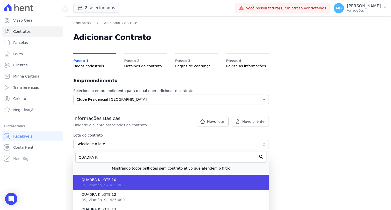
click at [112, 183] on span "RS, Viamão, 94.425-000" at bounding box center [102, 185] width 43 height 4
type input "70aa351b-2553-4619-9a9b-4ff489f20850"
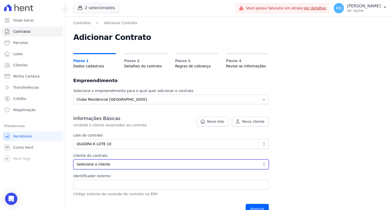
click at [106, 166] on span "Selecione o cliente" at bounding box center [168, 164] width 182 height 5
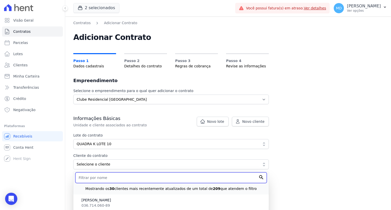
click at [108, 180] on input "text" at bounding box center [170, 177] width 191 height 11
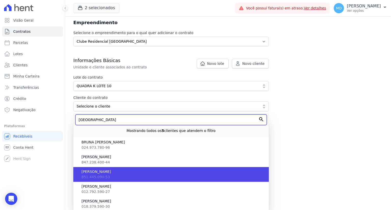
scroll to position [62, 0]
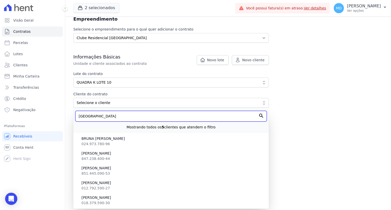
type input "FRANCIE"
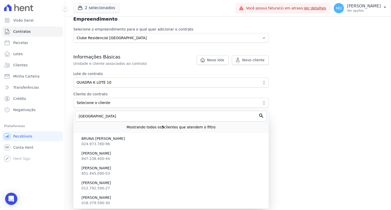
click at [132, 203] on li "FRANCIELE RODRIGUES DE SOUZA 018.379.590-30" at bounding box center [170, 200] width 195 height 15
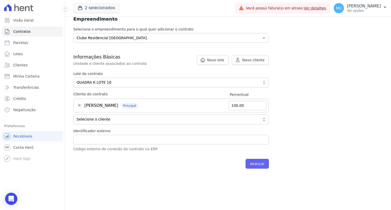
click at [254, 166] on input "Avançar" at bounding box center [256, 164] width 23 height 10
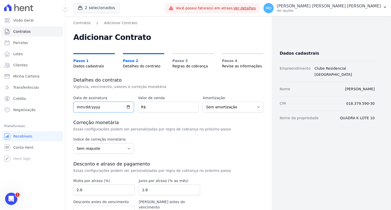
click at [79, 109] on input "date" at bounding box center [103, 107] width 61 height 11
type input "[DATE]"
click at [156, 109] on input "number" at bounding box center [168, 107] width 61 height 11
click at [162, 108] on input "number" at bounding box center [168, 107] width 61 height 11
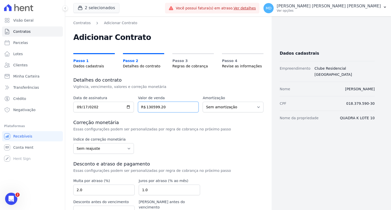
type input "130599.20"
click at [126, 144] on select "Sem reajuste Média dos últimos 12 meses acumulado de INCCM Média dos últimos 12…" at bounding box center [103, 148] width 61 height 11
select select "ipca"
click at [73, 143] on select "Sem reajuste Média dos últimos 12 meses acumulado de INCCM Média dos últimos 12…" at bounding box center [103, 148] width 61 height 11
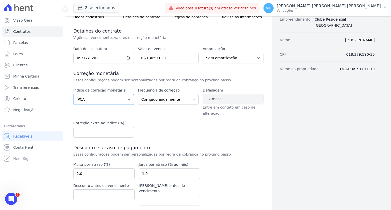
scroll to position [51, 0]
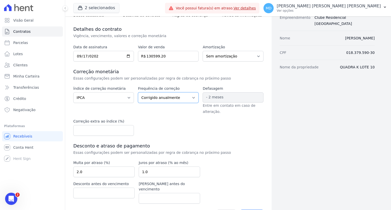
drag, startPoint x: 163, startPoint y: 97, endPoint x: 164, endPoint y: 101, distance: 3.7
click at [163, 98] on select "Corrigido semestralmente Corrigido mensalmente Corrigido anualmente" at bounding box center [168, 97] width 61 height 11
select select "monthly"
click at [138, 92] on select "Corrigido semestralmente Corrigido mensalmente Corrigido anualmente" at bounding box center [168, 97] width 61 height 11
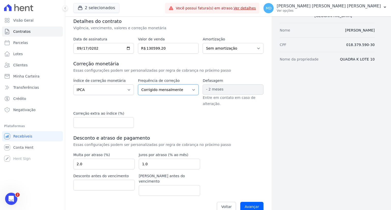
scroll to position [63, 0]
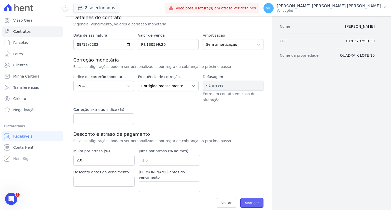
click at [250, 198] on input "Avançar" at bounding box center [251, 203] width 23 height 10
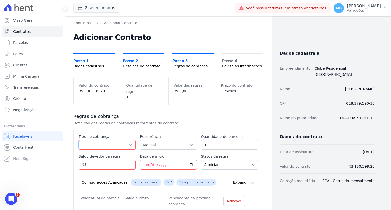
click at [111, 140] on select "Parcela Normal Entrada Sinal Intercalada Chaves Pré-chaves Pós-chaves Impostos …" at bounding box center [107, 145] width 57 height 10
select select "standard"
click at [79, 140] on select "Parcela Normal Entrada Sinal Intercalada Chaves Pré-chaves Pós-chaves Impostos …" at bounding box center [107, 145] width 57 height 10
click at [300, 204] on div "Dados cadastrais Empreendimento Clube Residencial Saint Louis Nome FRANCIELE RO…" at bounding box center [322, 139] width 103 height 238
click at [103, 160] on input "Saldo devedor da regra" at bounding box center [107, 165] width 57 height 10
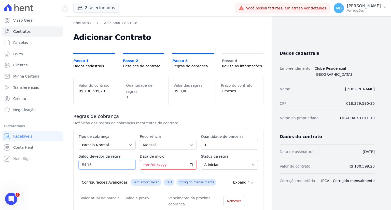
type input "1"
type input "10782.00"
click at [206, 142] on input "1" at bounding box center [229, 145] width 57 height 10
type input "18"
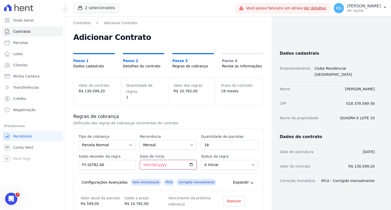
click at [146, 160] on input "Data de início" at bounding box center [168, 165] width 57 height 10
type input "2026-03-10"
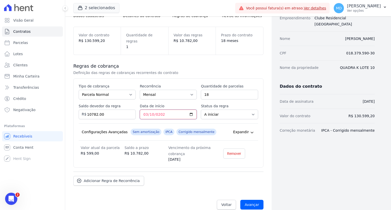
scroll to position [51, 0]
click at [158, 144] on dt "Saldo a prazo" at bounding box center [146, 147] width 44 height 6
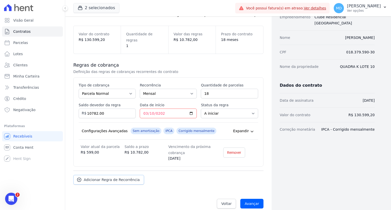
click at [102, 177] on span "Adicionar Regra de Recorrência" at bounding box center [112, 179] width 56 height 5
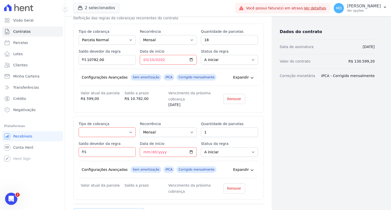
scroll to position [138, 0]
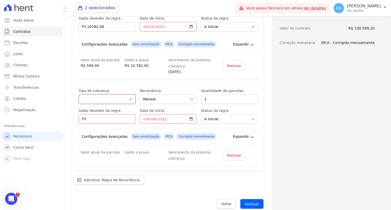
click at [113, 94] on select "Parcela Normal Entrada Sinal Intercalada Chaves Pré-chaves Pós-chaves Impostos …" at bounding box center [107, 99] width 57 height 10
select select "standard"
click at [79, 94] on select "Parcela Normal Entrada Sinal Intercalada Chaves Pré-chaves Pós-chaves Impostos …" at bounding box center [107, 99] width 57 height 10
click at [96, 114] on input "Saldo devedor da regra" at bounding box center [107, 119] width 57 height 10
type input "212275.08"
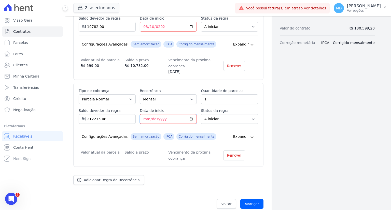
click at [144, 114] on input "Data de início" at bounding box center [168, 119] width 57 height 10
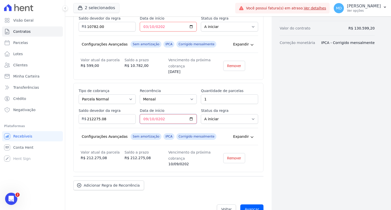
type input "2027-09-10"
click at [215, 95] on input "1" at bounding box center [229, 99] width 57 height 10
type input "162"
click at [145, 139] on div "Esse tipo de parcela não entra no saldo devedor do contrato. Tipo de cobrança P…" at bounding box center [168, 127] width 179 height 79
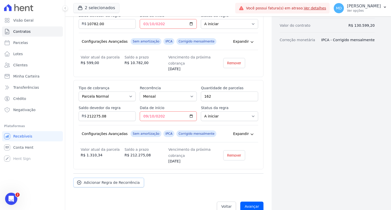
scroll to position [143, 0]
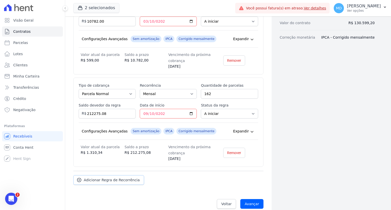
click at [108, 178] on span "Adicionar Regra de Recorrência" at bounding box center [112, 180] width 56 height 5
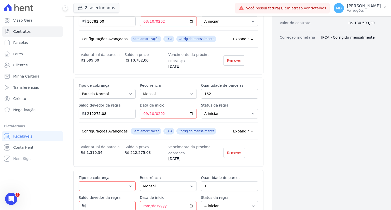
scroll to position [194, 0]
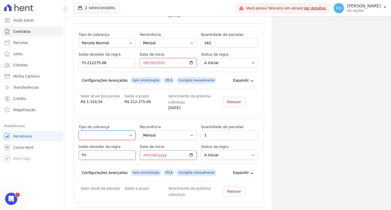
click at [114, 131] on select "Parcela Normal Entrada Sinal Intercalada Chaves Pré-chaves Pós-chaves Impostos …" at bounding box center [107, 136] width 57 height 10
select select "interleaved"
click at [79, 131] on select "Parcela Normal Entrada Sinal Intercalada Chaves Pré-chaves Pós-chaves Impostos …" at bounding box center [107, 136] width 57 height 10
click at [211, 131] on input "1" at bounding box center [229, 136] width 57 height 10
click at [213, 131] on input "1" at bounding box center [229, 136] width 57 height 10
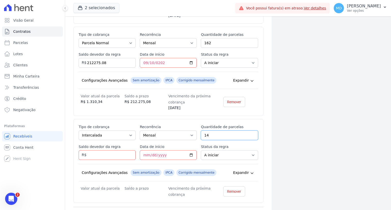
type input "14"
click at [116, 150] on input "Saldo devedor da regra" at bounding box center [107, 155] width 57 height 10
type input "34999.86"
click at [144, 150] on input "Data de início" at bounding box center [168, 155] width 57 height 10
type input "2026-12-10"
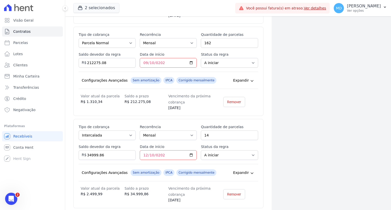
click at [208, 164] on div "Configurações Avançadas Sem amortização IPCA Corrigido mensalmente Expandir" at bounding box center [168, 172] width 179 height 17
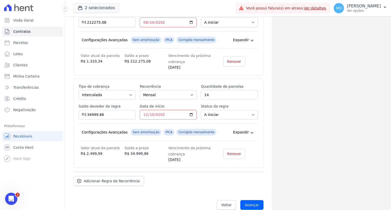
scroll to position [236, 0]
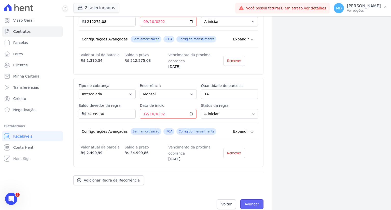
click at [252, 199] on input "Avançar" at bounding box center [251, 204] width 23 height 10
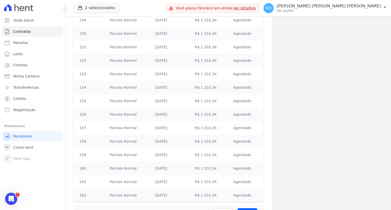
scroll to position [2548, 0]
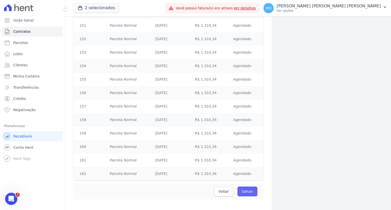
click at [244, 187] on input "Salvar" at bounding box center [247, 192] width 20 height 10
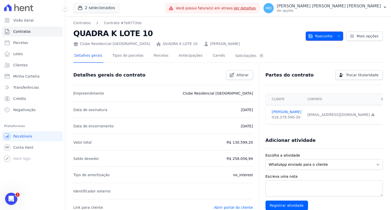
click at [320, 38] on span "Rascunho" at bounding box center [320, 36] width 24 height 9
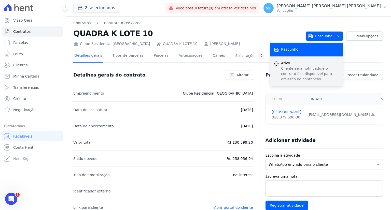
click at [309, 69] on p "Cliente será notificado e o contrato fica disponível para emissão de cobranças." at bounding box center [310, 74] width 58 height 16
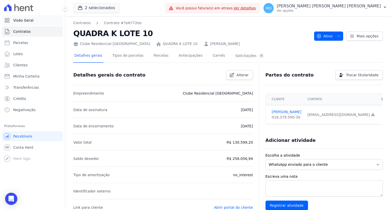
click at [30, 21] on span "Visão Geral" at bounding box center [23, 20] width 20 height 5
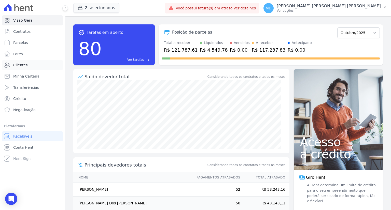
click at [15, 67] on span "Clientes" at bounding box center [20, 65] width 14 height 5
